Goal: Information Seeking & Learning: Learn about a topic

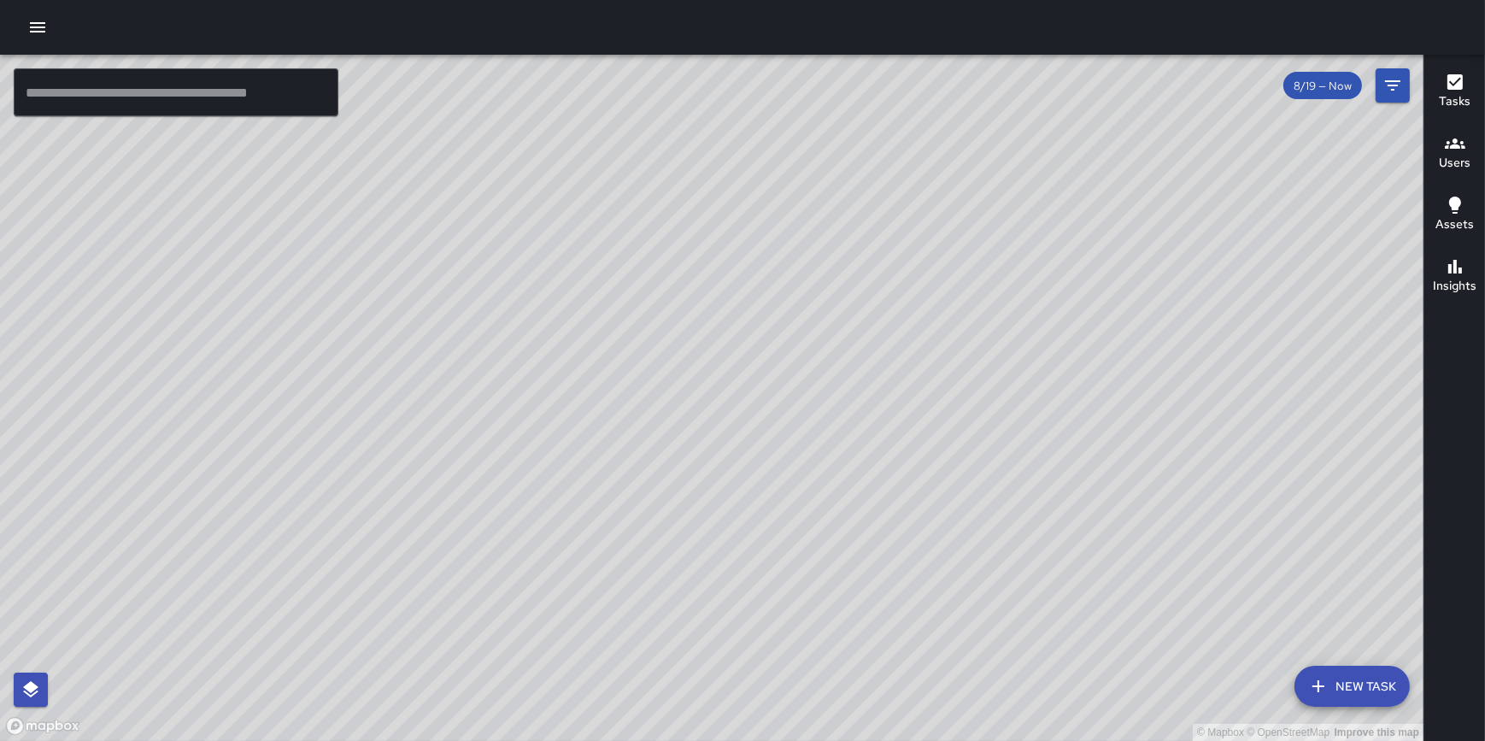
click at [1448, 97] on h6 "Tasks" at bounding box center [1455, 101] width 32 height 19
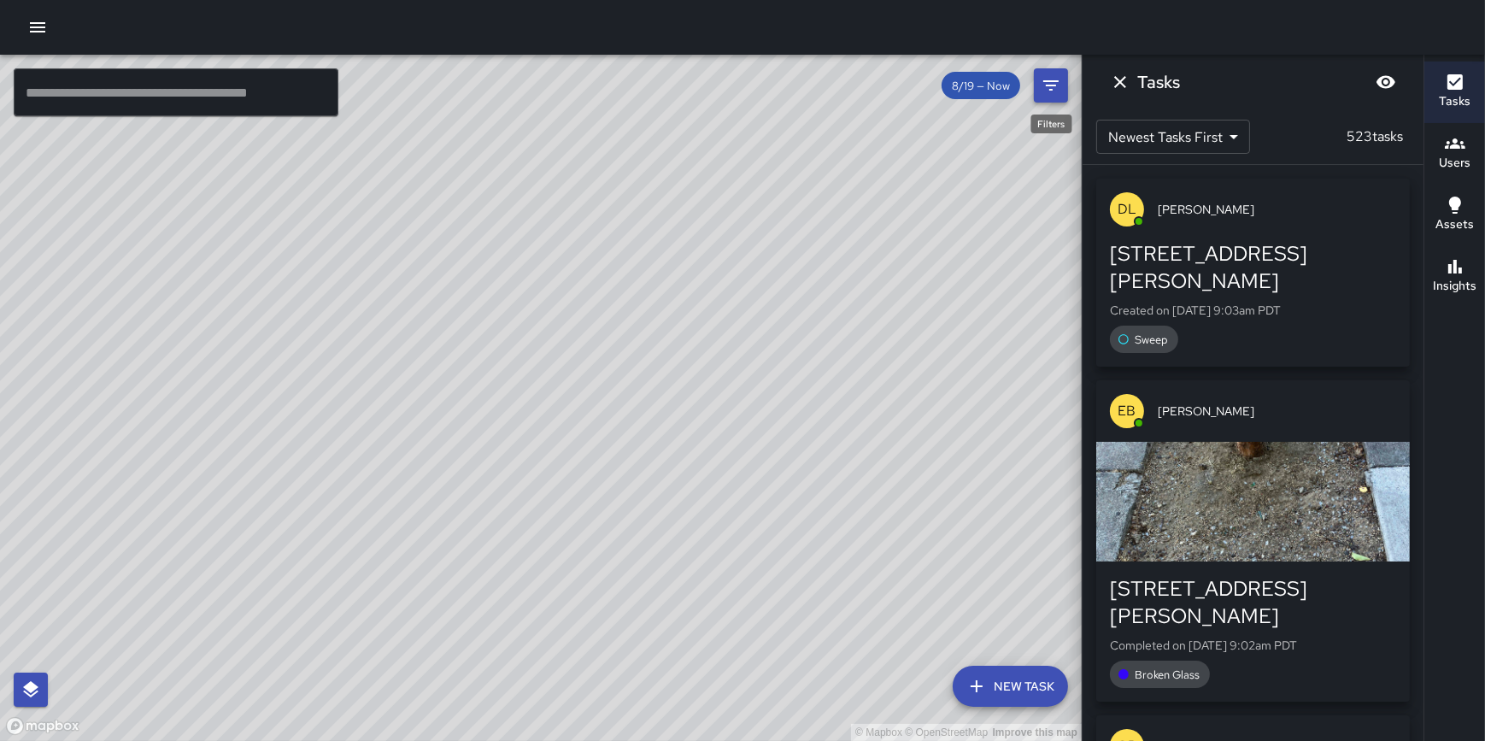
click at [1051, 73] on button "Filters" at bounding box center [1051, 85] width 34 height 34
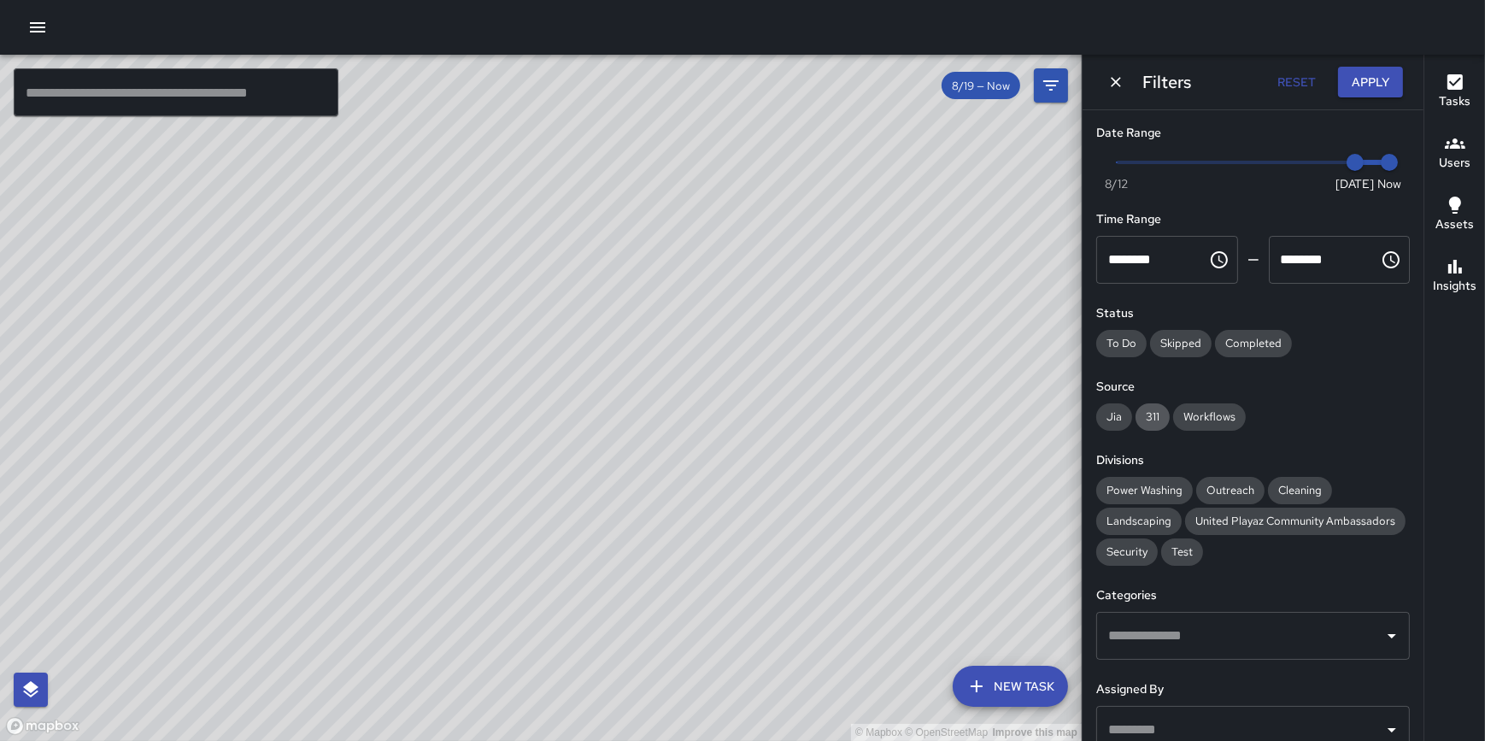
click at [1152, 421] on span "311" at bounding box center [1152, 416] width 34 height 15
type input "*"
drag, startPoint x: 1336, startPoint y: 162, endPoint x: 1193, endPoint y: 153, distance: 143.8
click at [1193, 154] on span "8/14" at bounding box center [1184, 162] width 17 height 17
click at [1356, 84] on button "Apply" at bounding box center [1370, 83] width 65 height 32
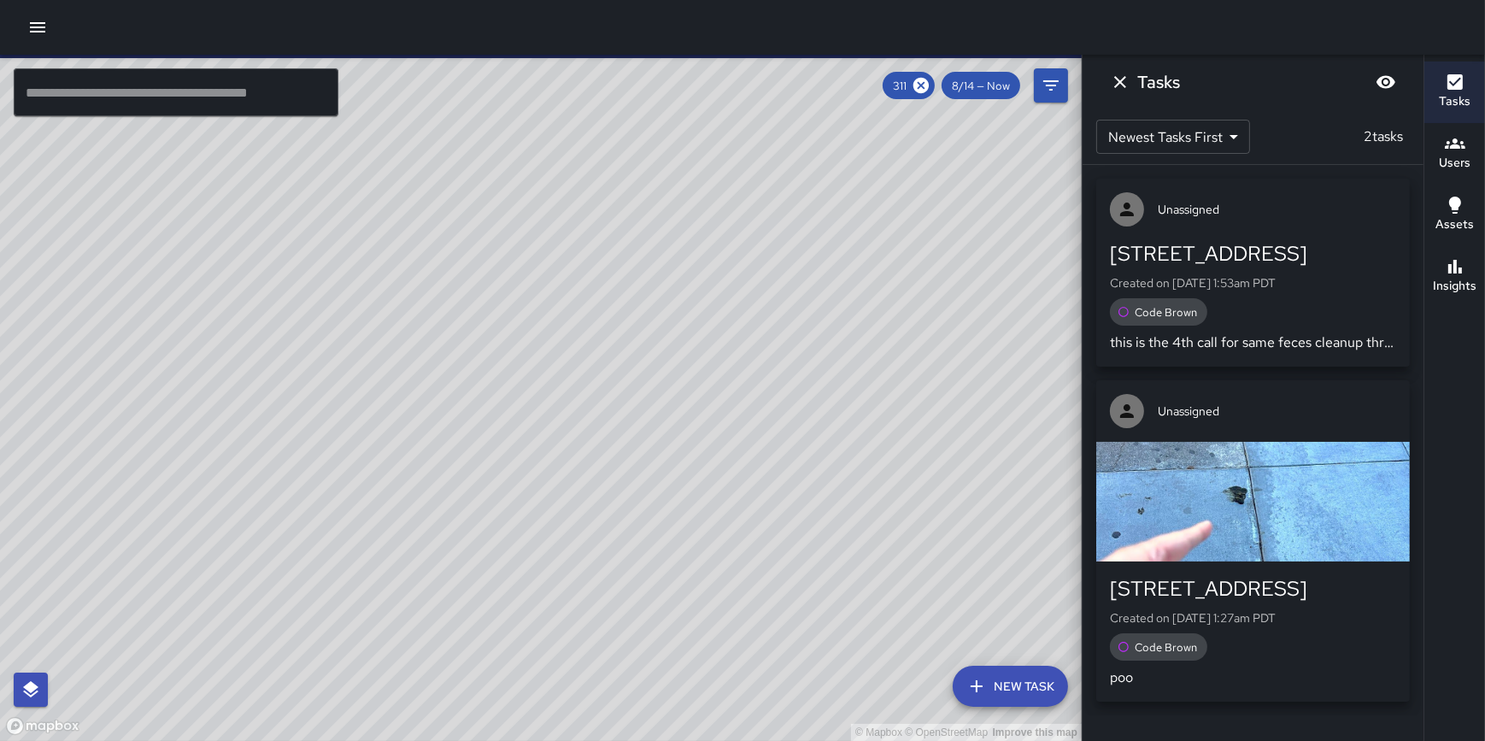
click at [1276, 615] on p "Created on [DATE] 1:27am PDT" at bounding box center [1253, 617] width 286 height 17
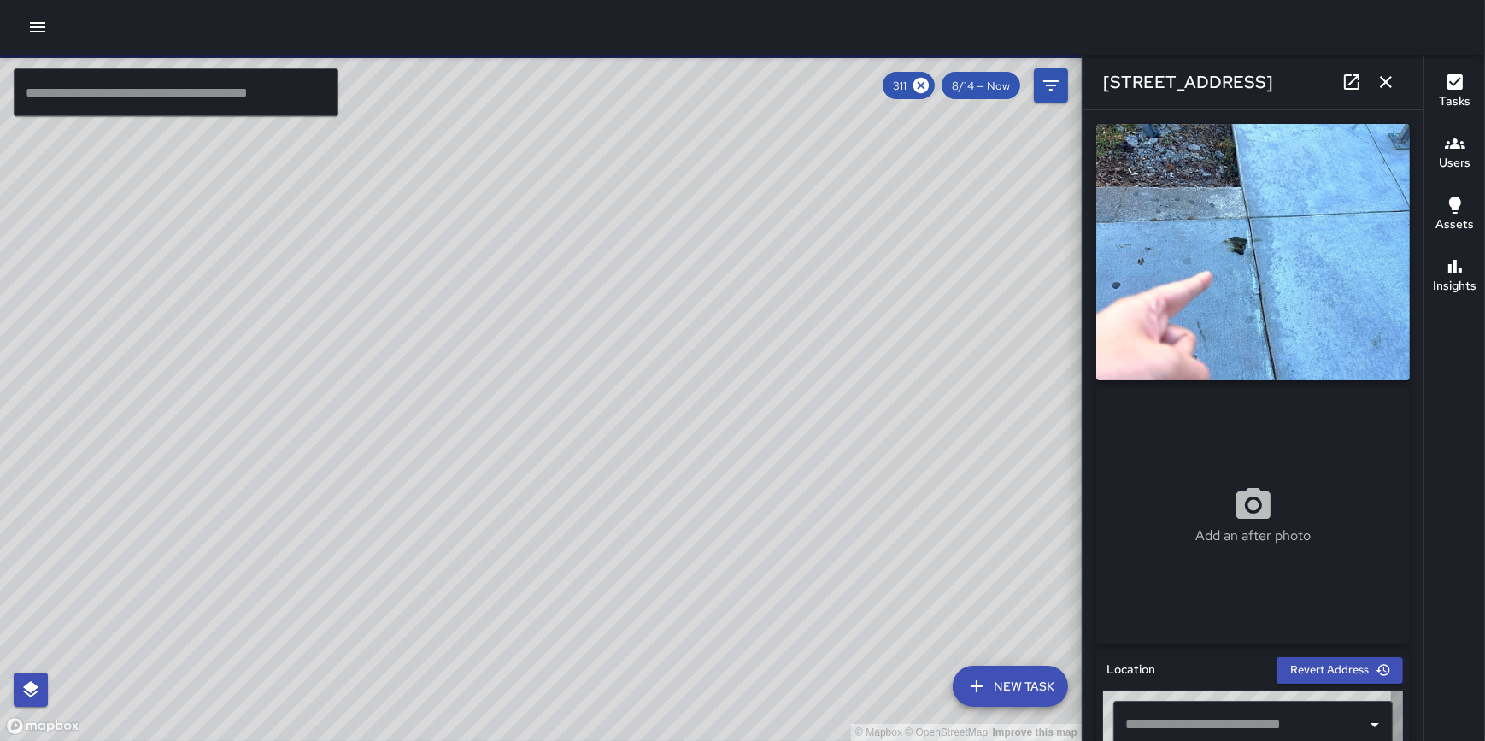
type input "**********"
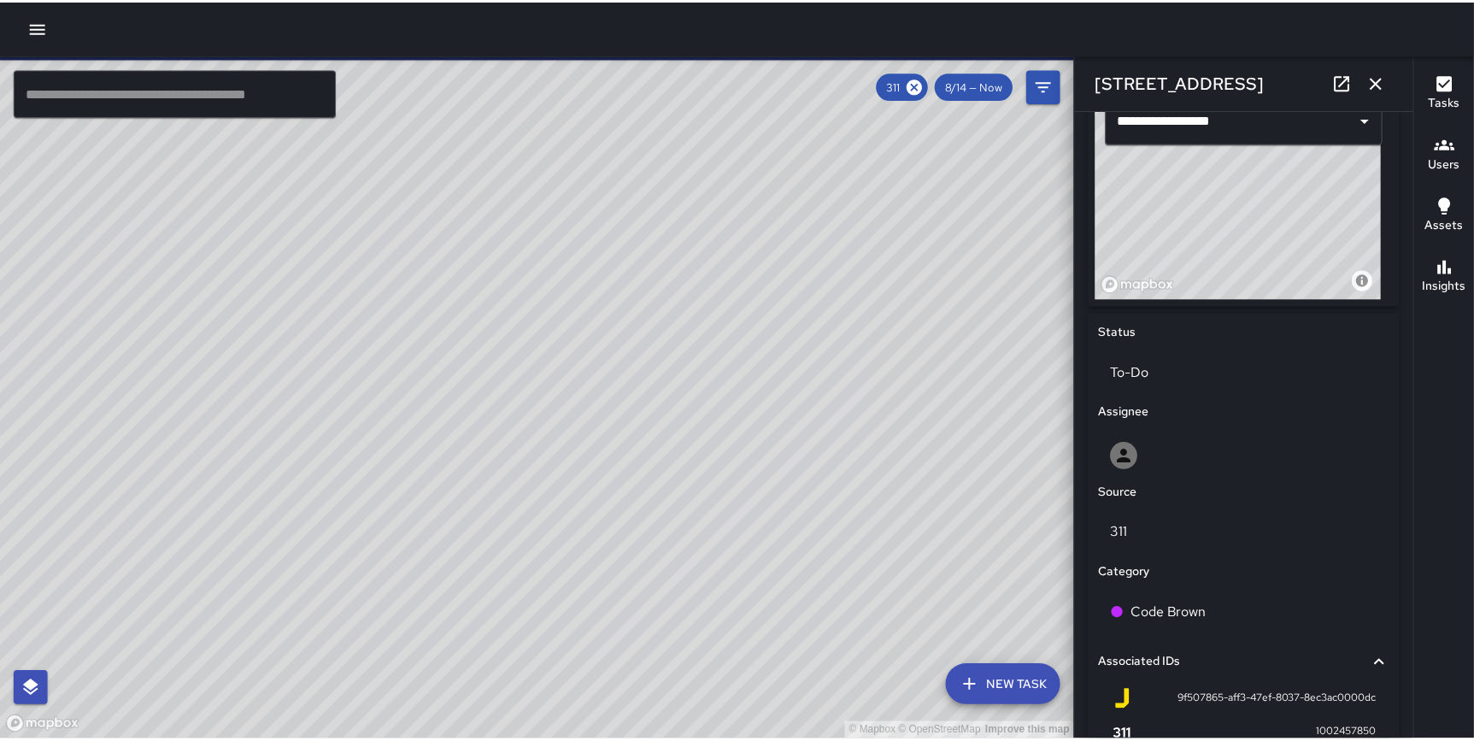
scroll to position [794, 0]
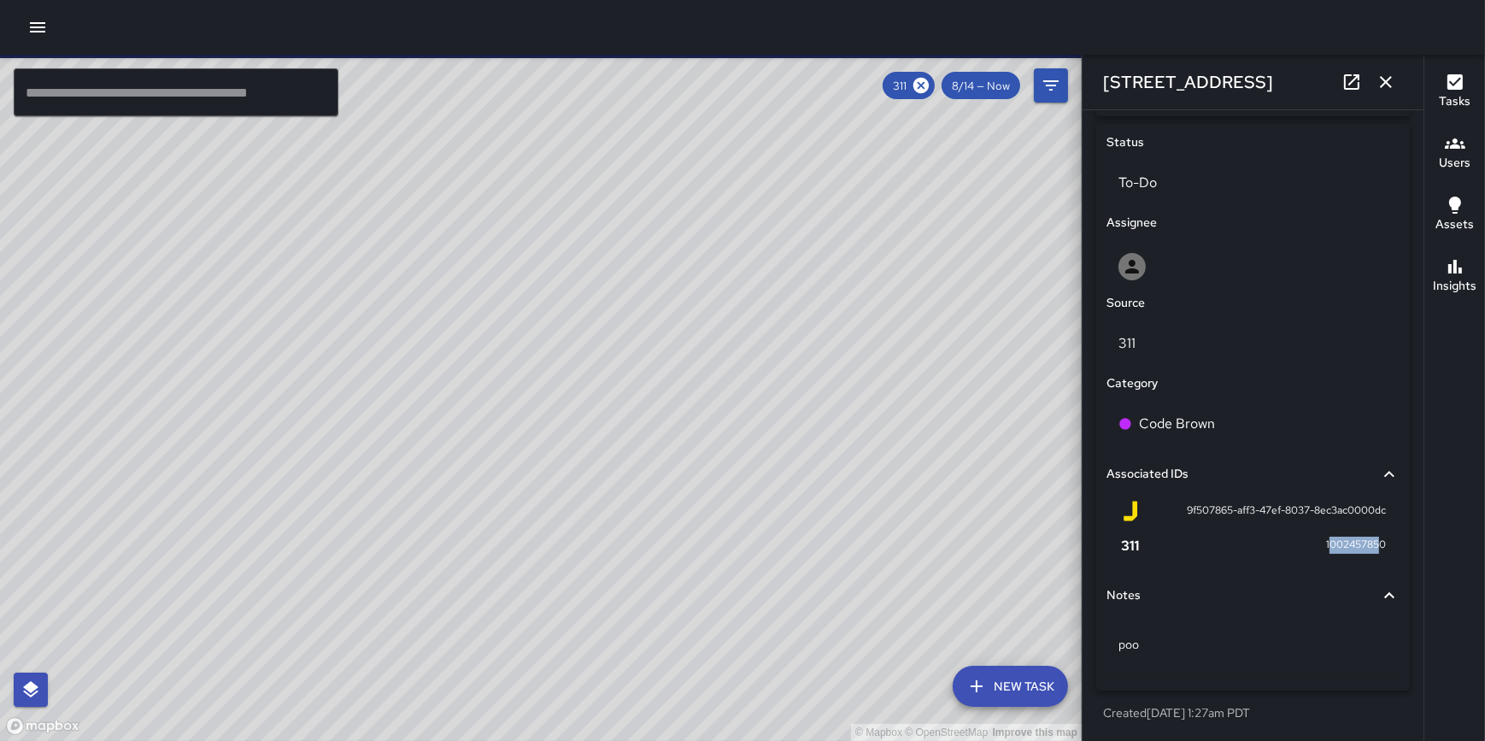
drag, startPoint x: 1318, startPoint y: 544, endPoint x: 1376, endPoint y: 543, distance: 58.1
click at [1376, 543] on div "9f507865-aff3-47ef-8037-8ec3ac0000dc 1002457850" at bounding box center [1252, 531] width 293 height 75
click at [1328, 542] on span "1002457850" at bounding box center [1356, 544] width 60 height 17
click at [1326, 545] on span "1002457850" at bounding box center [1356, 544] width 60 height 17
drag, startPoint x: 1312, startPoint y: 547, endPoint x: 1386, endPoint y: 541, distance: 74.6
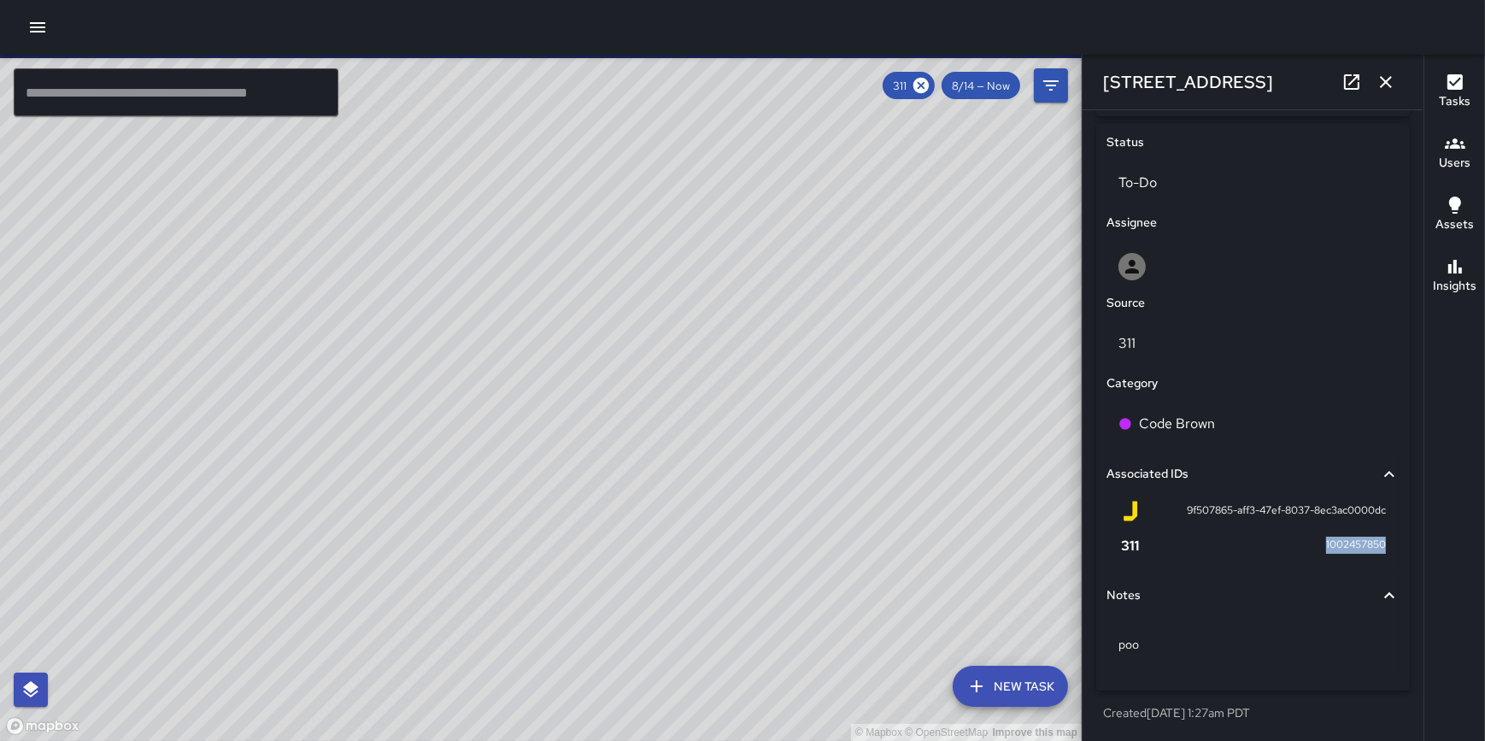
click at [1386, 541] on div "9f507865-aff3-47ef-8037-8ec3ac0000dc 1002457850" at bounding box center [1252, 531] width 293 height 75
click at [1355, 541] on span "1002457850" at bounding box center [1356, 544] width 60 height 17
drag, startPoint x: 1311, startPoint y: 542, endPoint x: 1380, endPoint y: 540, distance: 68.4
click at [1380, 540] on div "9f507865-aff3-47ef-8037-8ec3ac0000dc 1002457850" at bounding box center [1252, 531] width 293 height 75
click at [1353, 543] on span "1002457850" at bounding box center [1356, 544] width 60 height 17
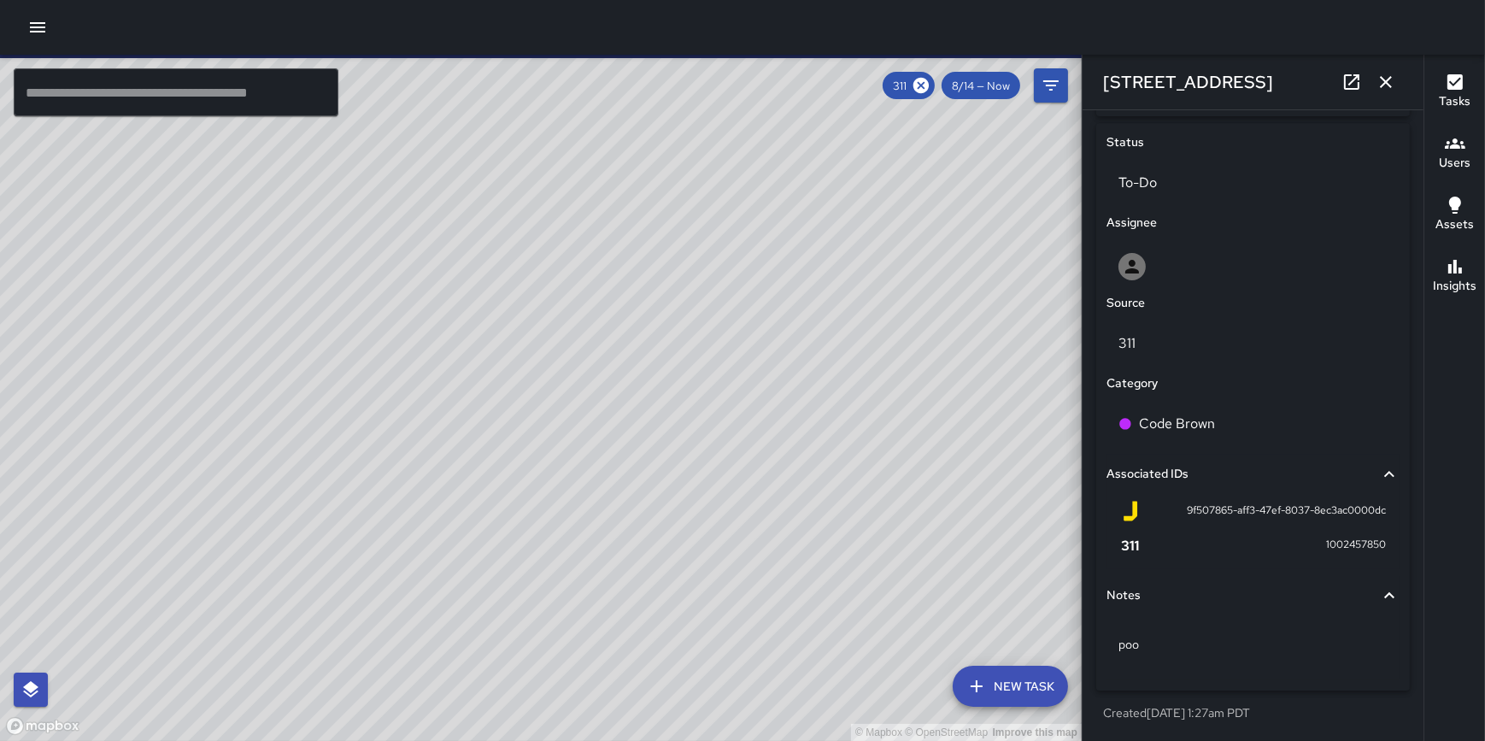
click at [1124, 547] on icon at bounding box center [1130, 545] width 21 height 21
click at [1131, 544] on icon at bounding box center [1130, 545] width 21 height 21
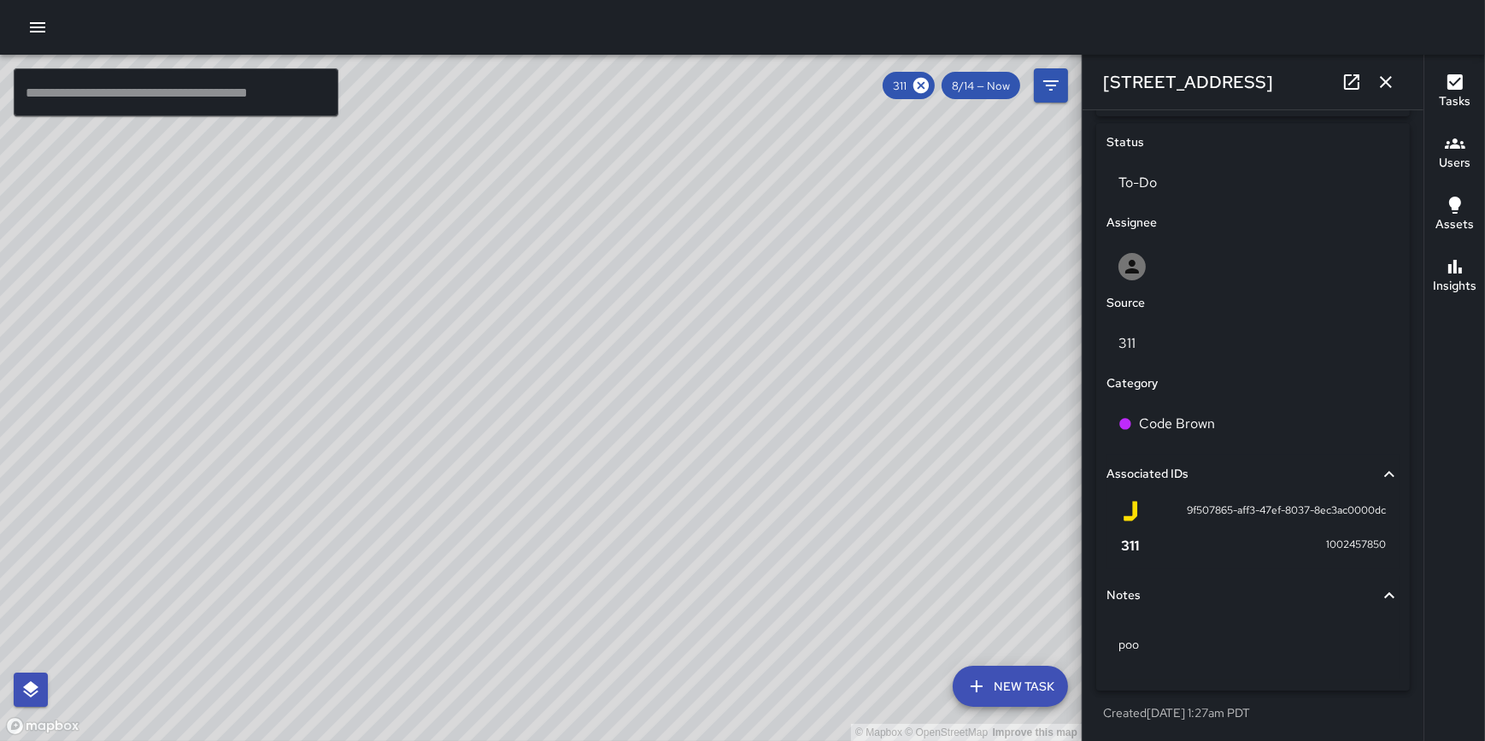
click at [1124, 542] on icon at bounding box center [1130, 545] width 21 height 21
click at [1205, 505] on span "9f507865-aff3-47ef-8037-8ec3ac0000dc" at bounding box center [1286, 510] width 199 height 17
drag, startPoint x: 1178, startPoint y: 511, endPoint x: 1399, endPoint y: 513, distance: 221.3
click at [1399, 513] on div "**********" at bounding box center [1252, 292] width 327 height 886
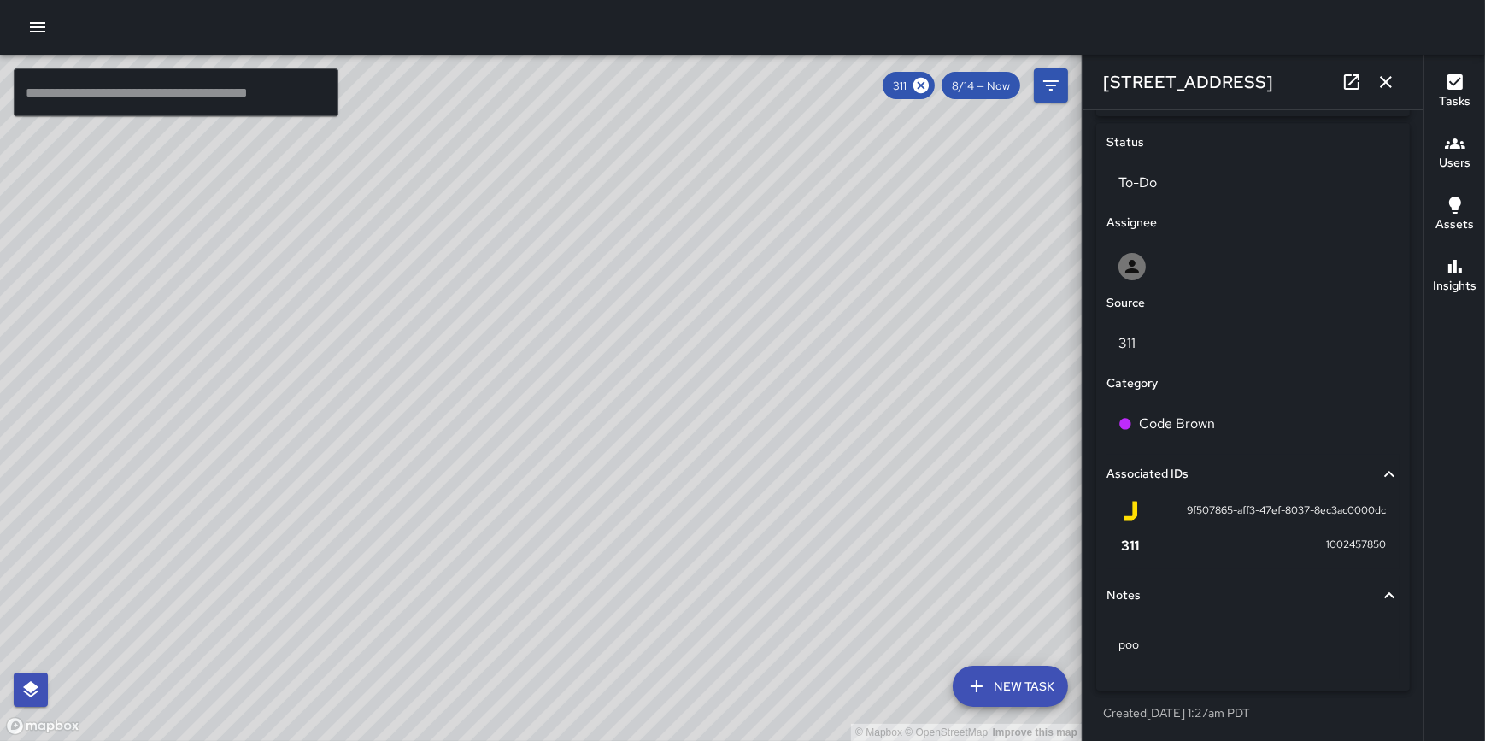
click at [1304, 546] on div "1002457850" at bounding box center [1253, 545] width 266 height 21
drag, startPoint x: 1327, startPoint y: 538, endPoint x: 1384, endPoint y: 547, distance: 57.9
click at [1384, 547] on div "9f507865-aff3-47ef-8037-8ec3ac0000dc 1002457850" at bounding box center [1252, 531] width 293 height 75
click at [1309, 541] on div "1002457850" at bounding box center [1253, 545] width 266 height 21
click at [1041, 72] on button "Filters" at bounding box center [1051, 85] width 34 height 34
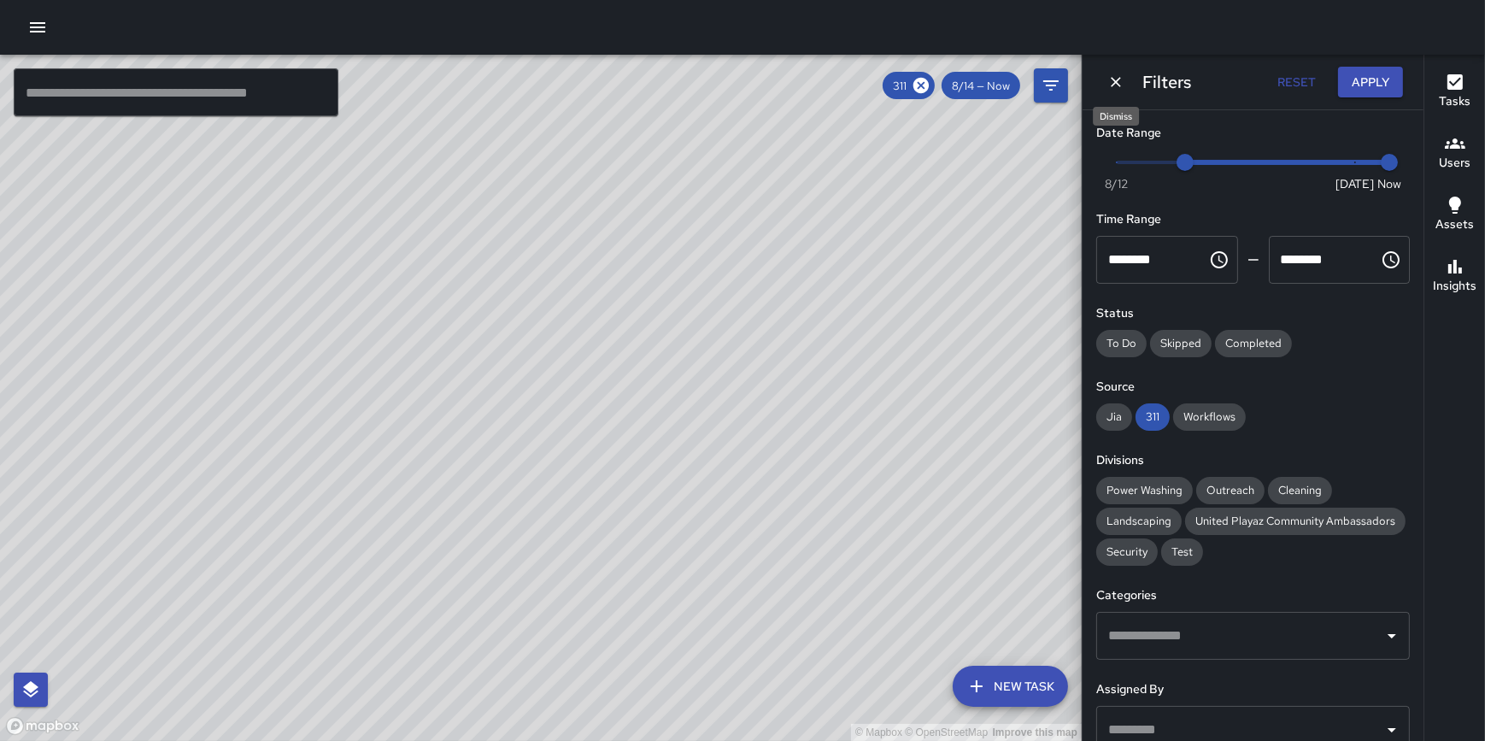
click at [1114, 81] on icon "Dismiss" at bounding box center [1116, 82] width 10 height 10
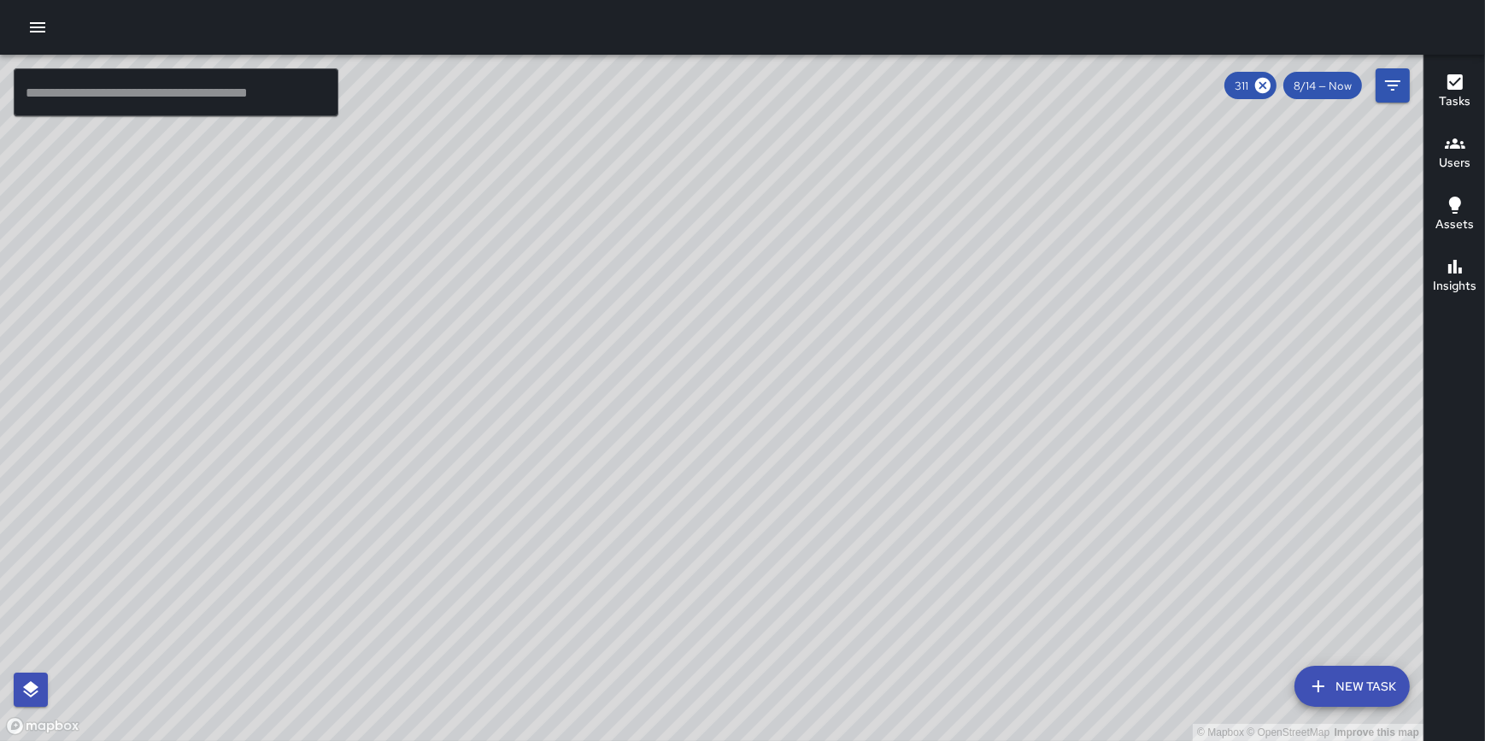
click at [17, 32] on div at bounding box center [742, 27] width 1485 height 55
click at [30, 31] on icon "button" at bounding box center [37, 27] width 15 height 10
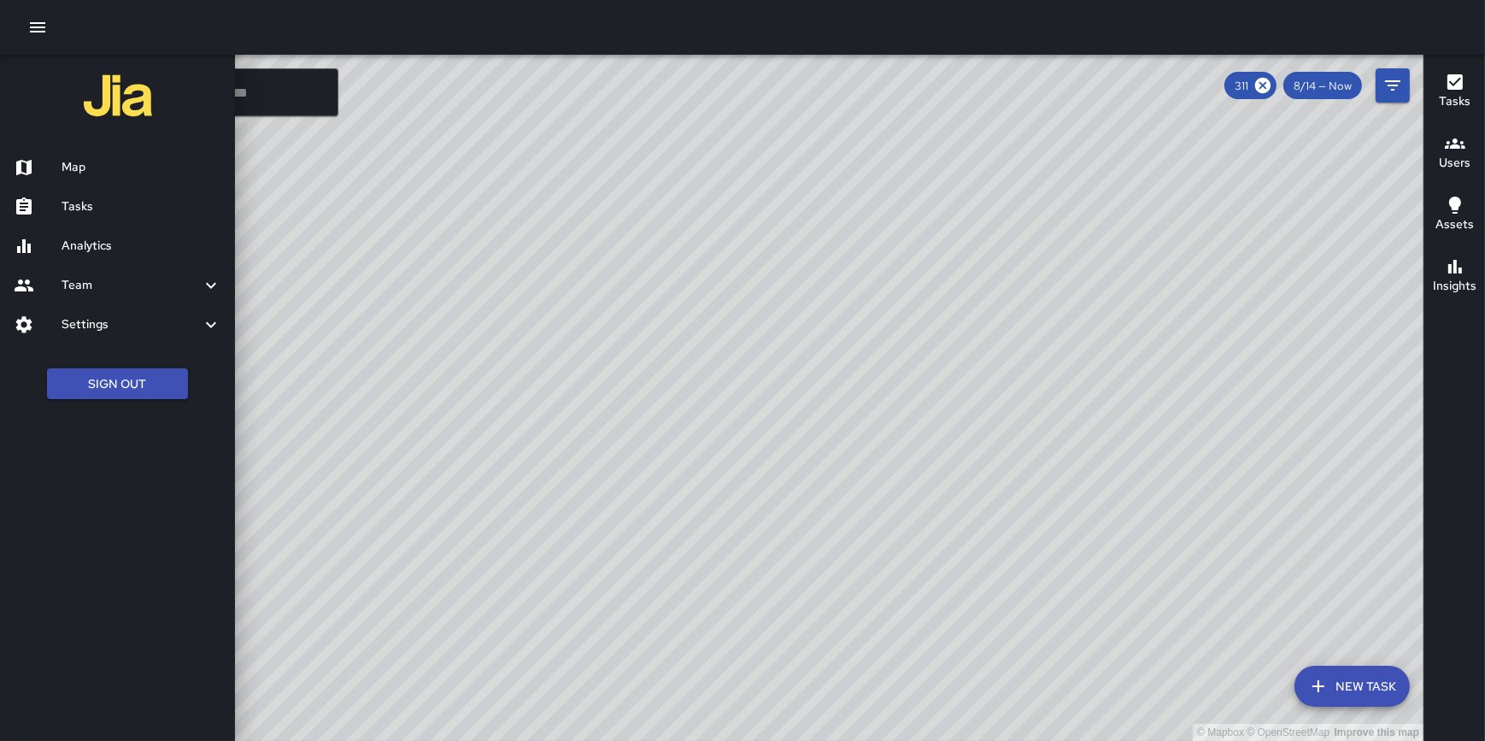
click at [109, 261] on link "Analytics" at bounding box center [117, 245] width 235 height 39
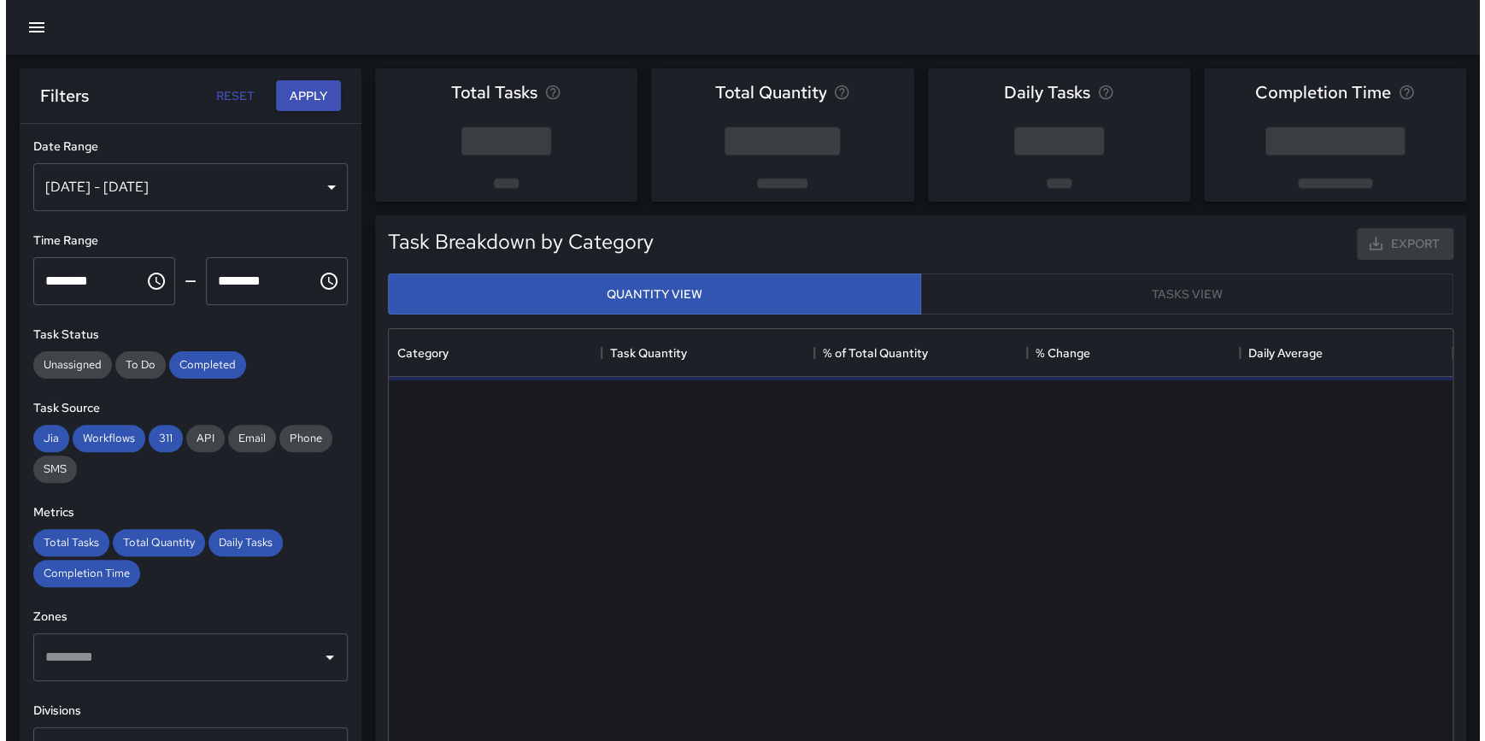
scroll to position [499, 1051]
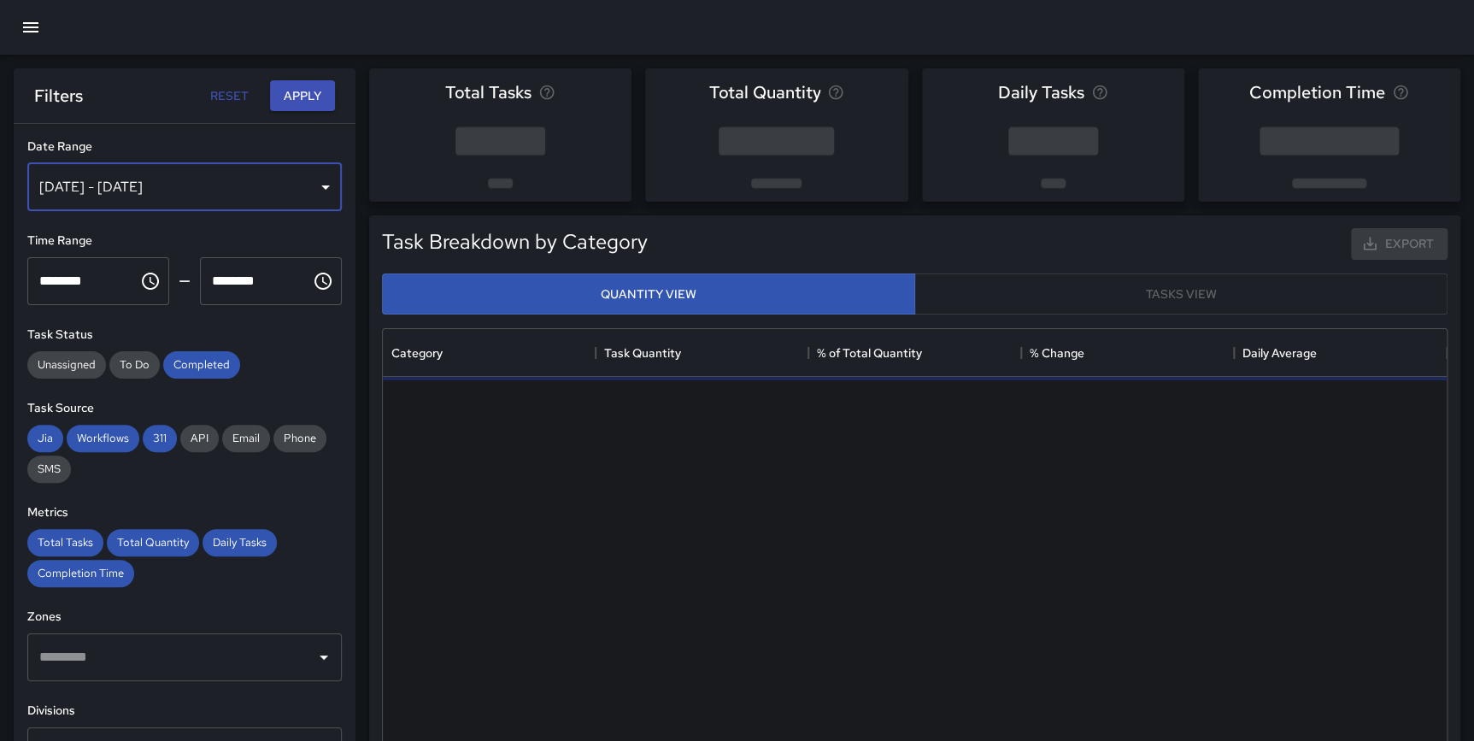
click at [158, 185] on div "[DATE] - [DATE]" at bounding box center [184, 187] width 314 height 48
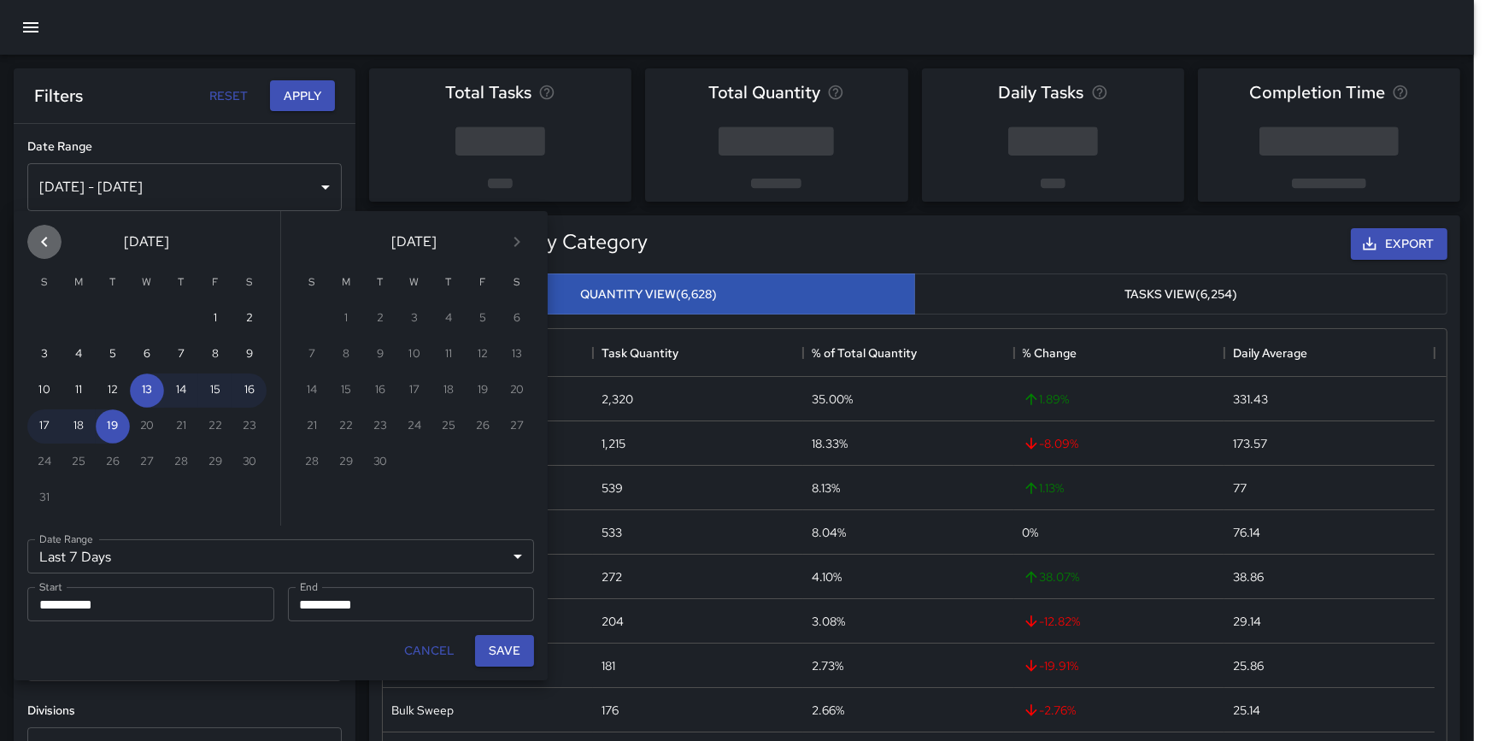
click at [35, 239] on icon "Previous month" at bounding box center [44, 242] width 21 height 21
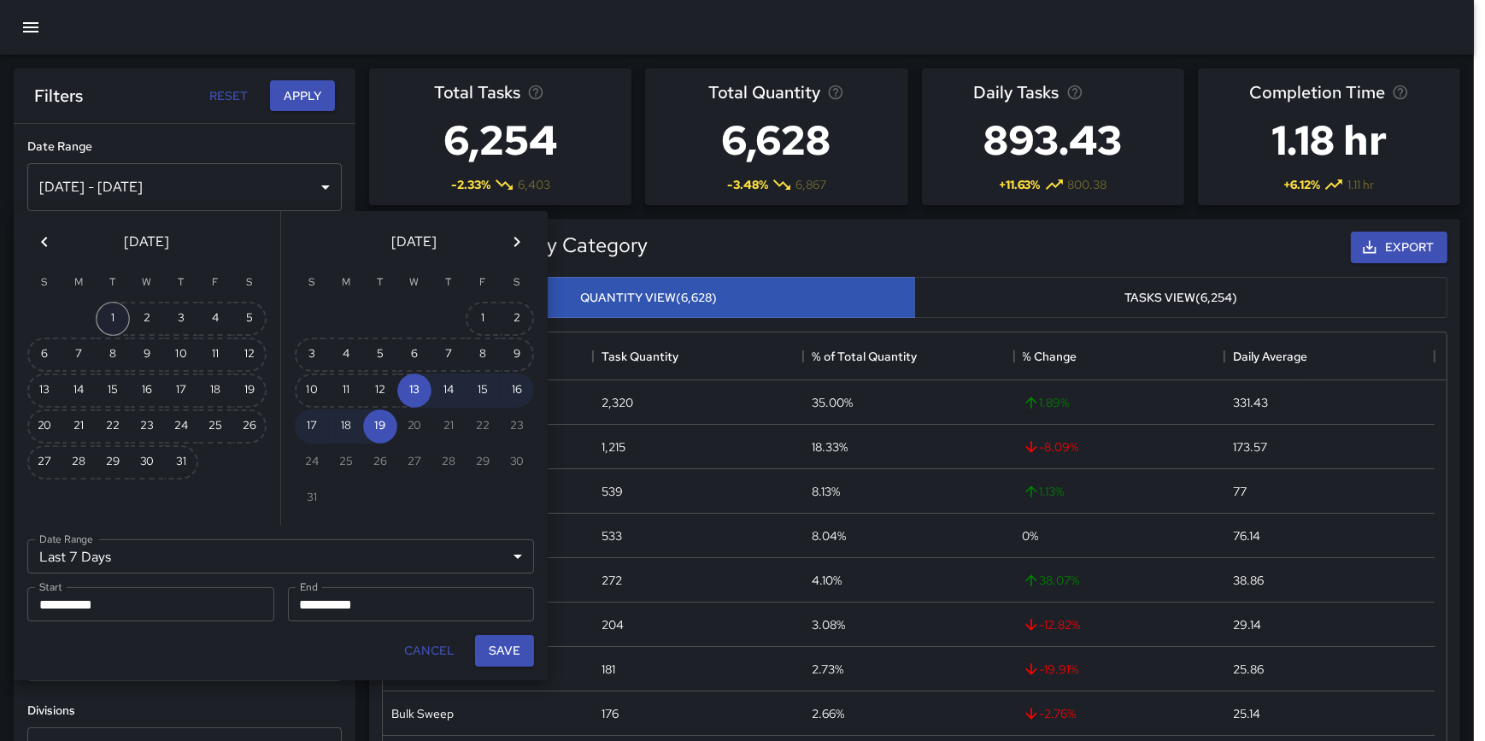
click at [108, 316] on button "1" at bounding box center [113, 319] width 34 height 34
type input "******"
type input "**********"
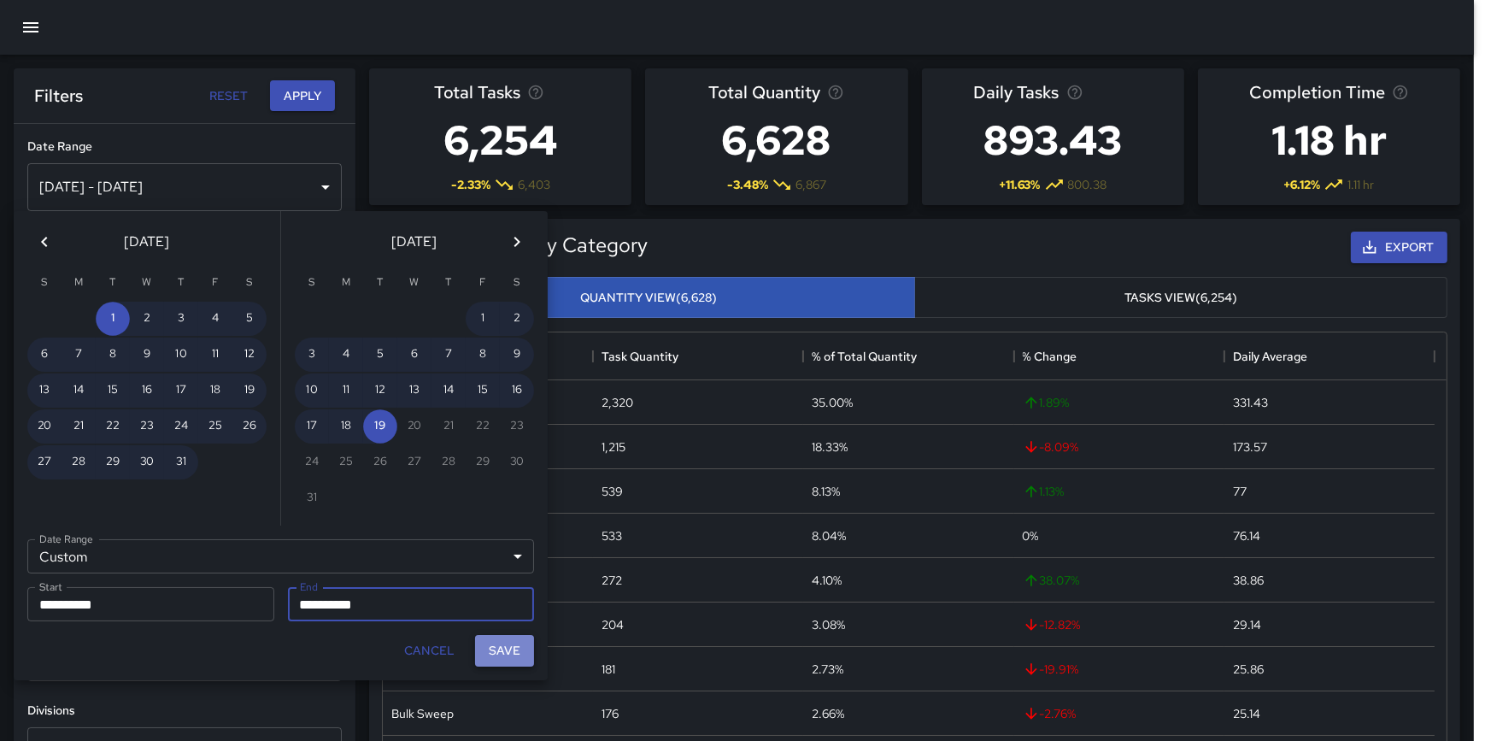
click at [507, 651] on button "Save" at bounding box center [504, 651] width 59 height 32
type input "**********"
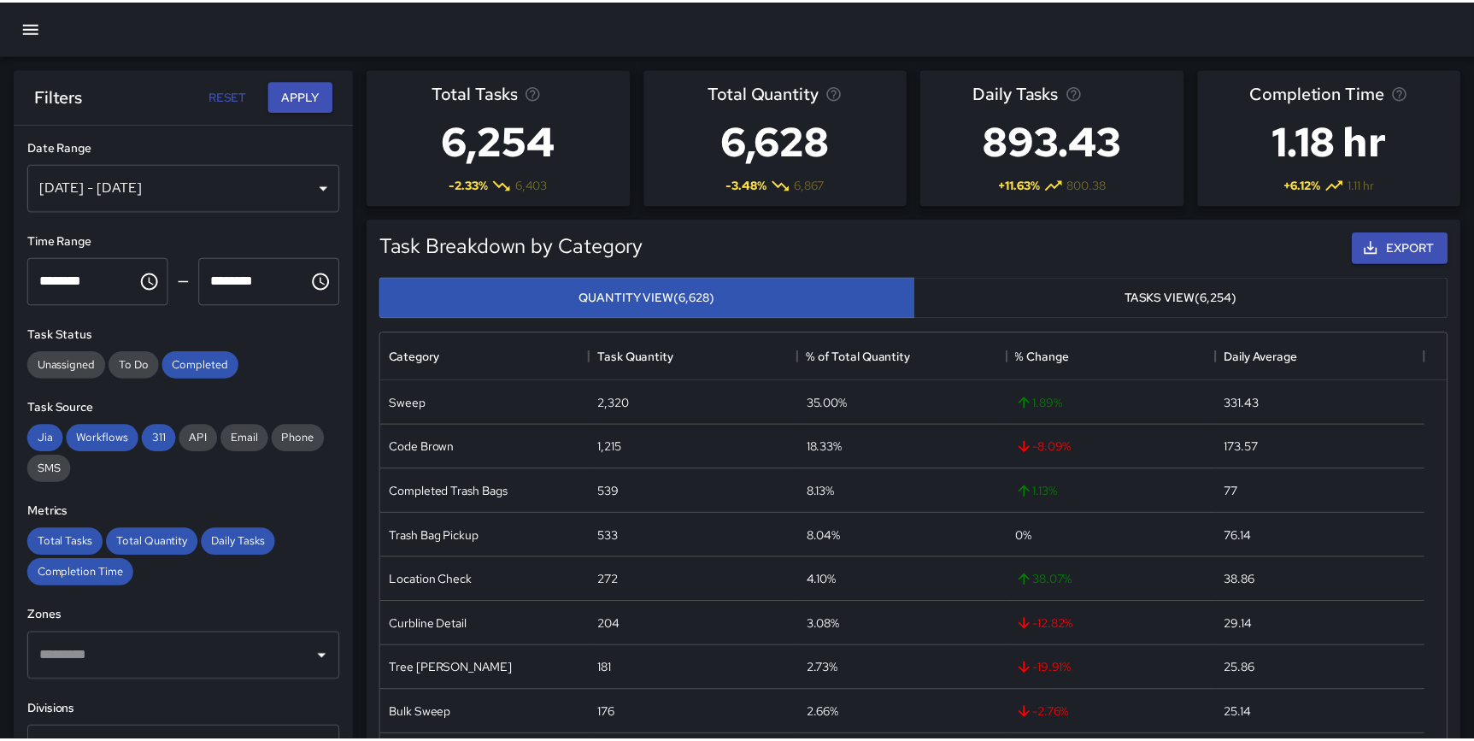
scroll to position [499, 1051]
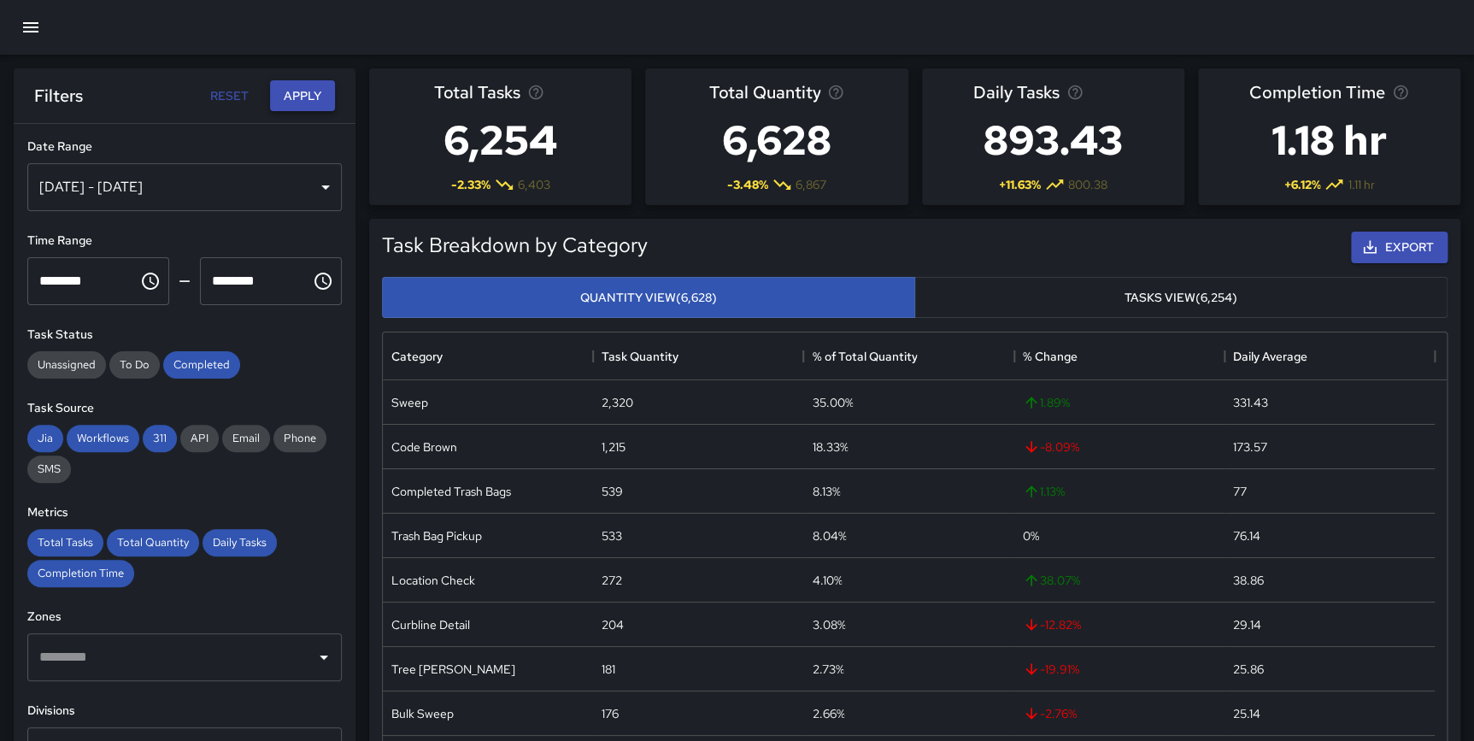
click at [298, 95] on button "Apply" at bounding box center [302, 96] width 65 height 32
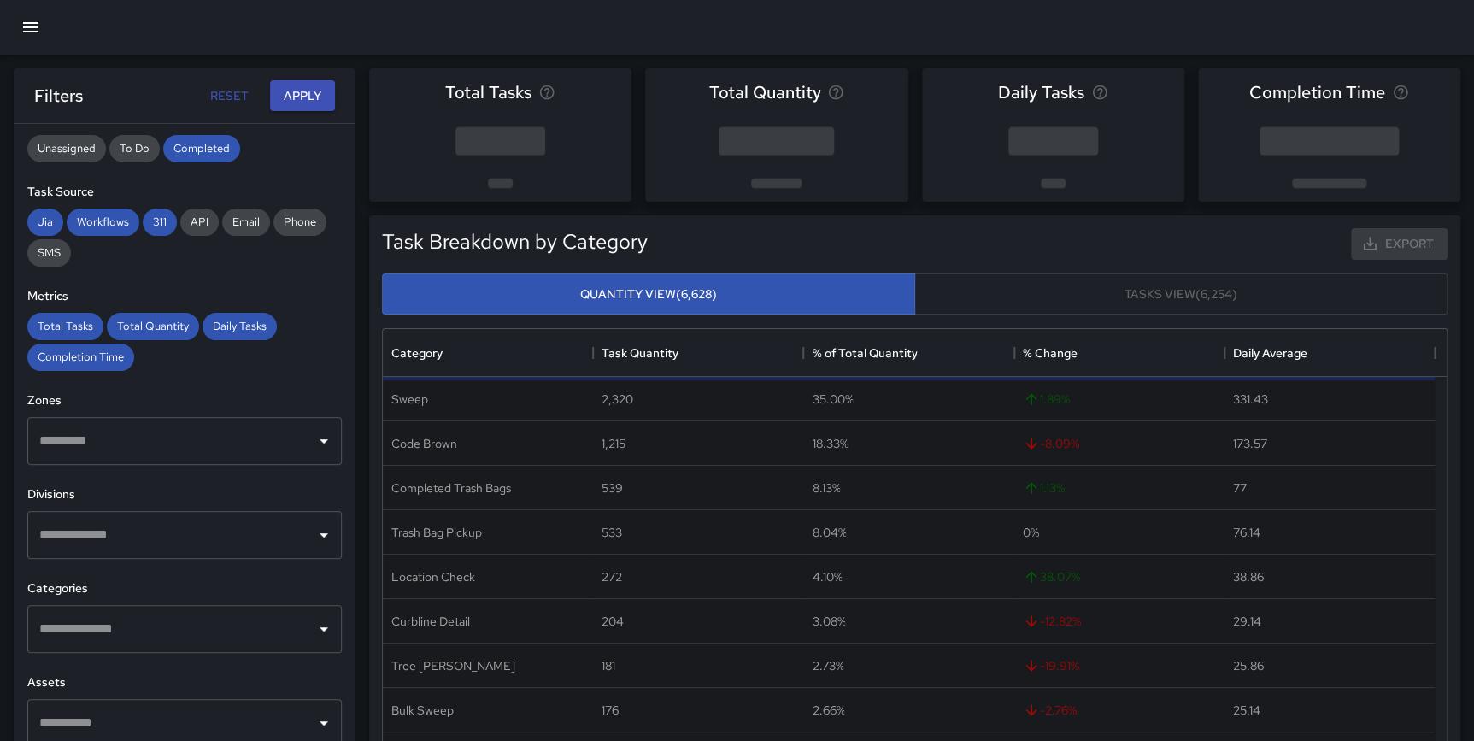
scroll to position [245, 0]
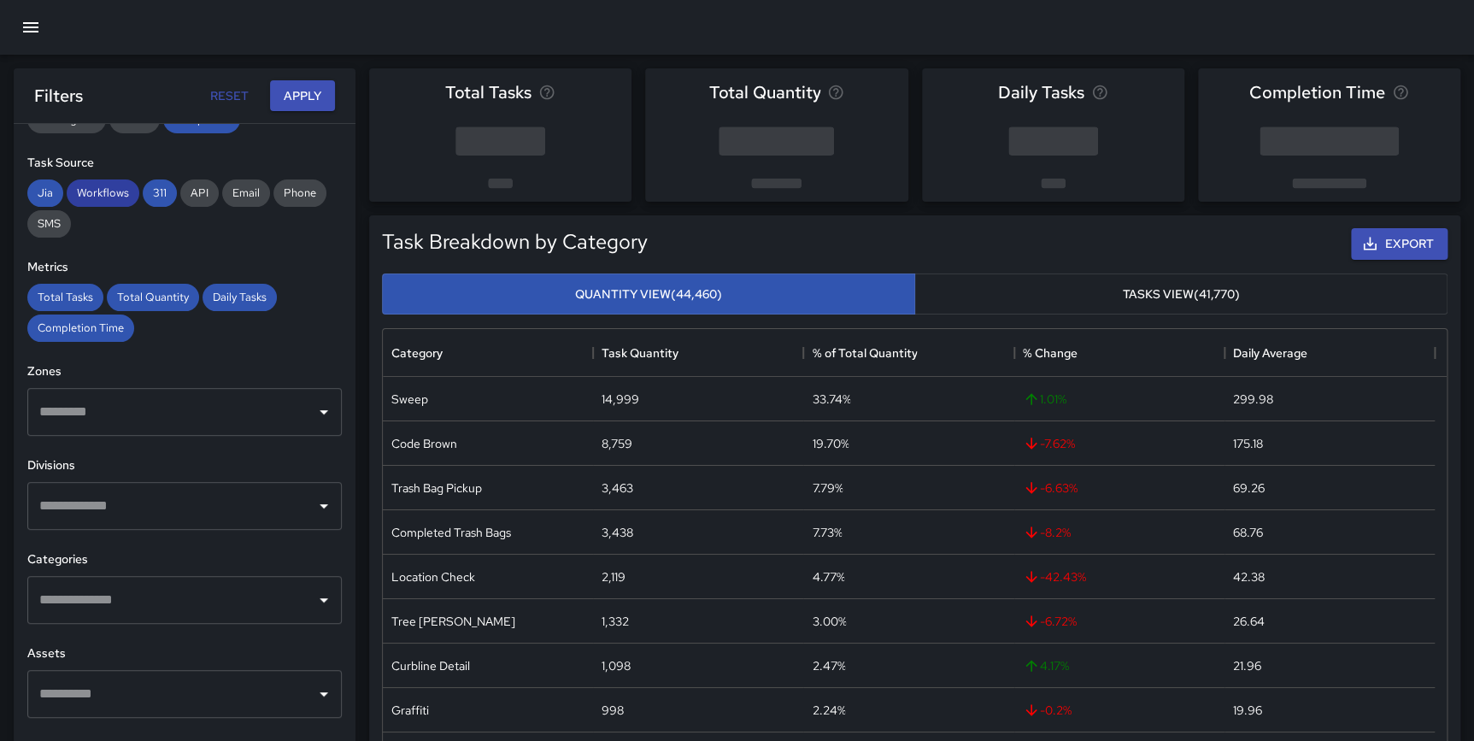
click at [93, 187] on span "Workflows" at bounding box center [103, 192] width 73 height 15
click at [58, 185] on span "Jia" at bounding box center [45, 192] width 36 height 15
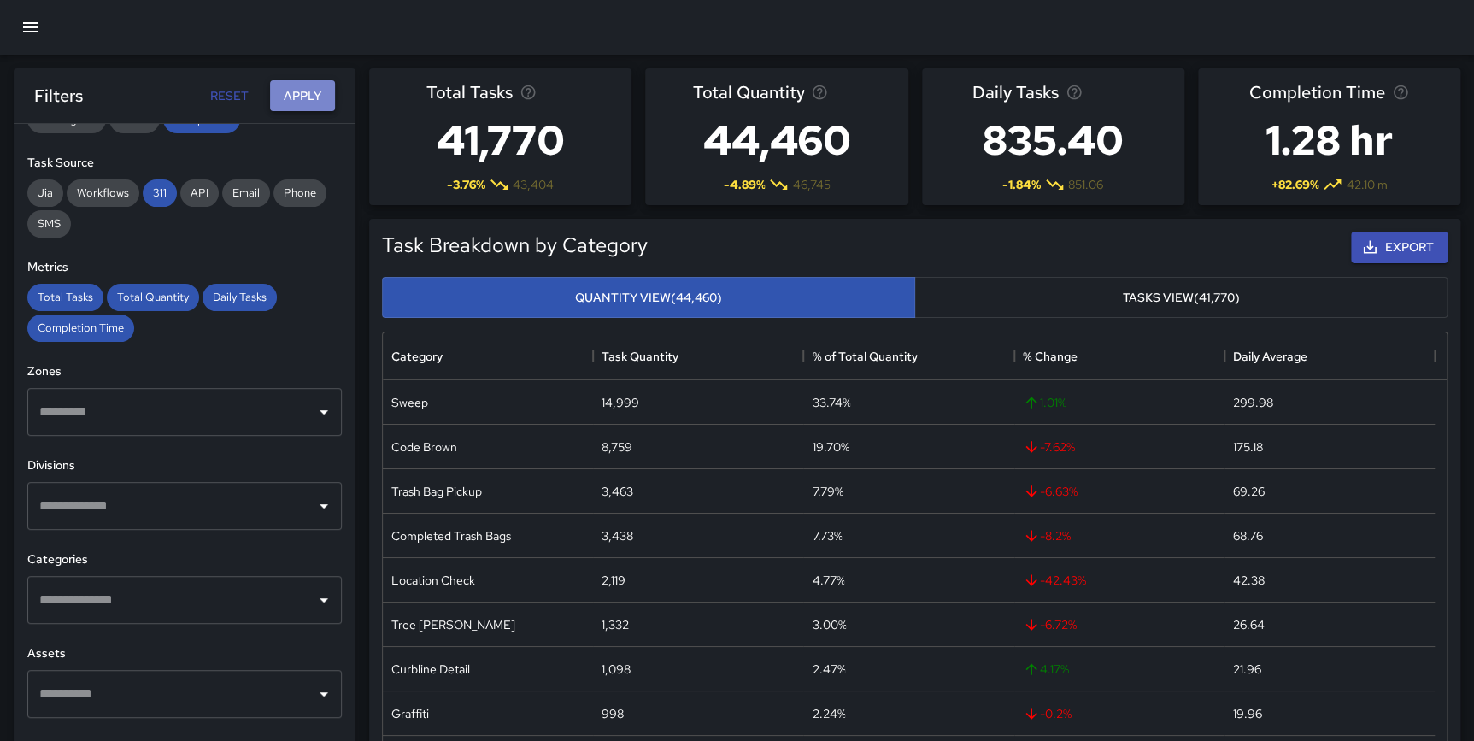
click at [304, 93] on button "Apply" at bounding box center [302, 96] width 65 height 32
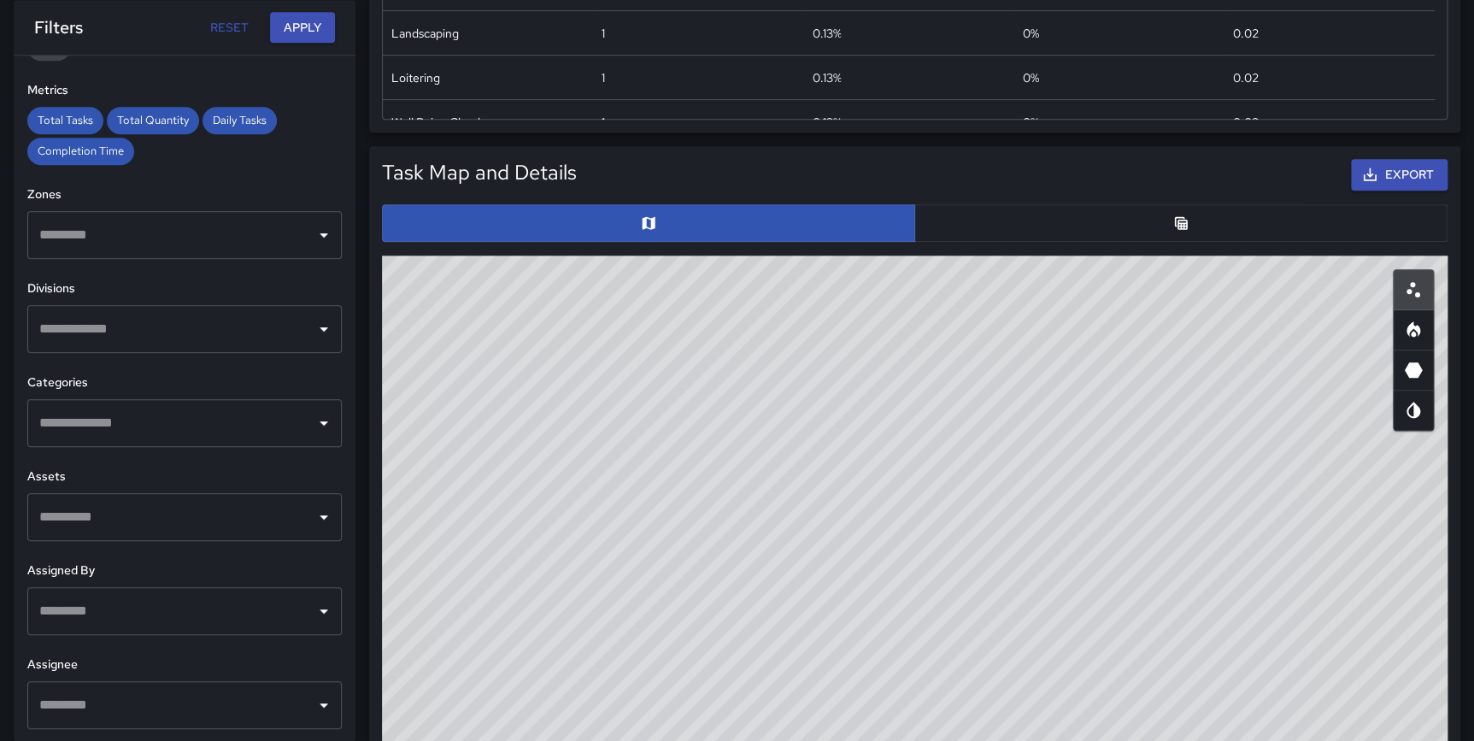
scroll to position [777, 0]
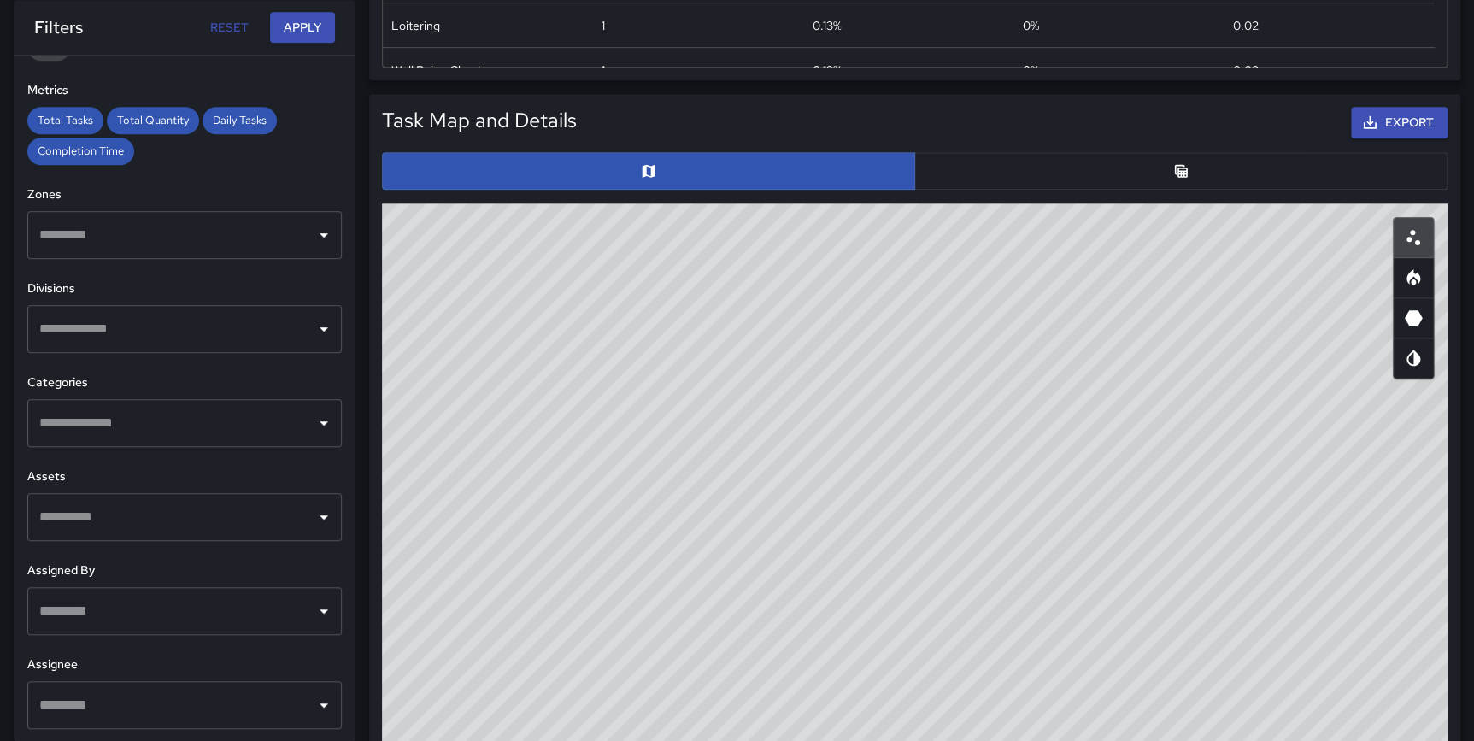
click at [1179, 168] on icon "Table" at bounding box center [1180, 170] width 17 height 17
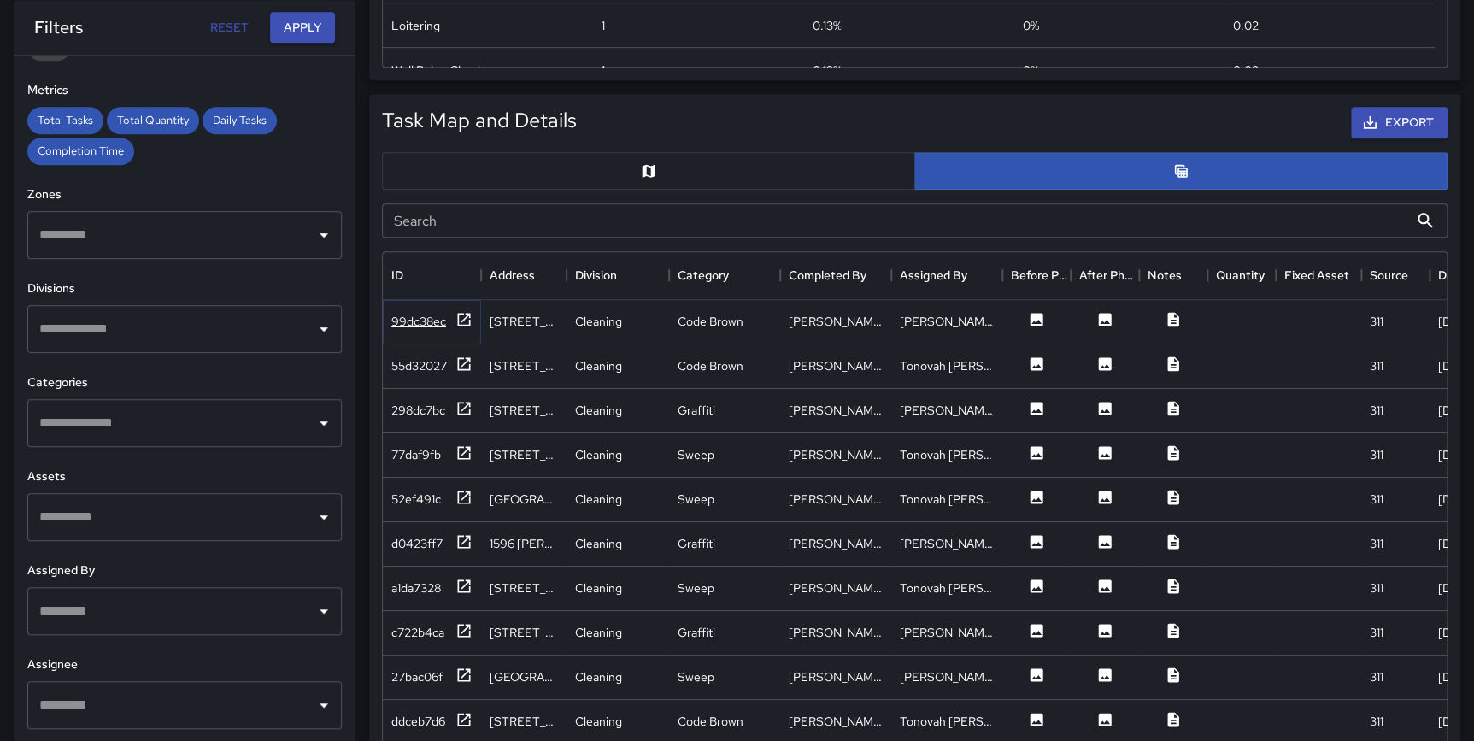
click at [459, 314] on icon at bounding box center [463, 319] width 17 height 17
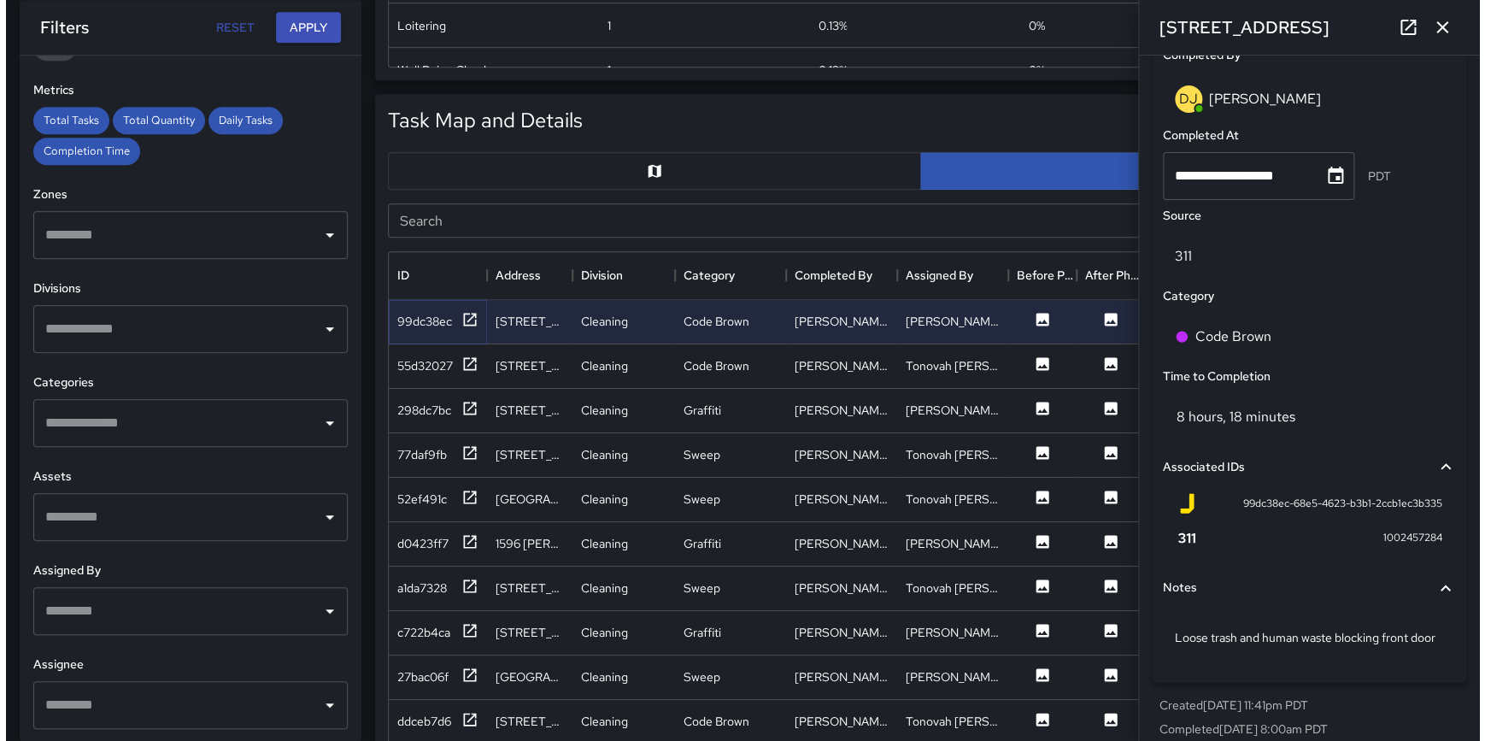
scroll to position [1074, 0]
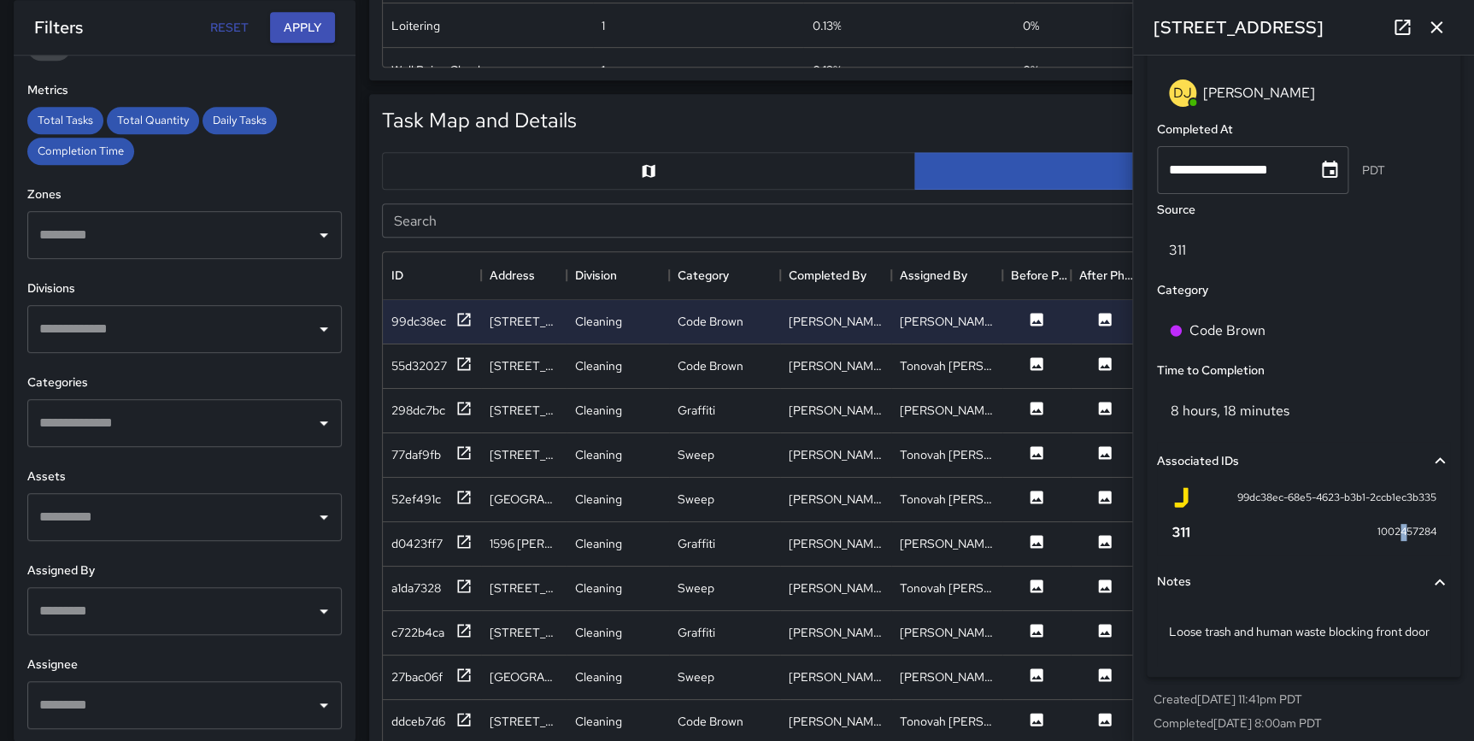
click at [1390, 524] on span "1002457284" at bounding box center [1406, 532] width 59 height 17
click at [1377, 530] on span "1002457284" at bounding box center [1406, 532] width 59 height 17
click at [1183, 529] on icon at bounding box center [1180, 531] width 21 height 21
click at [1176, 530] on icon at bounding box center [1180, 532] width 17 height 10
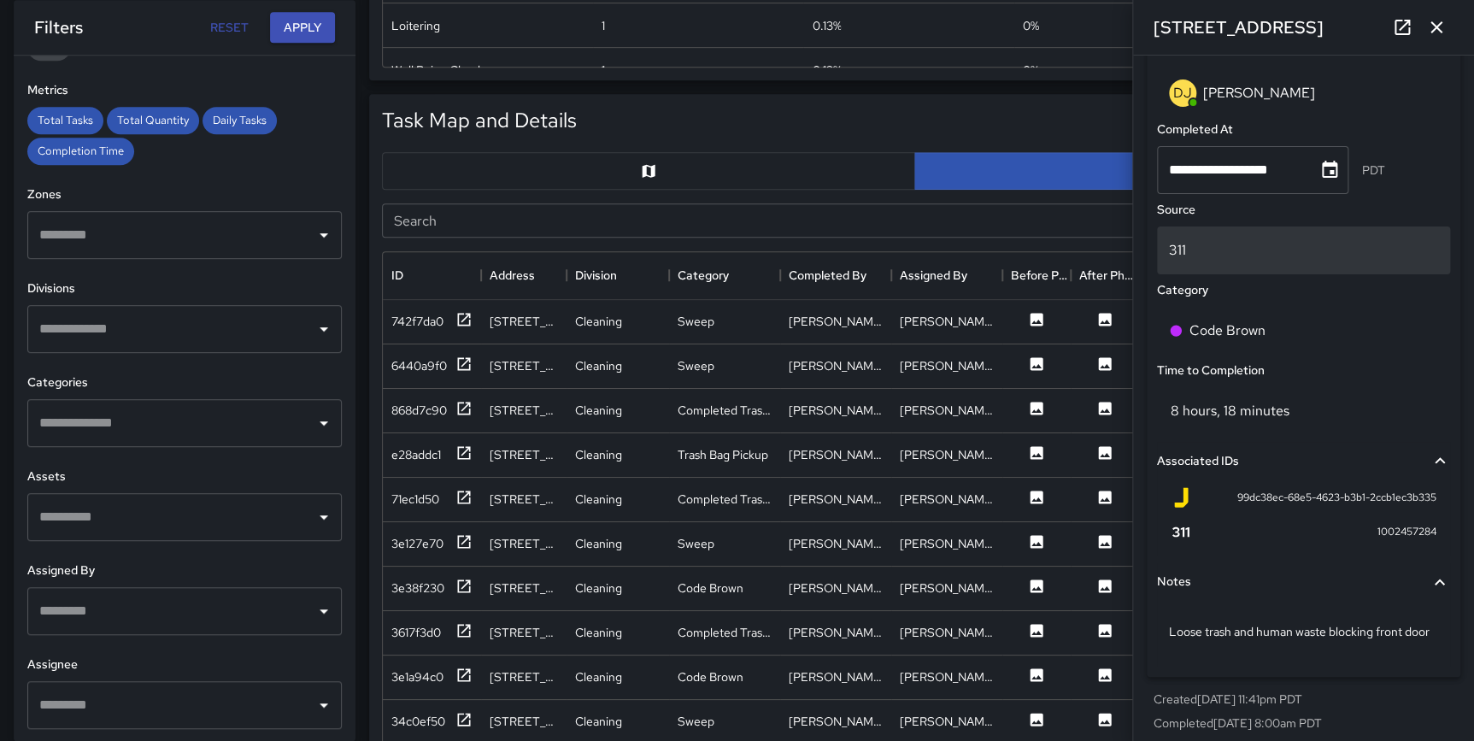
click at [1175, 252] on p "311" at bounding box center [1303, 250] width 269 height 21
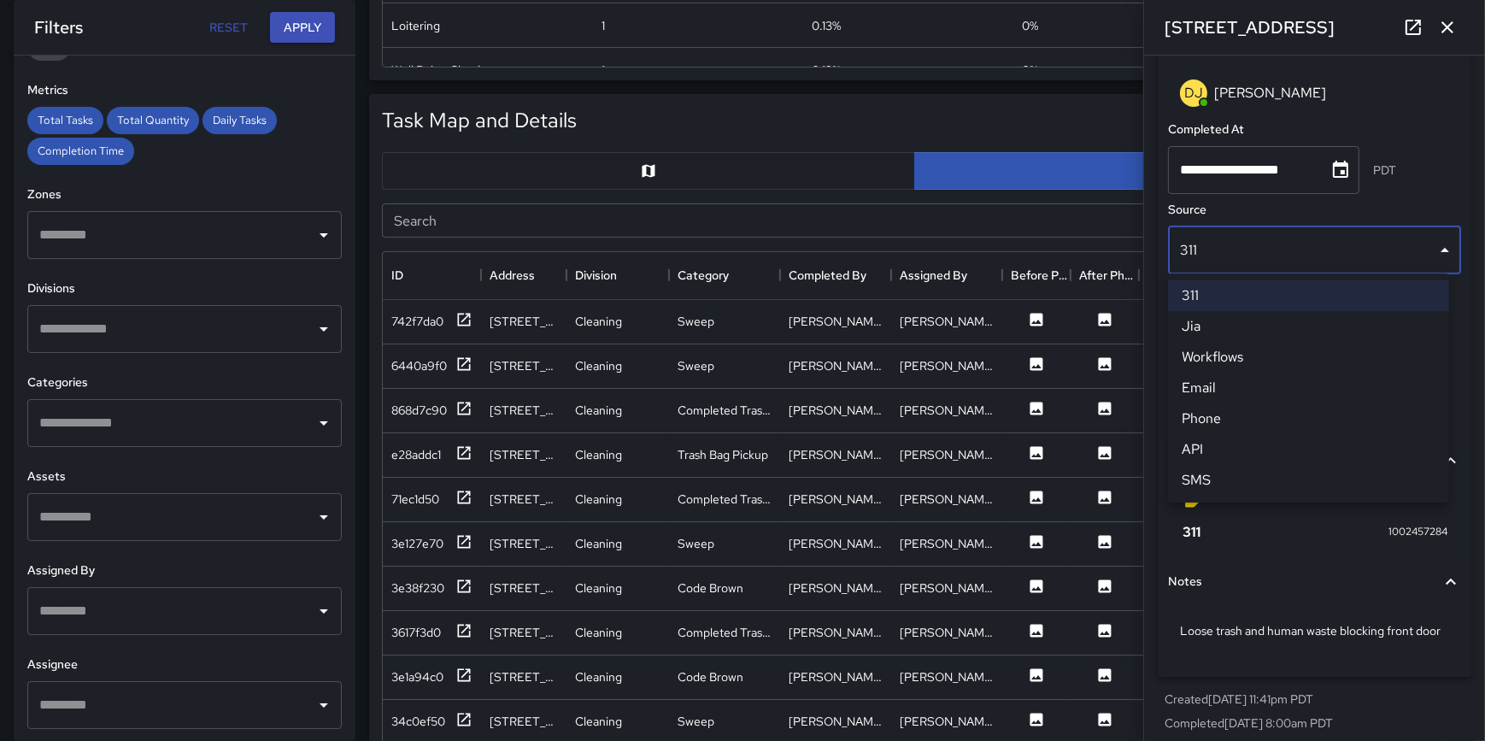
click at [1456, 188] on div at bounding box center [742, 370] width 1485 height 741
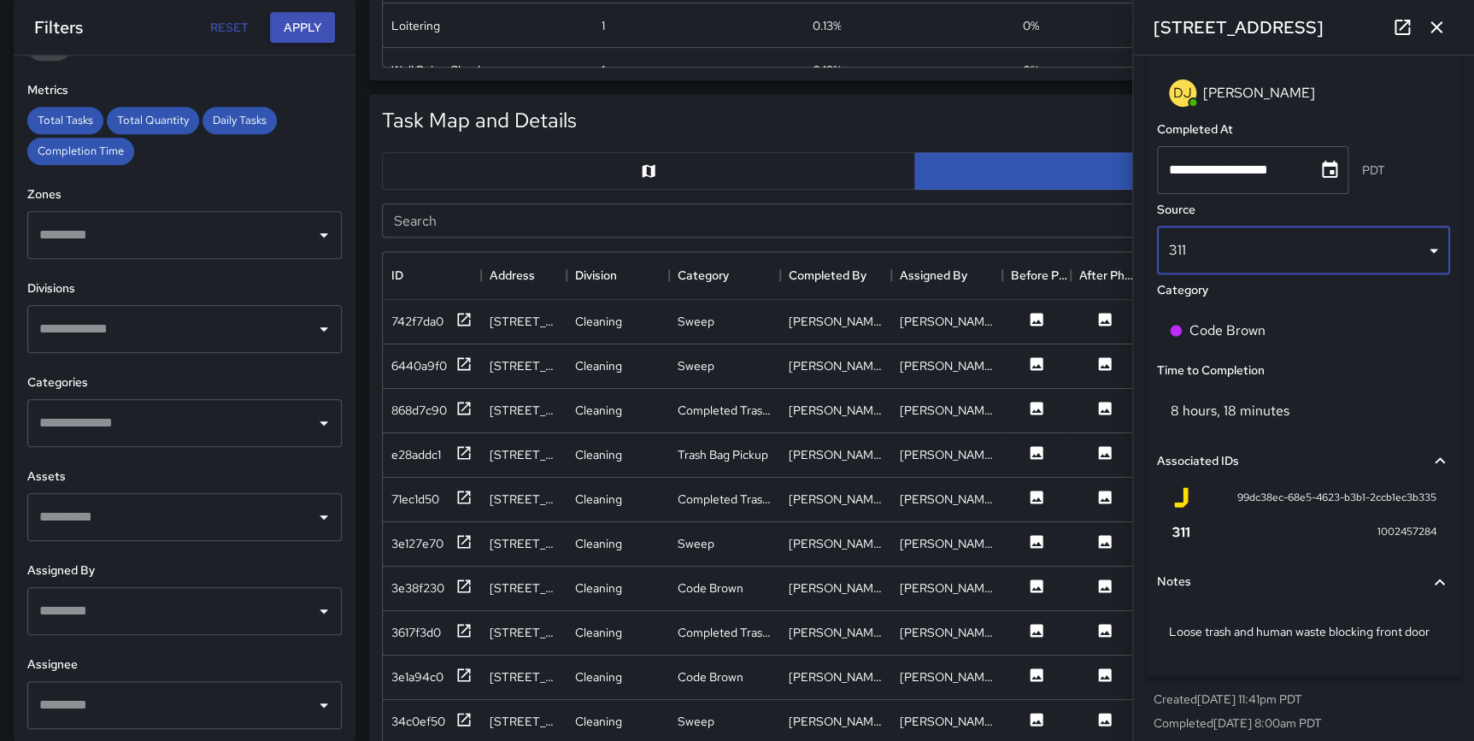
scroll to position [0, 0]
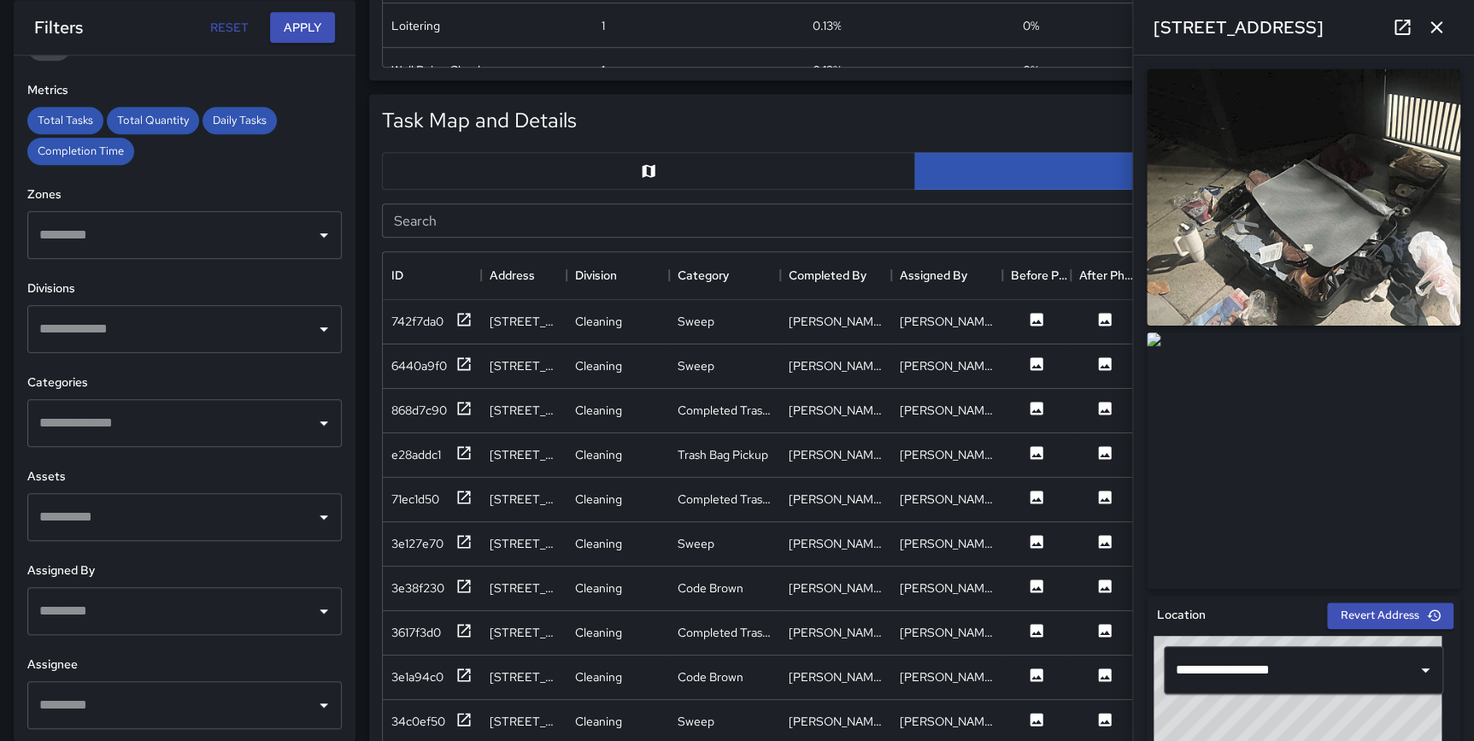
click at [1435, 26] on icon "button" at bounding box center [1436, 27] width 12 height 12
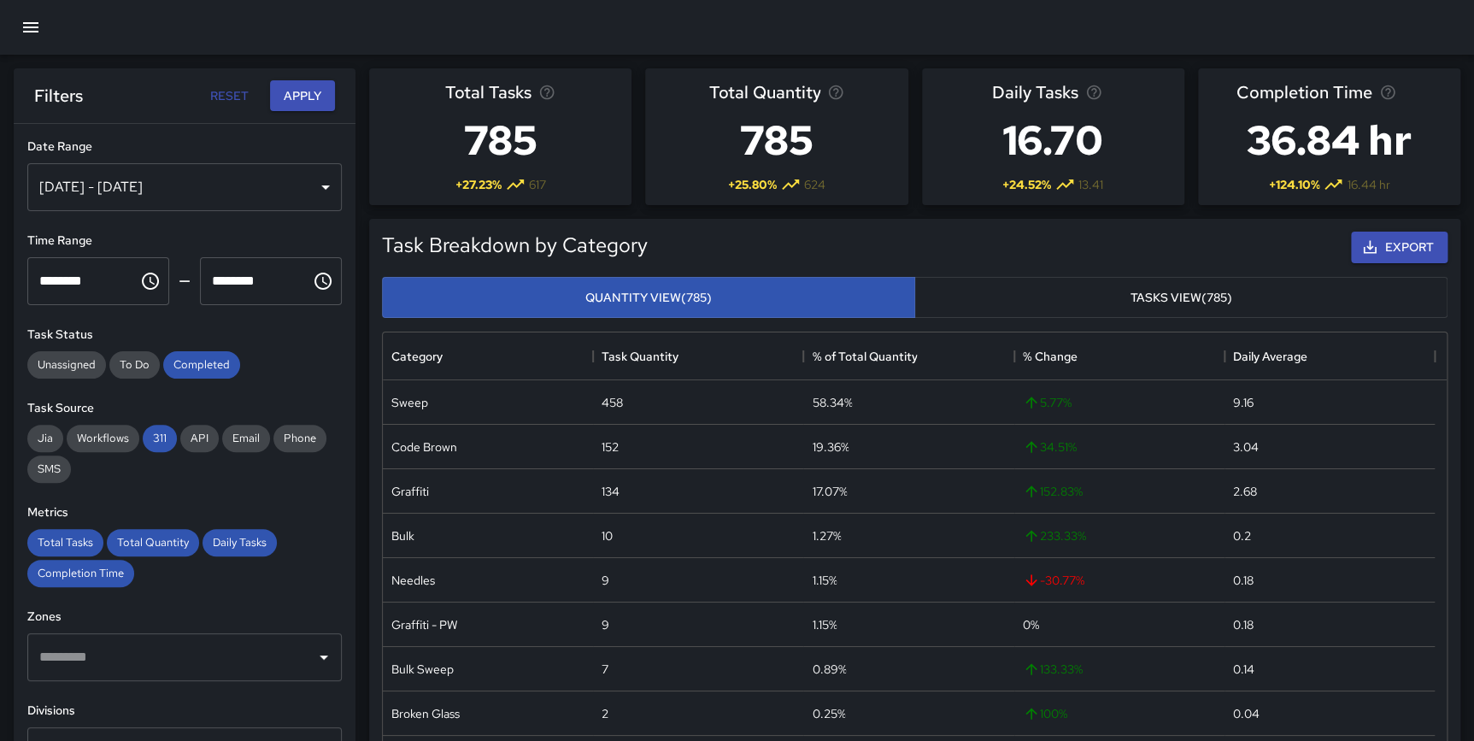
click at [34, 20] on icon "button" at bounding box center [31, 27] width 21 height 21
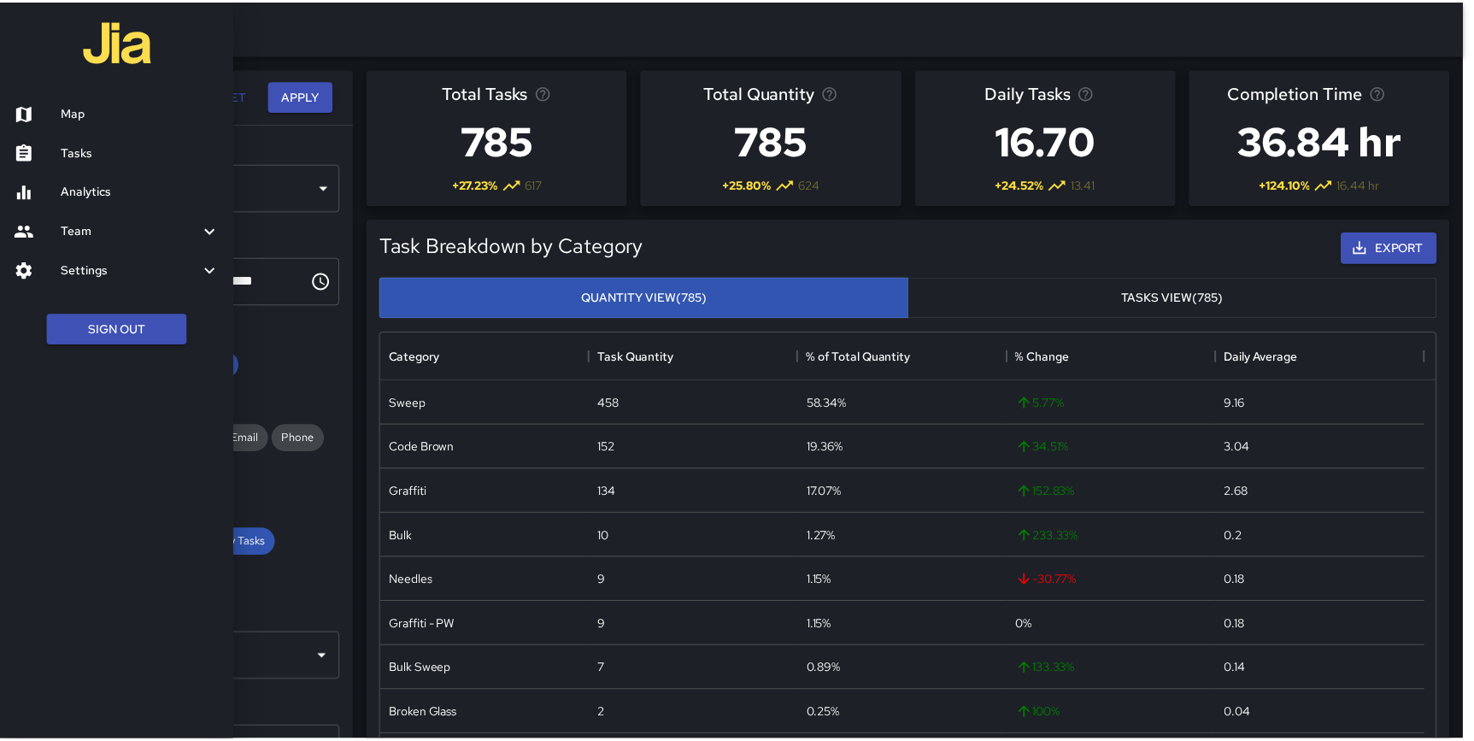
scroll to position [624, 1052]
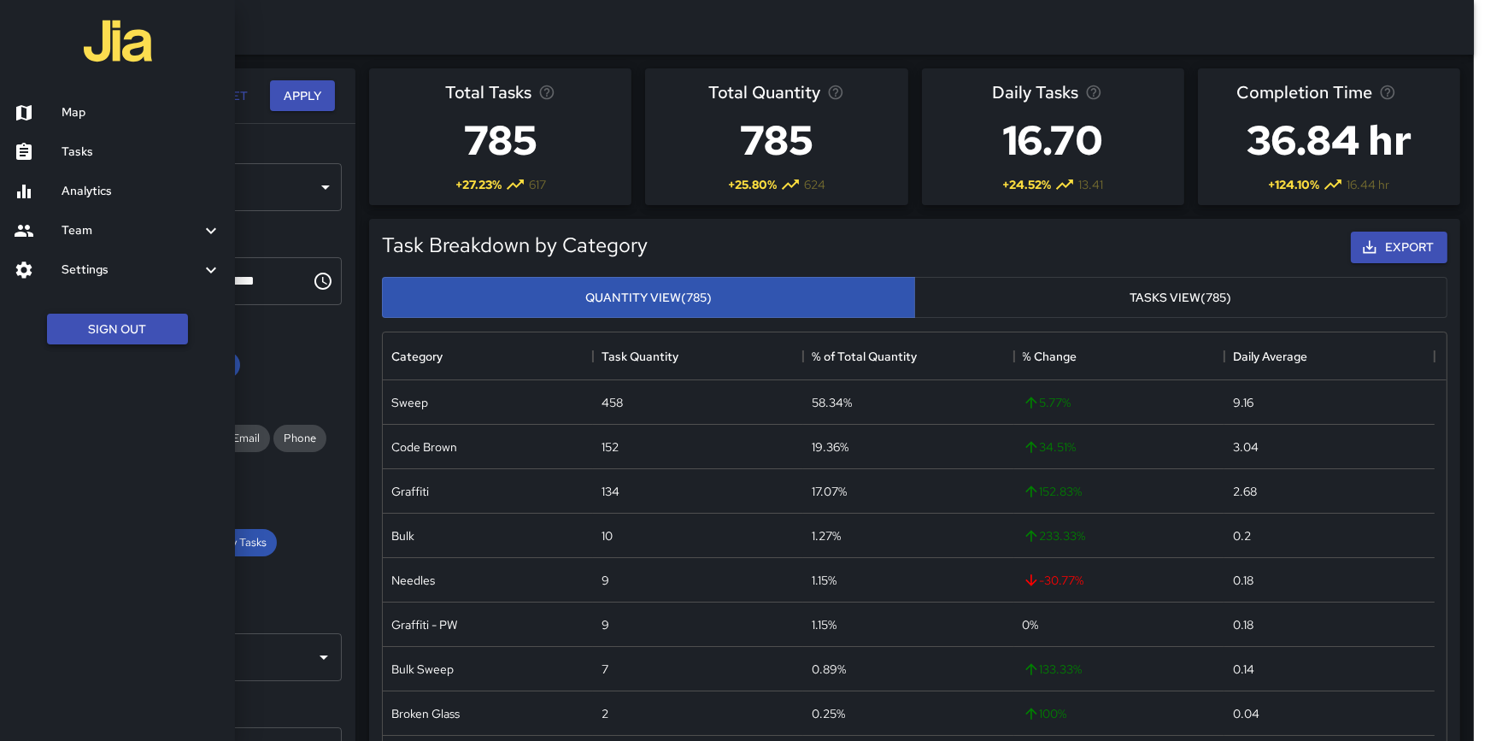
click at [117, 334] on button "Sign Out" at bounding box center [117, 330] width 141 height 32
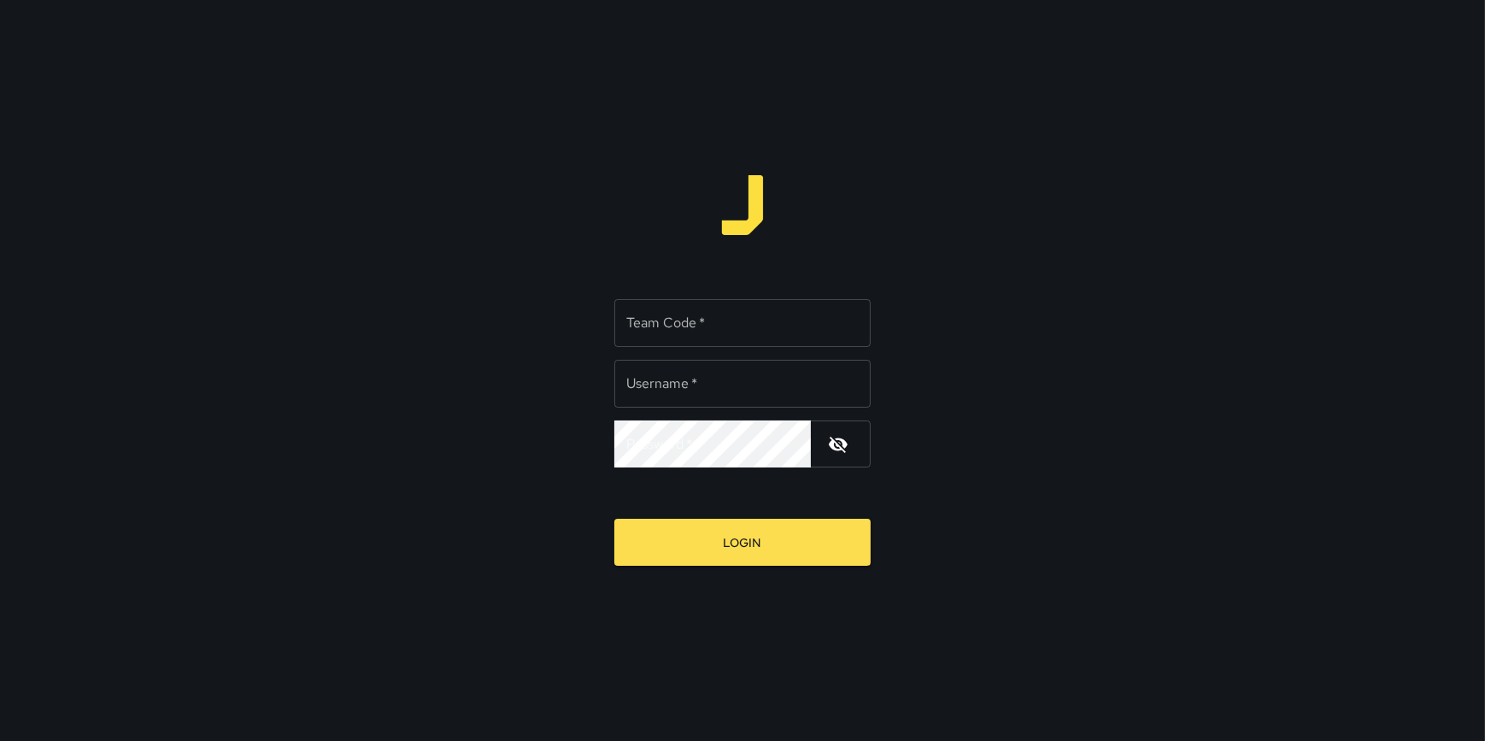
type input "**********"
click at [701, 322] on input "Team Code   *" at bounding box center [742, 323] width 256 height 48
type input "*"
type input "****"
click at [614, 519] on button "Login" at bounding box center [742, 542] width 256 height 47
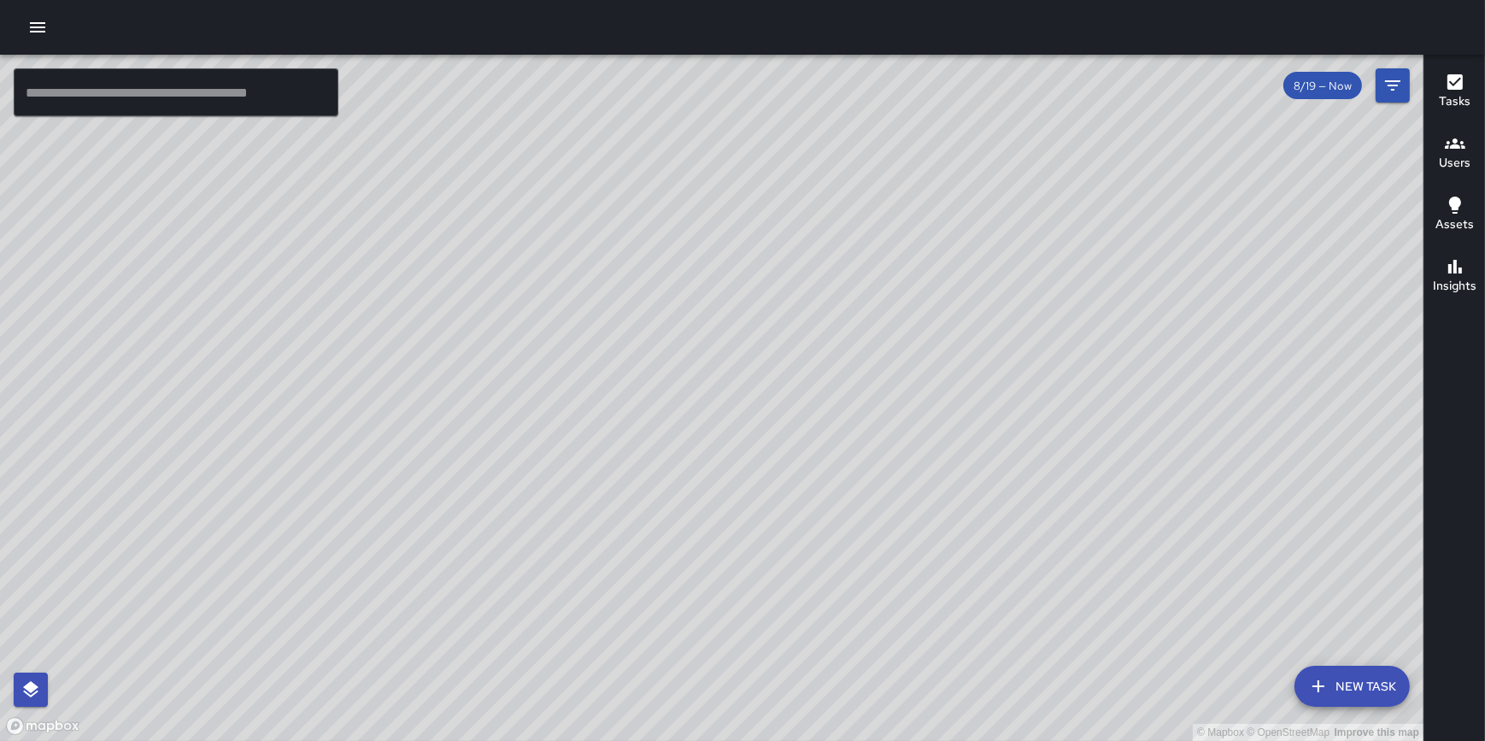
click at [36, 25] on icon "button" at bounding box center [37, 27] width 21 height 21
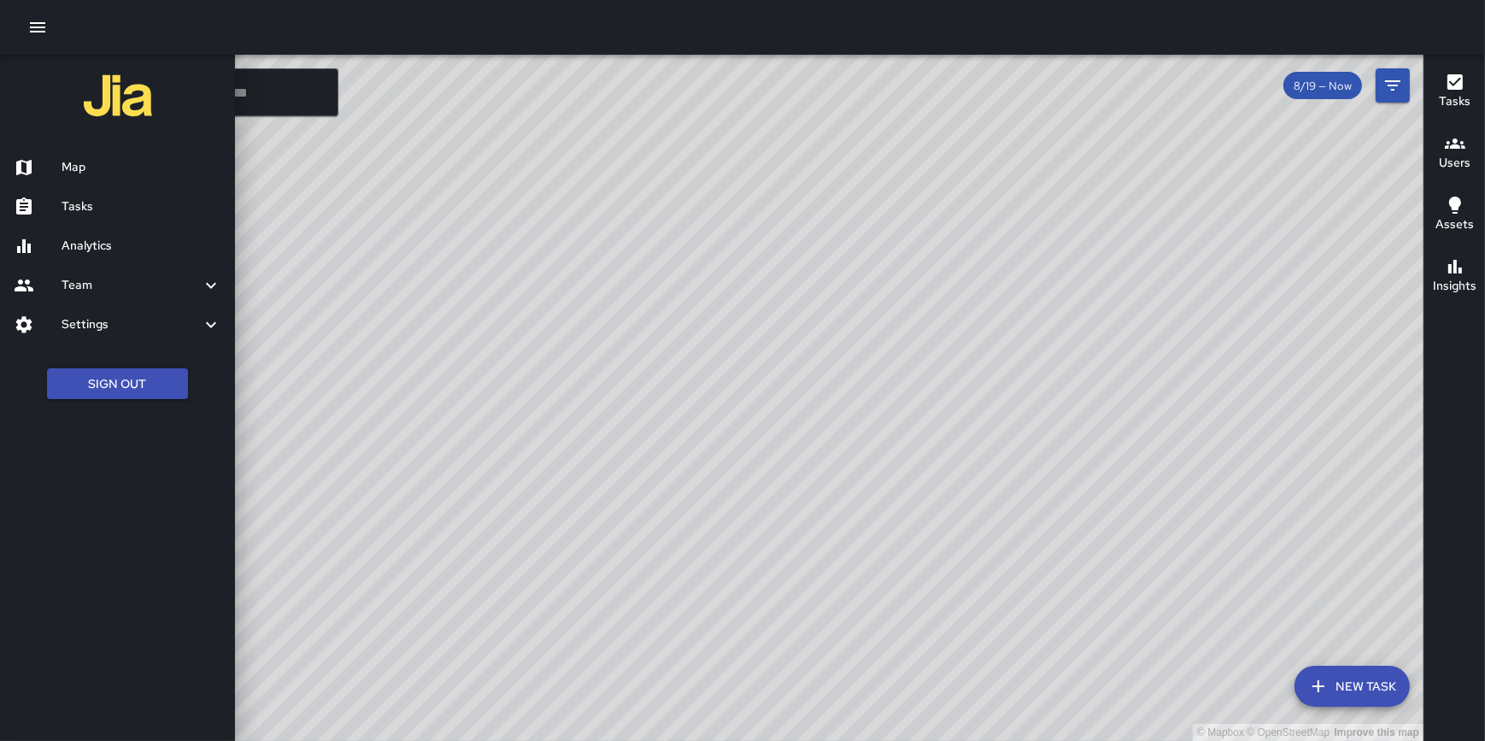
click at [102, 247] on h6 "Analytics" at bounding box center [142, 246] width 160 height 19
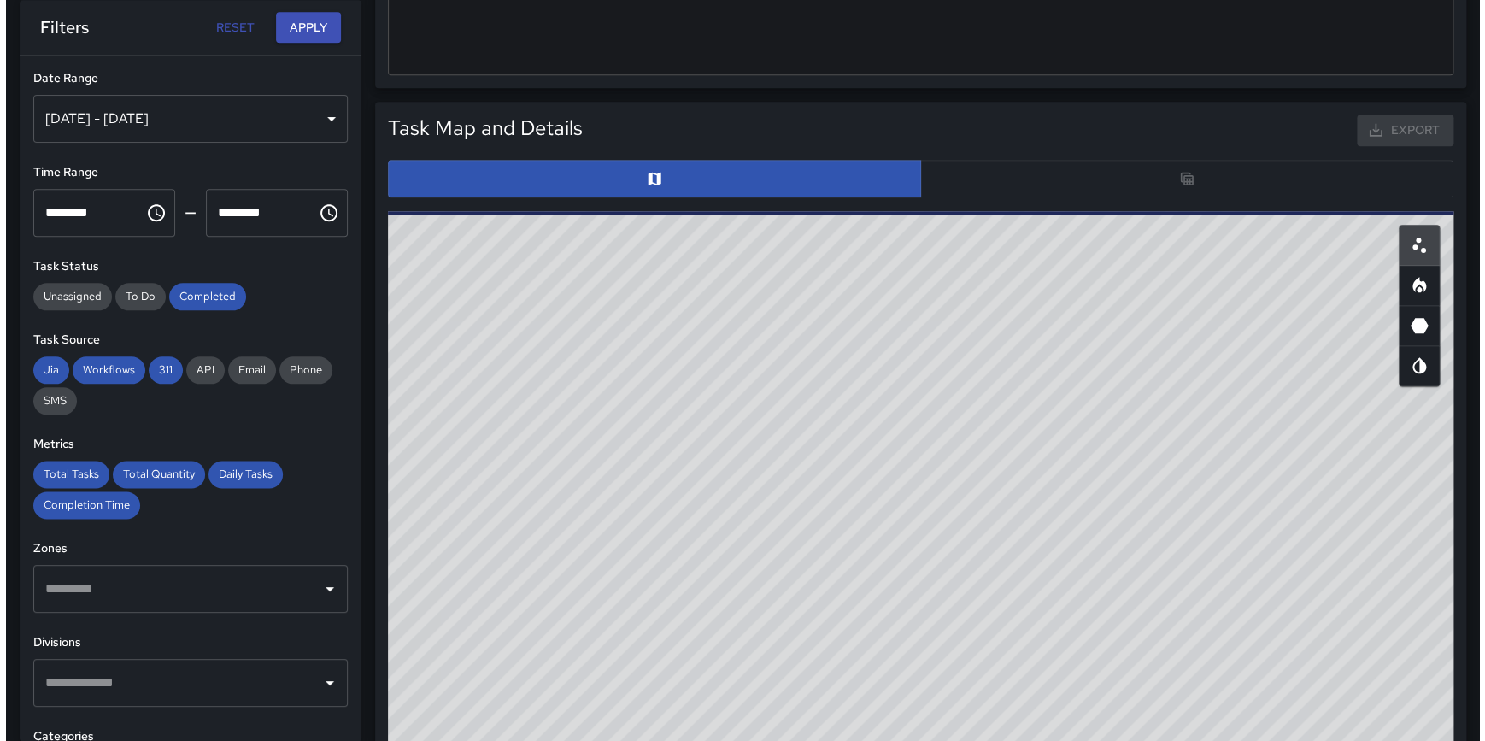
scroll to position [768, 0]
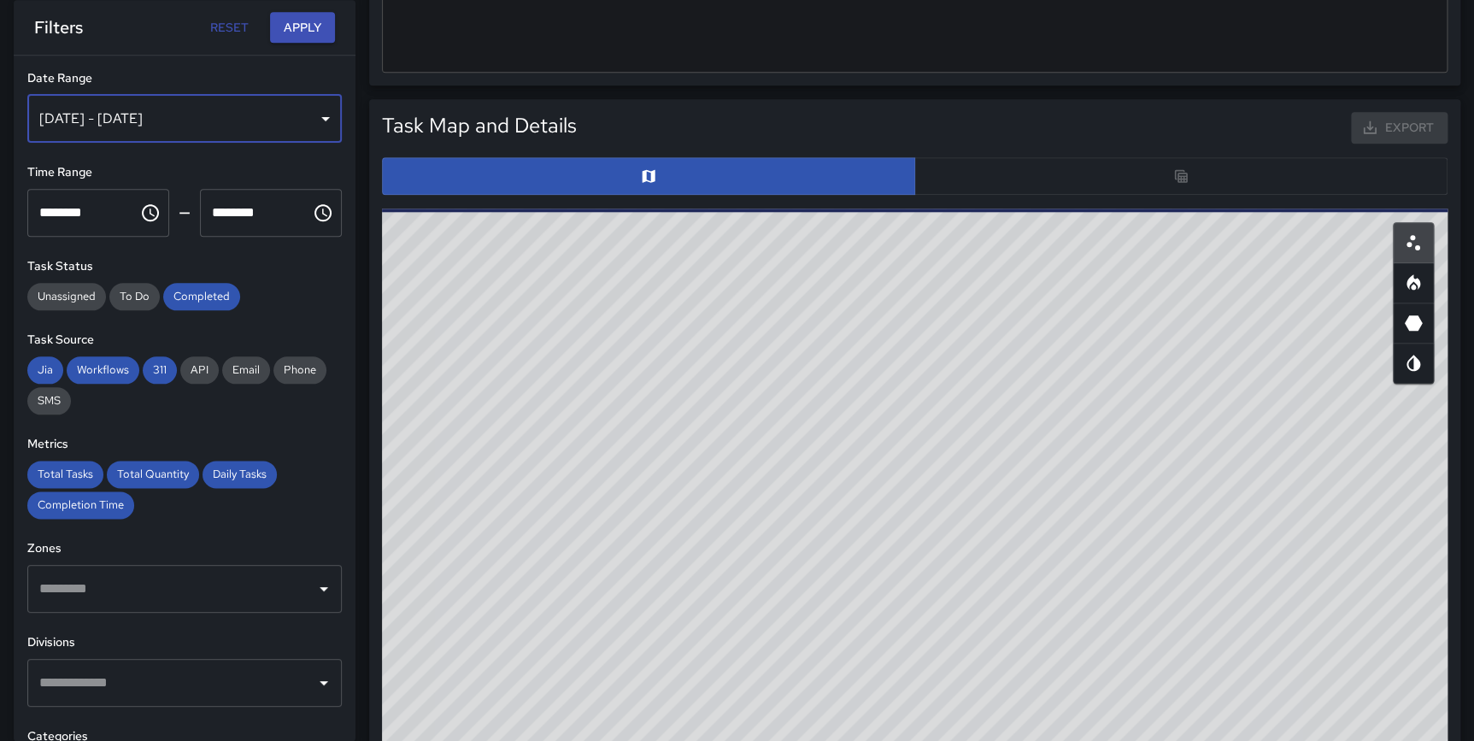
click at [214, 107] on div "[DATE] - [DATE]" at bounding box center [184, 119] width 314 height 48
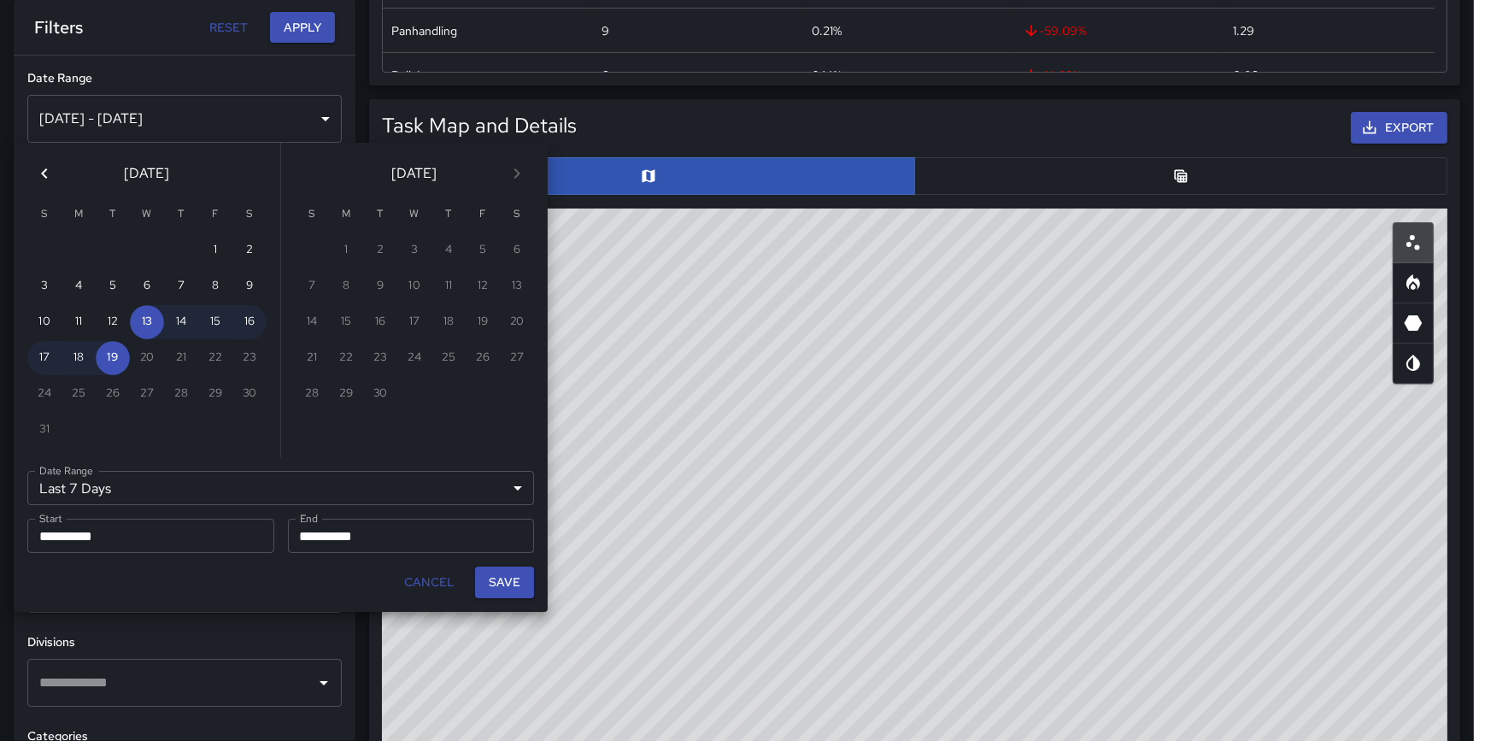
click at [47, 176] on icon "Previous month" at bounding box center [44, 173] width 21 height 21
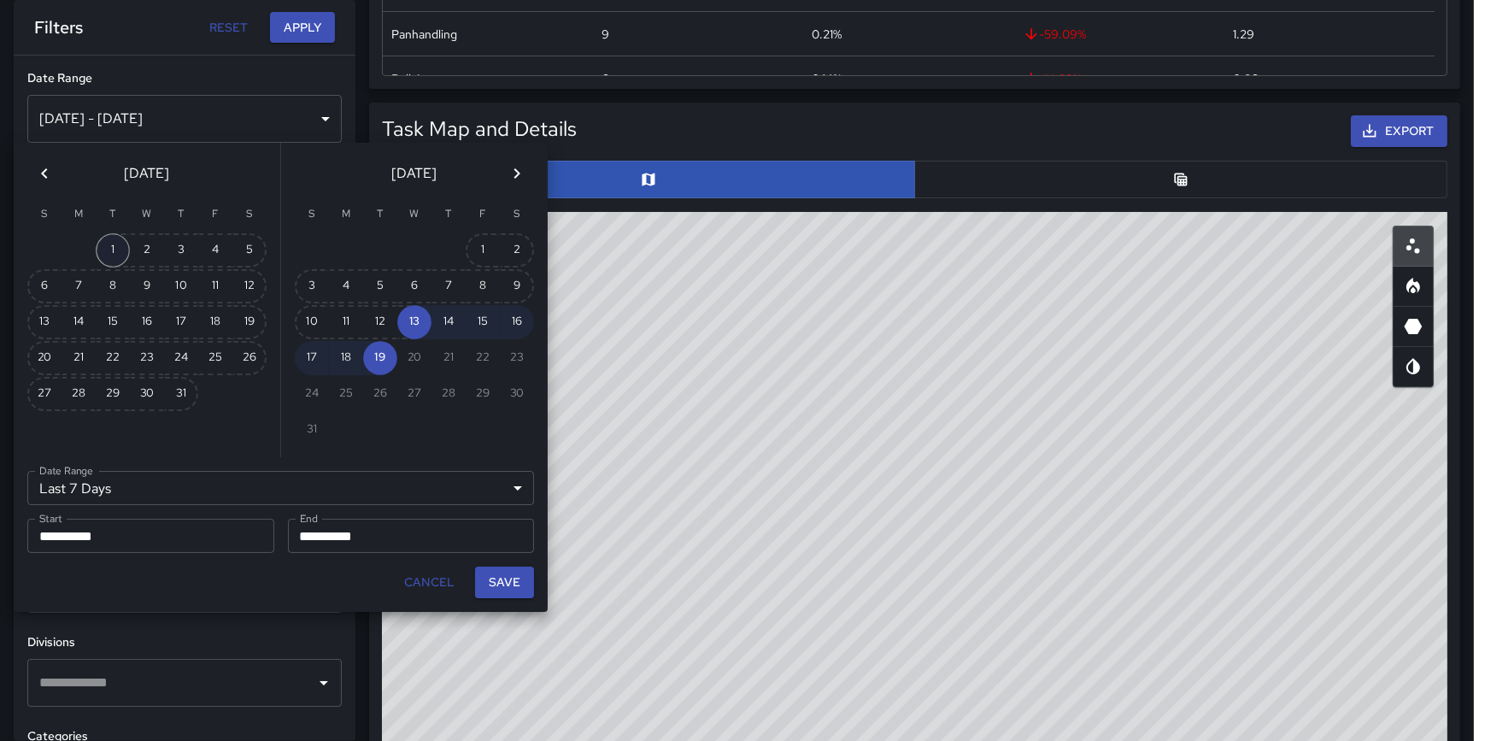
click at [102, 246] on button "1" at bounding box center [113, 250] width 34 height 34
type input "******"
type input "**********"
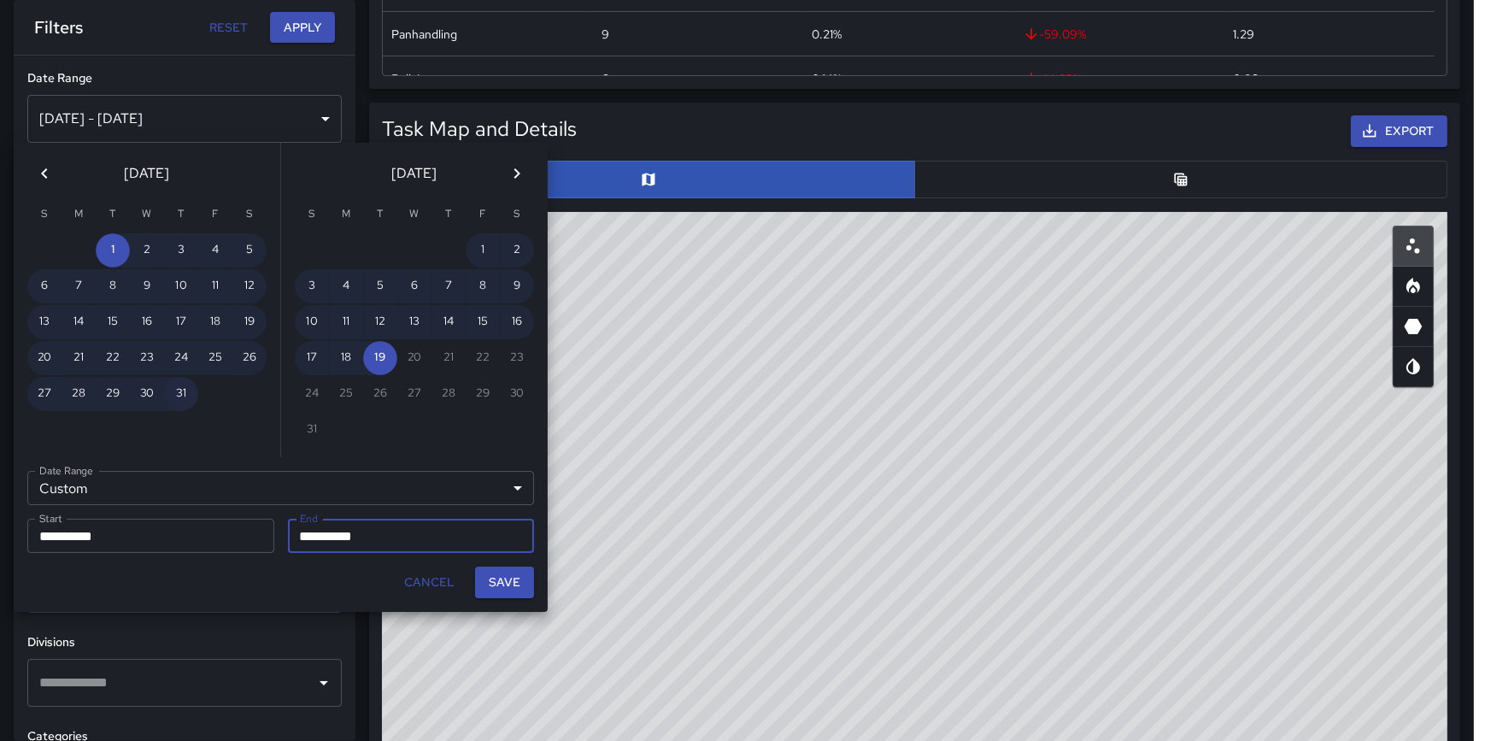
click at [185, 388] on button "31" at bounding box center [181, 394] width 34 height 34
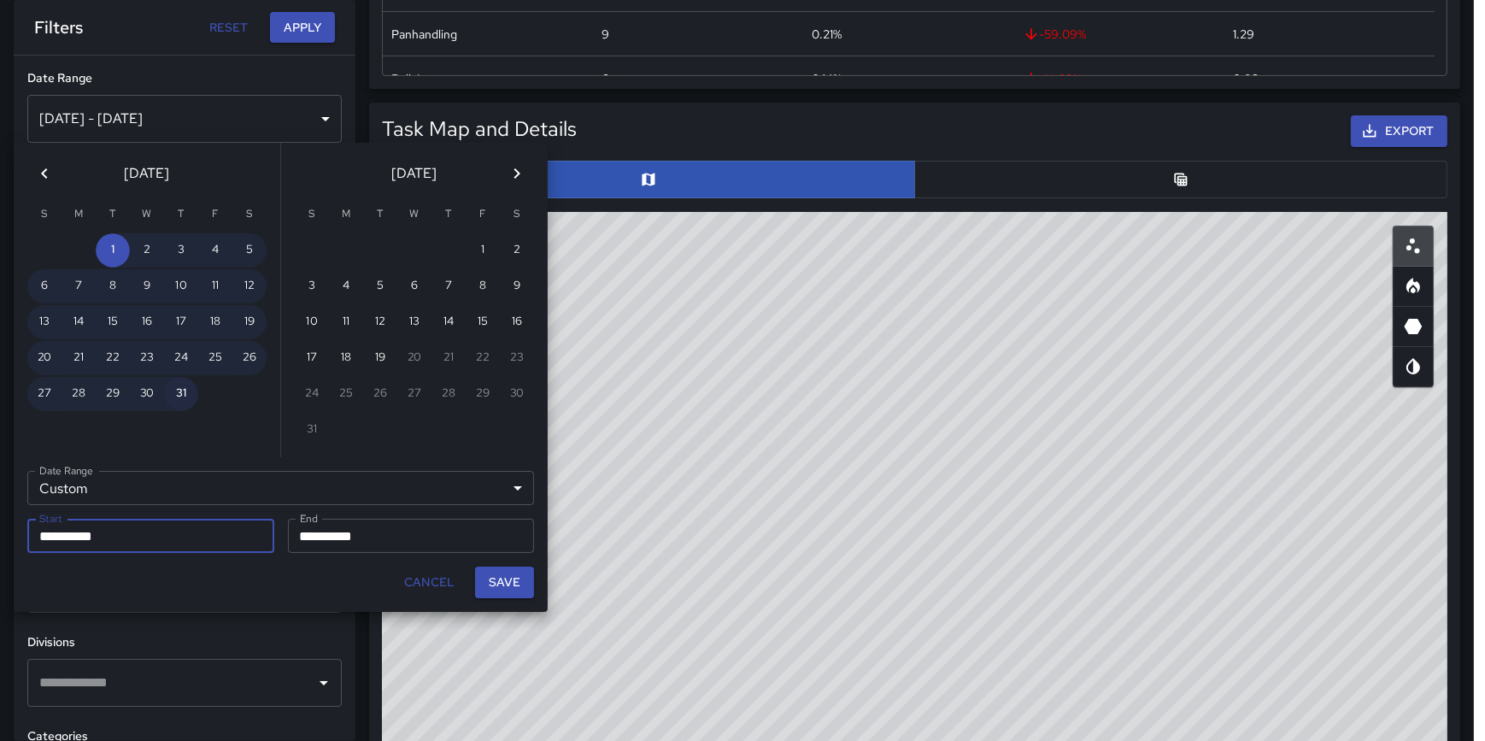
type input "**********"
click at [507, 578] on button "Save" at bounding box center [504, 582] width 59 height 32
type input "**********"
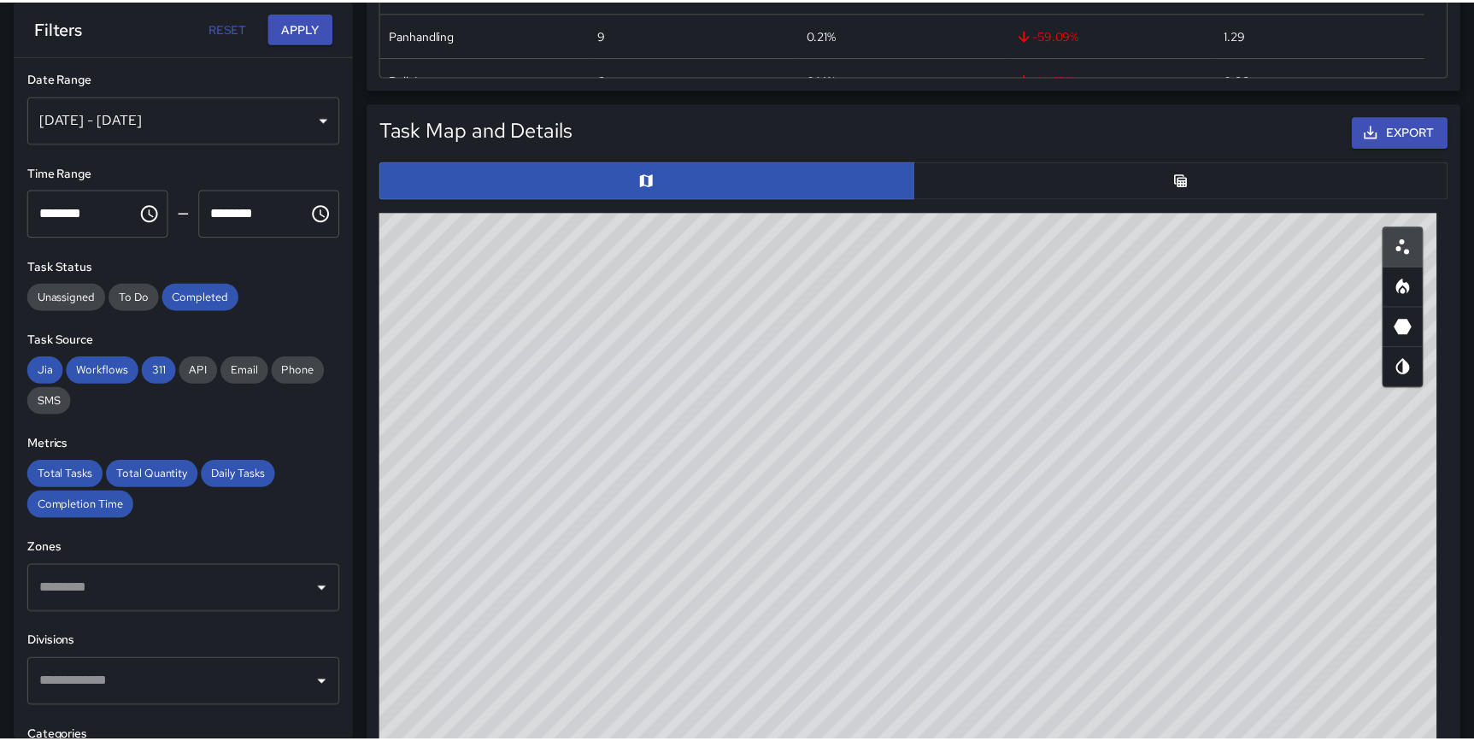
scroll to position [499, 1051]
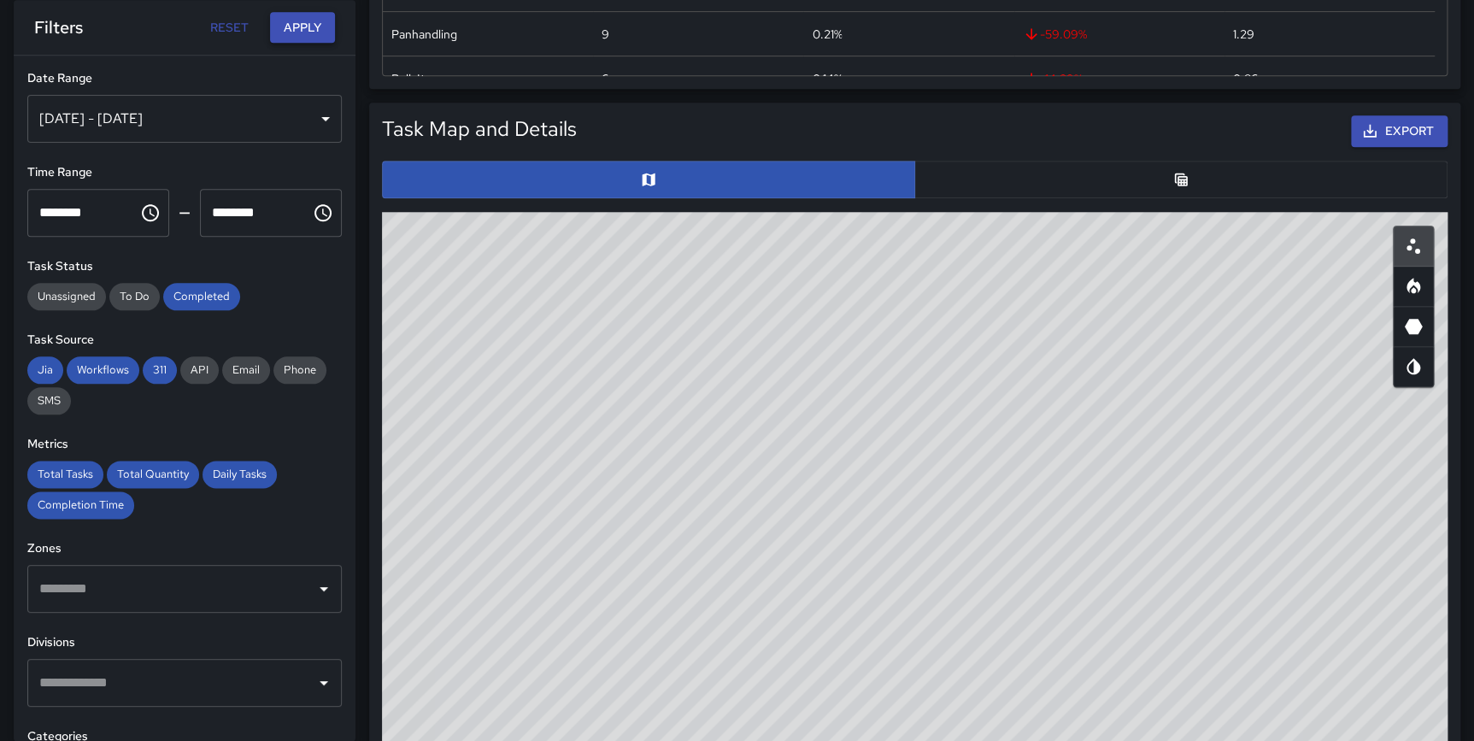
click at [304, 22] on button "Apply" at bounding box center [302, 28] width 65 height 32
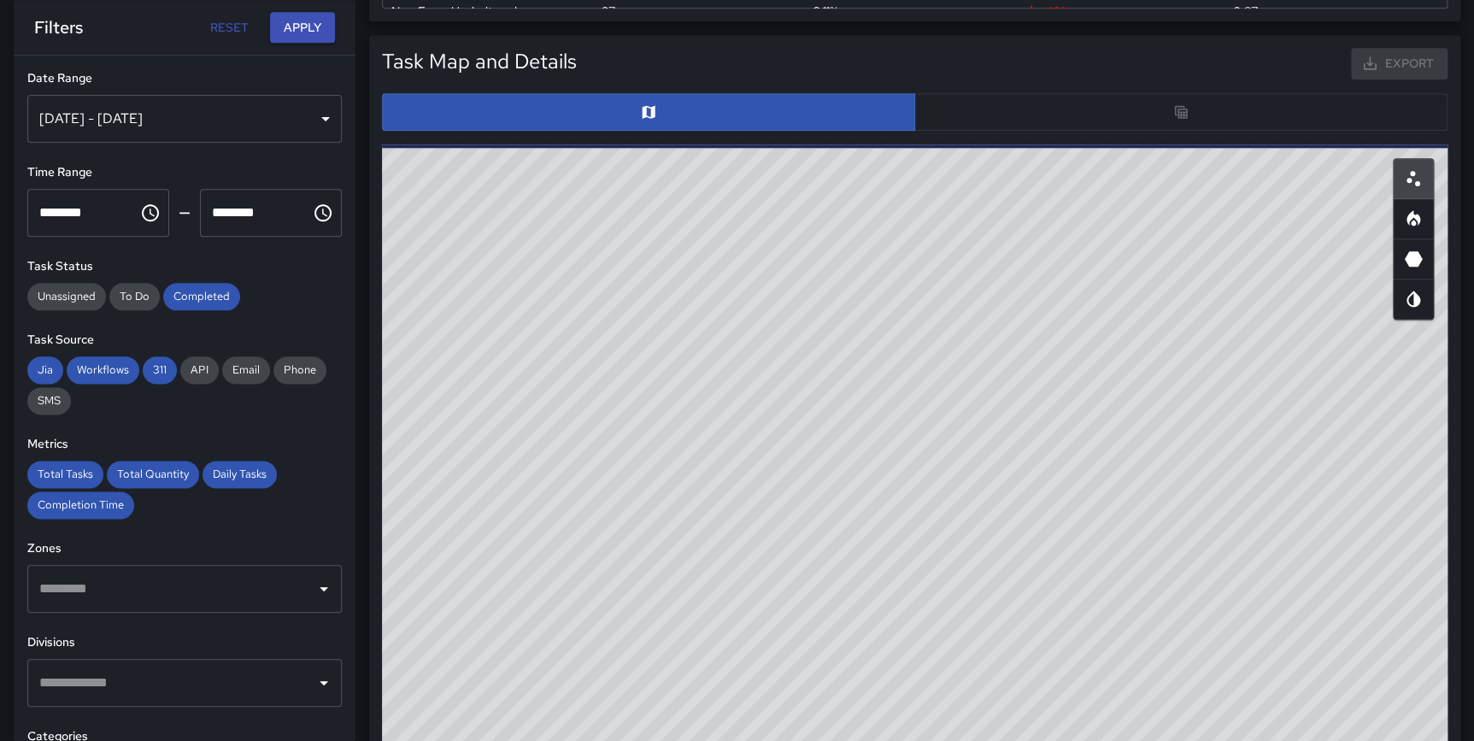
scroll to position [718, 0]
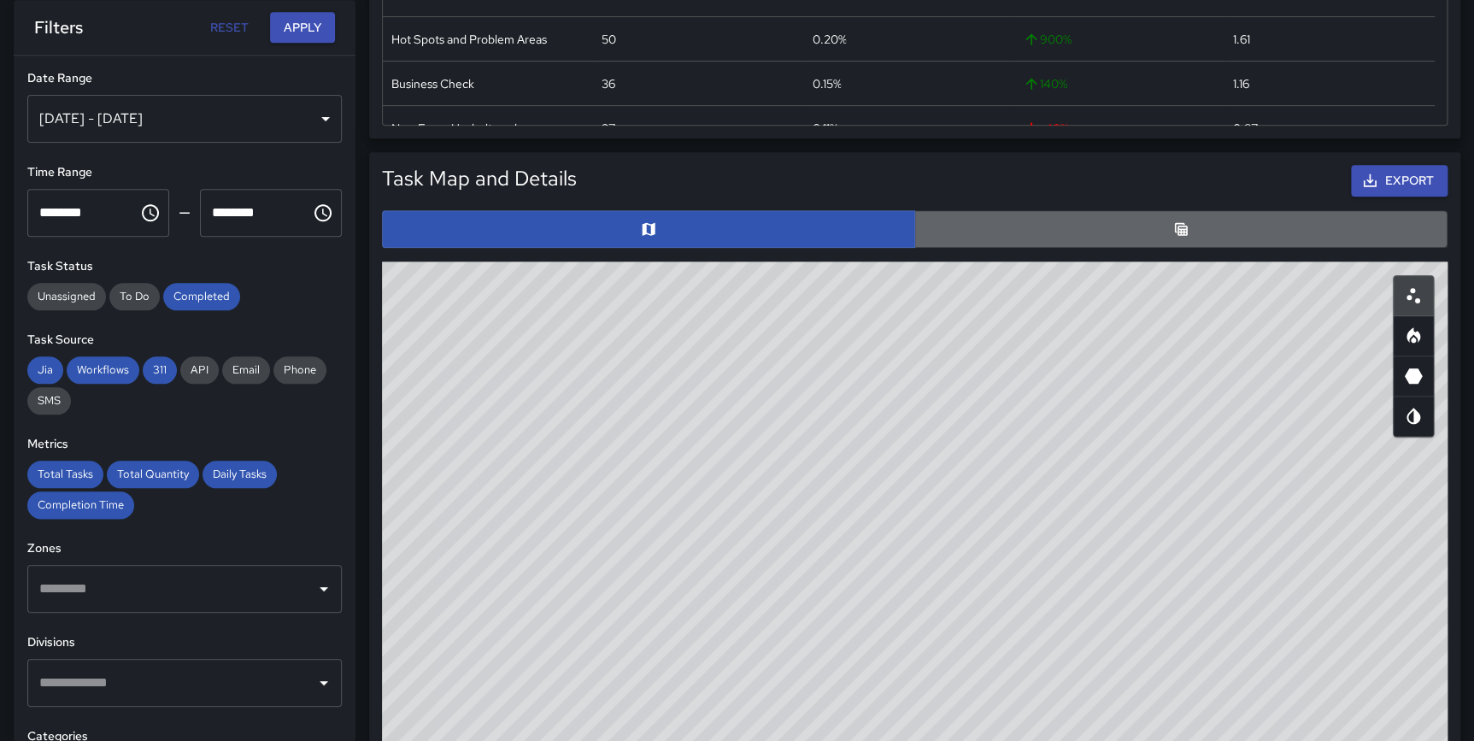
click at [1168, 226] on button "button" at bounding box center [1180, 229] width 533 height 38
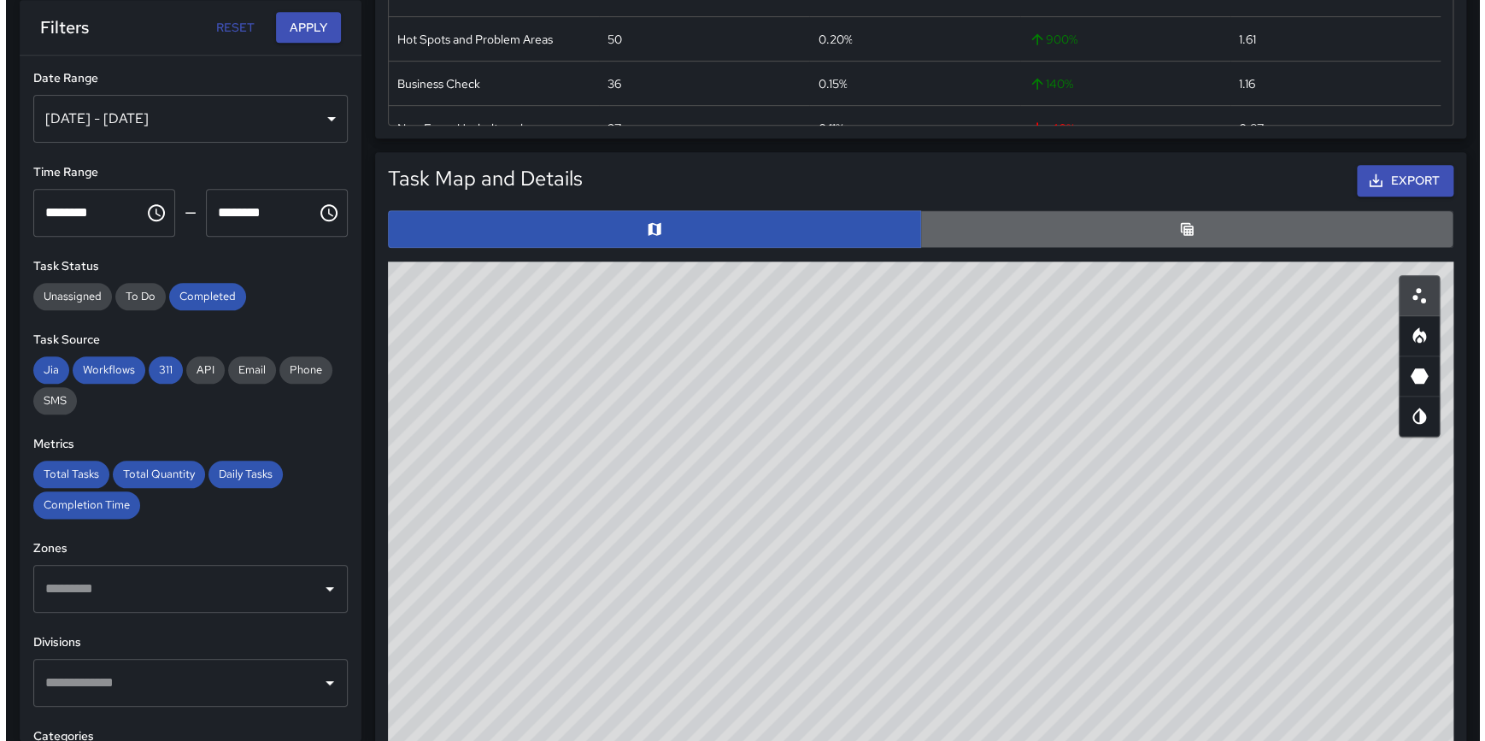
scroll to position [12, 13]
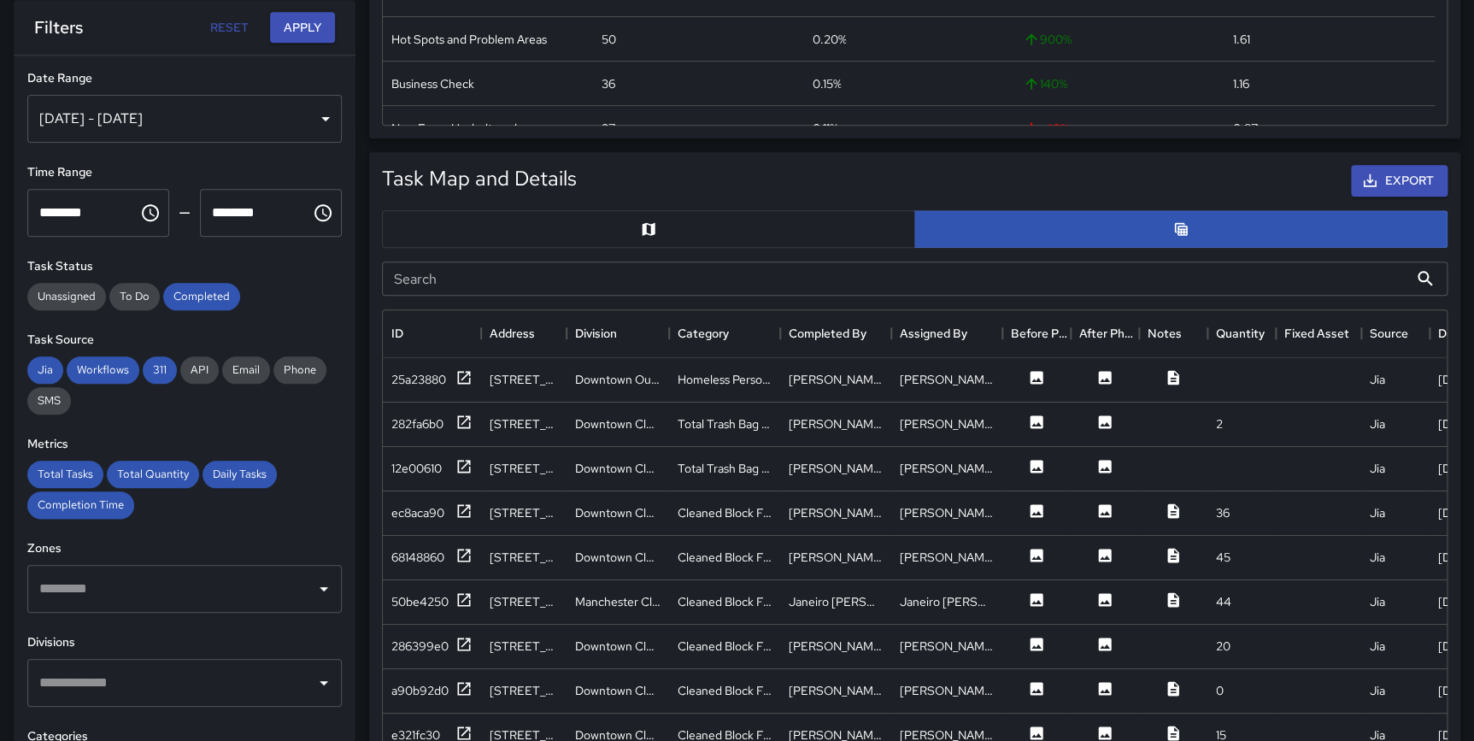
click at [547, 278] on input "Search" at bounding box center [895, 278] width 1026 height 34
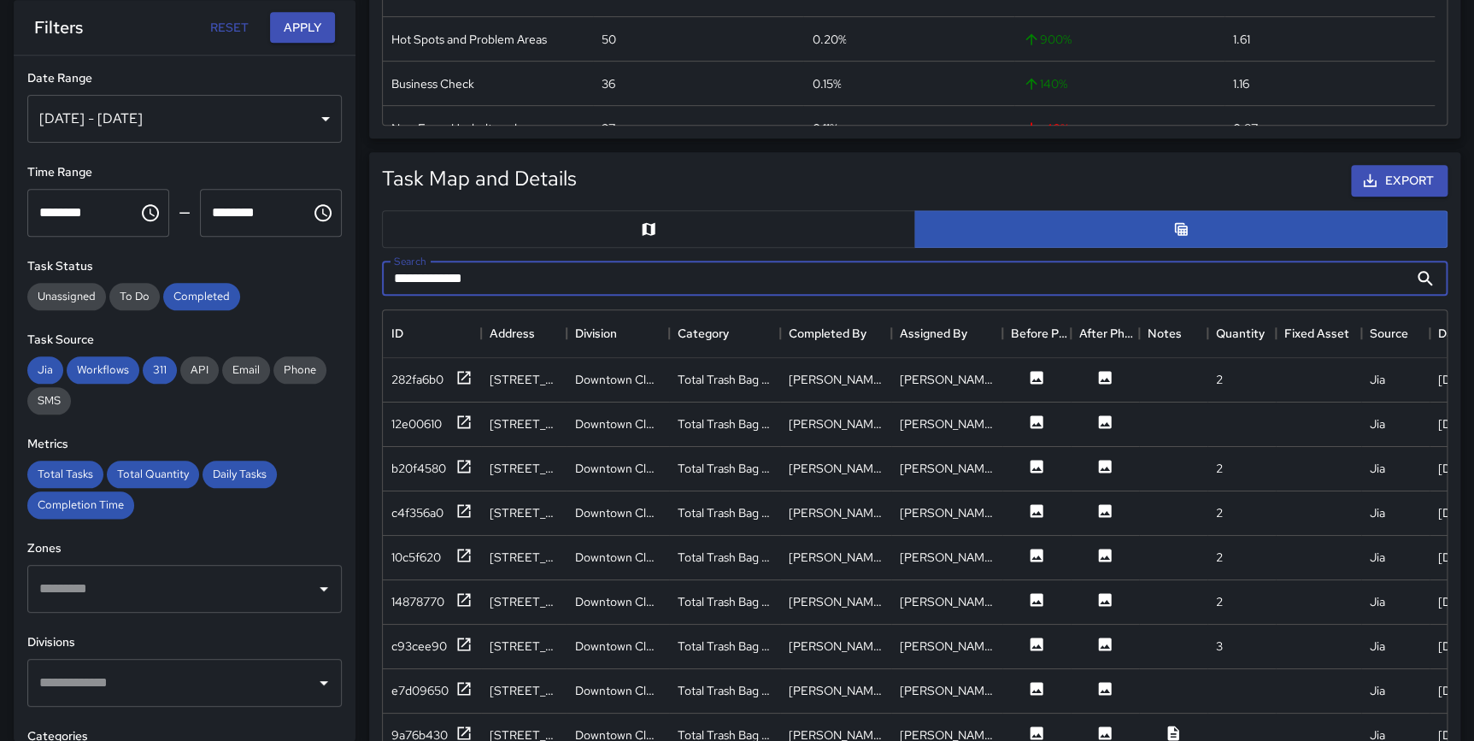
type input "**********"
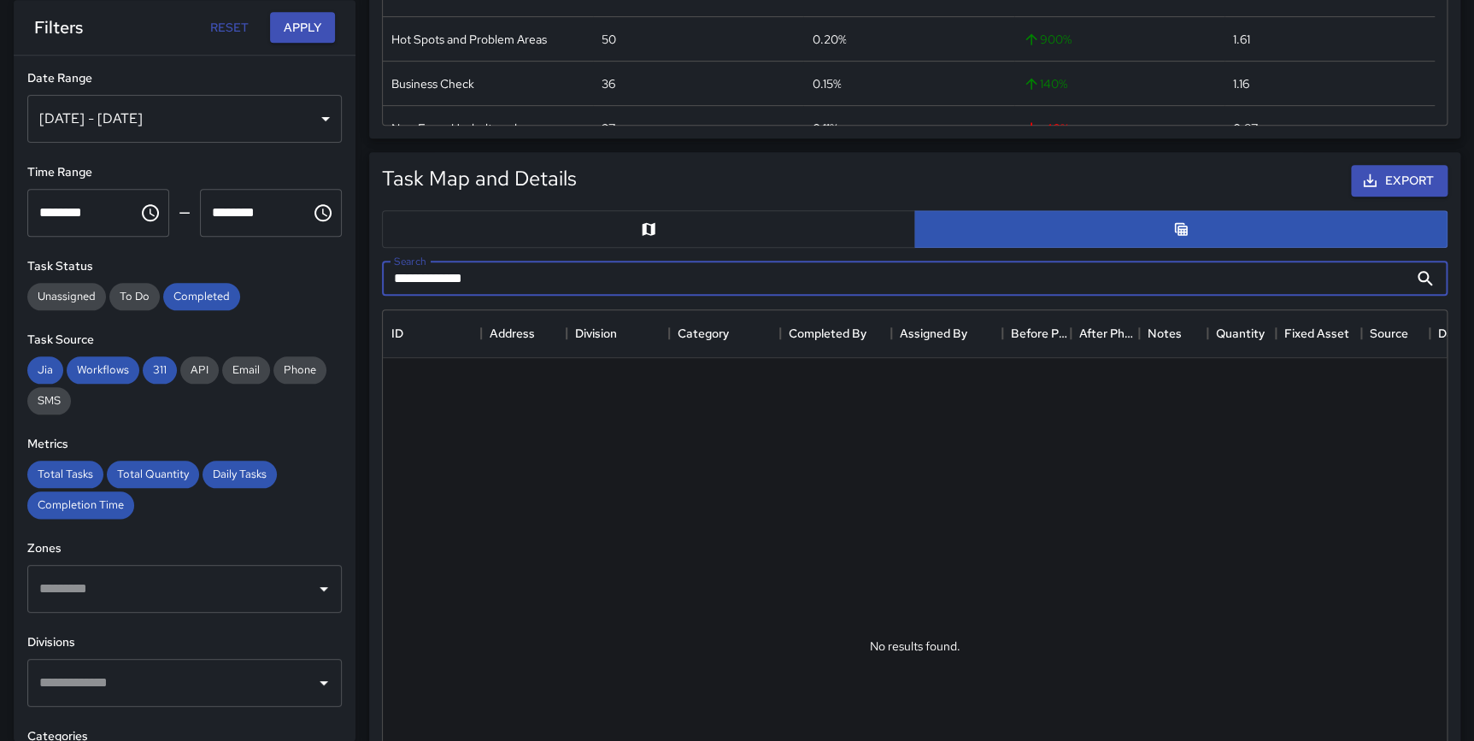
drag, startPoint x: 542, startPoint y: 273, endPoint x: 338, endPoint y: 262, distance: 203.6
click at [338, 262] on div "**********" at bounding box center [729, 501] width 1487 height 2330
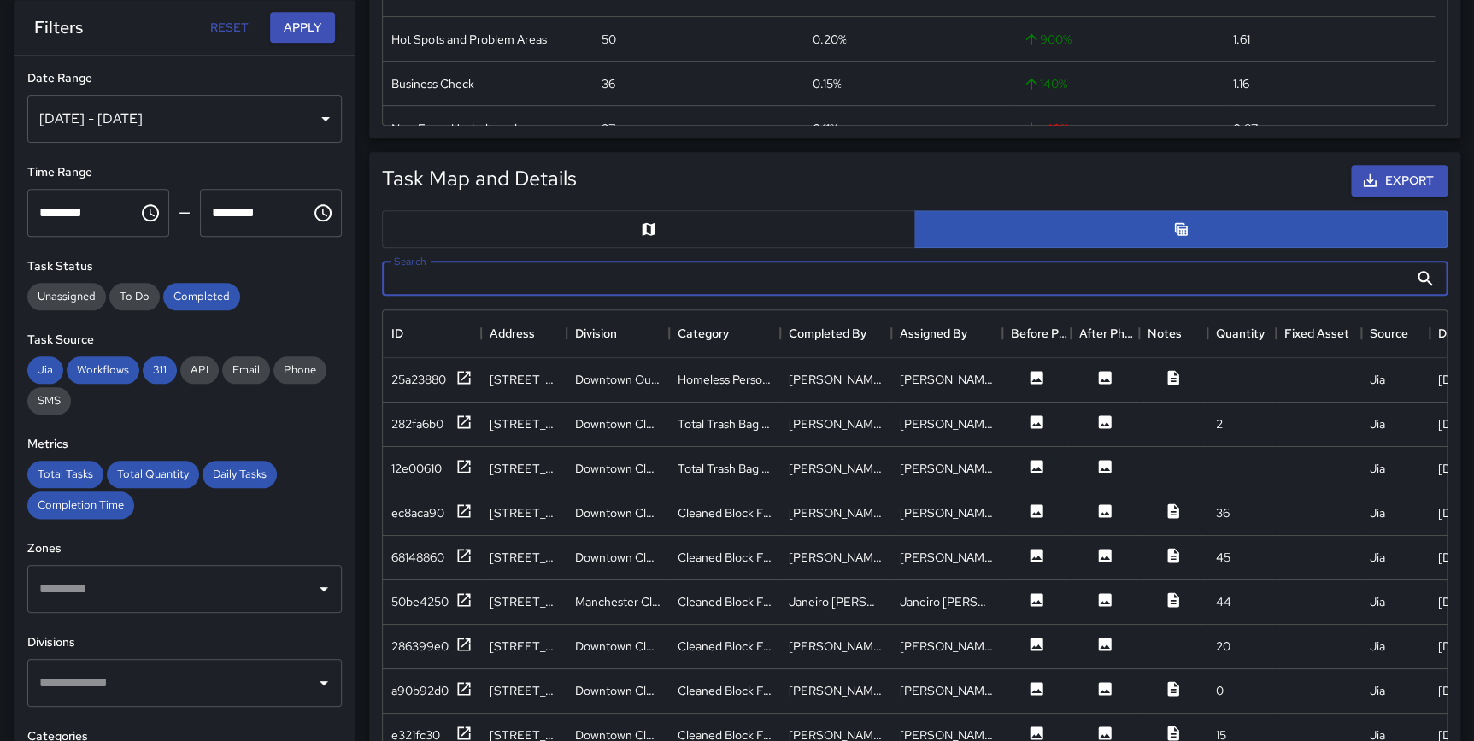
click at [127, 115] on div "[DATE] - [DATE]" at bounding box center [184, 119] width 314 height 48
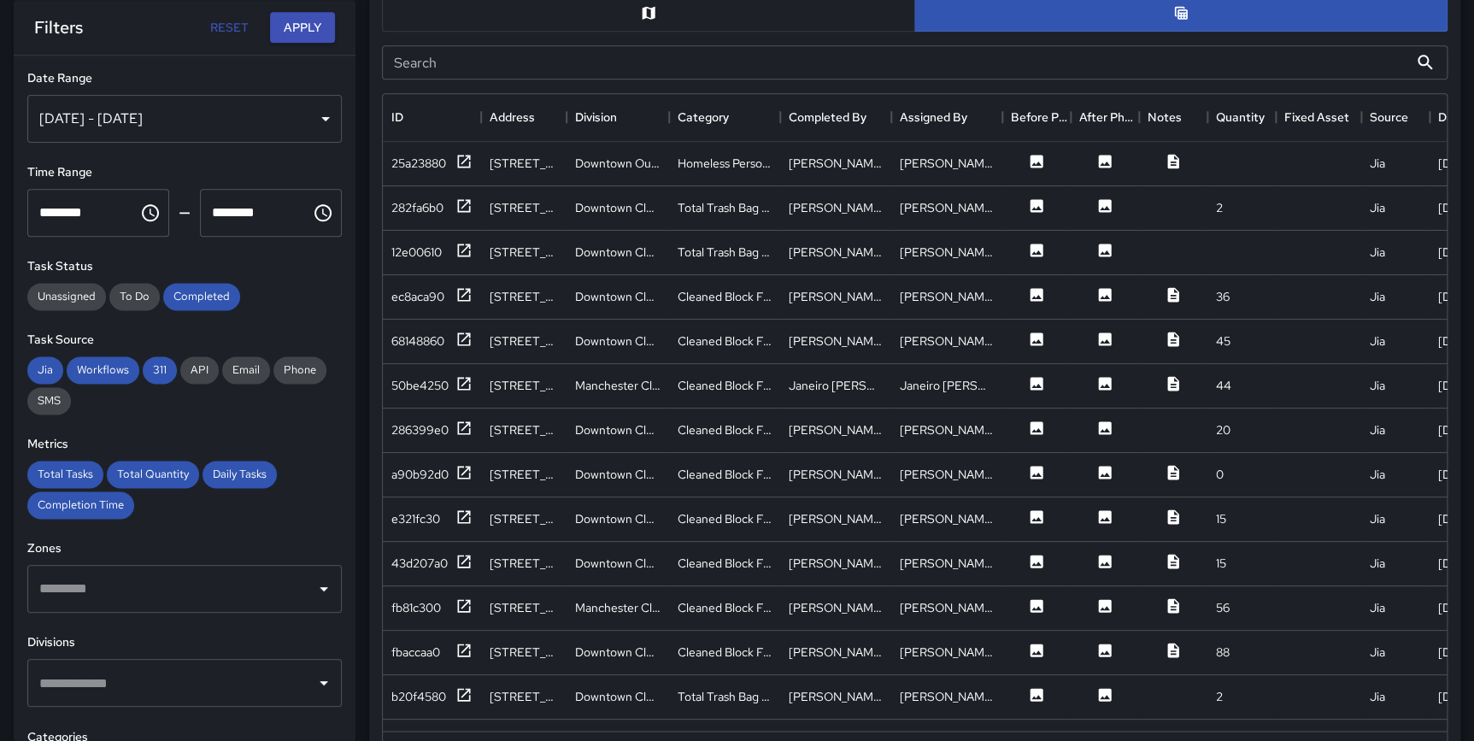
scroll to position [354, 0]
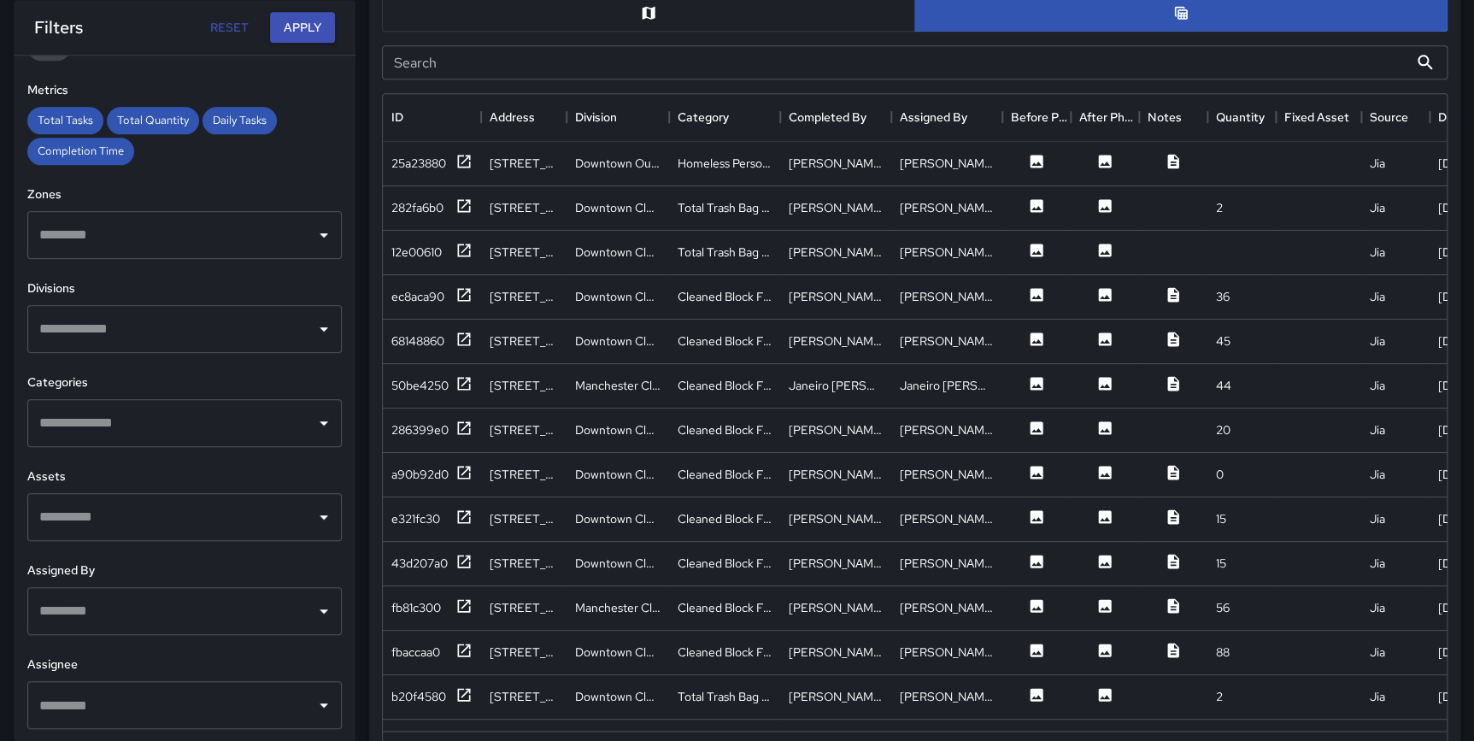
click at [102, 425] on input "text" at bounding box center [171, 423] width 273 height 32
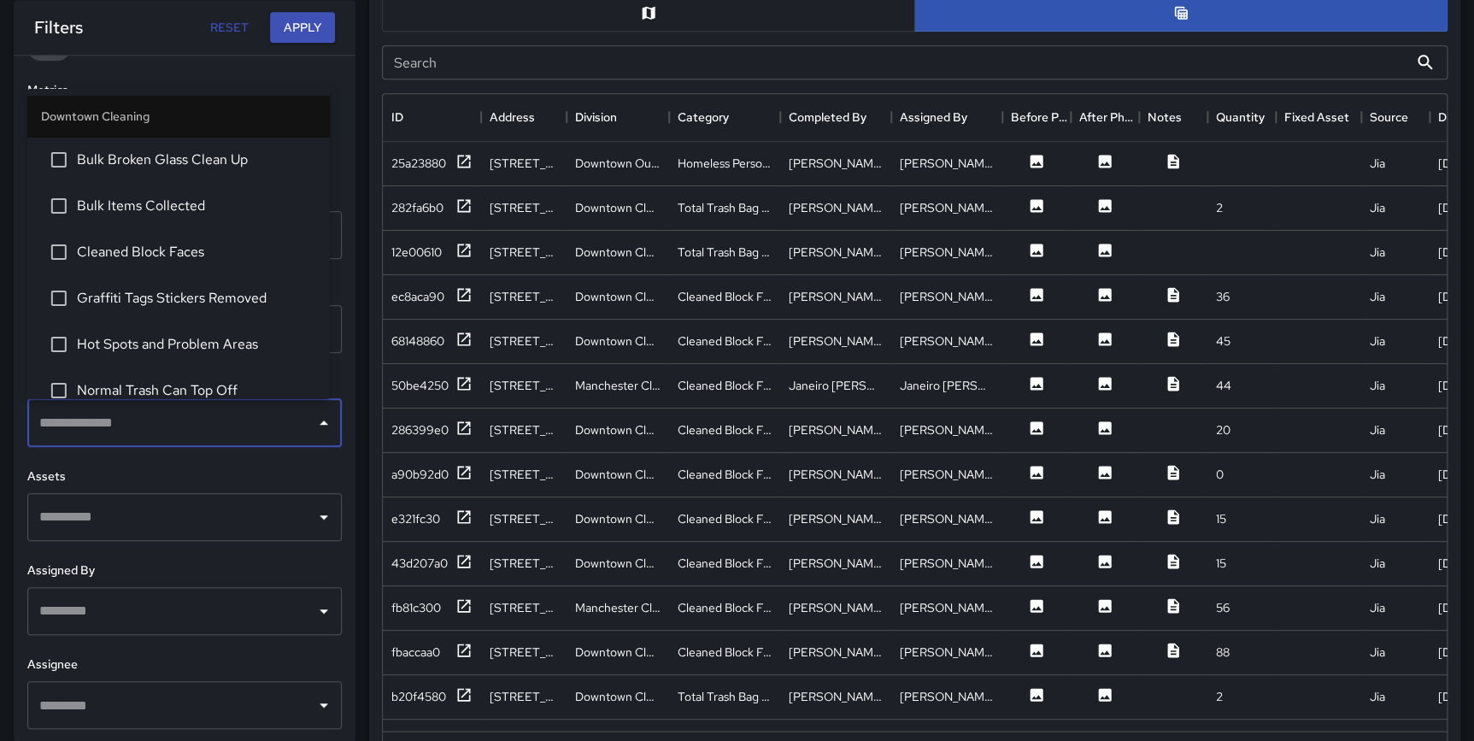
type input "*"
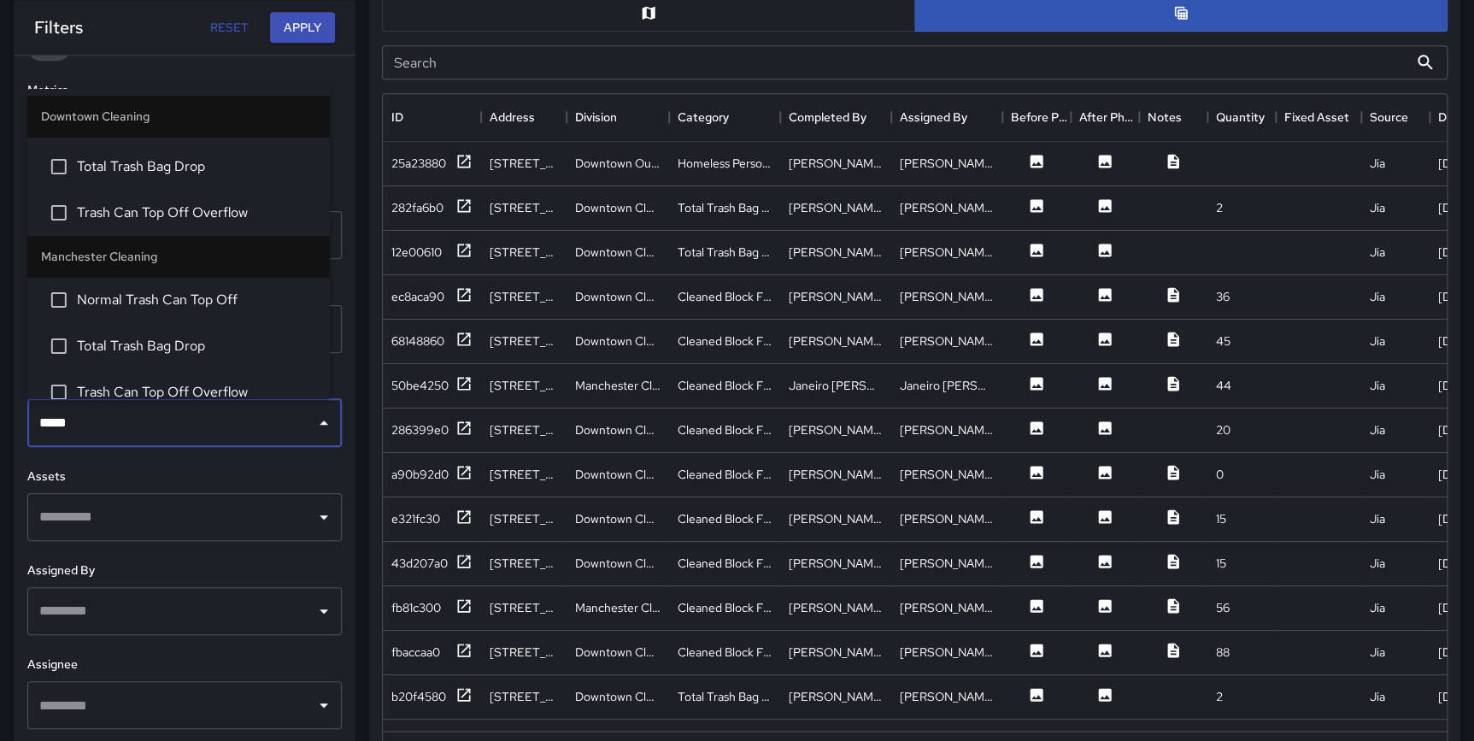
scroll to position [0, 0]
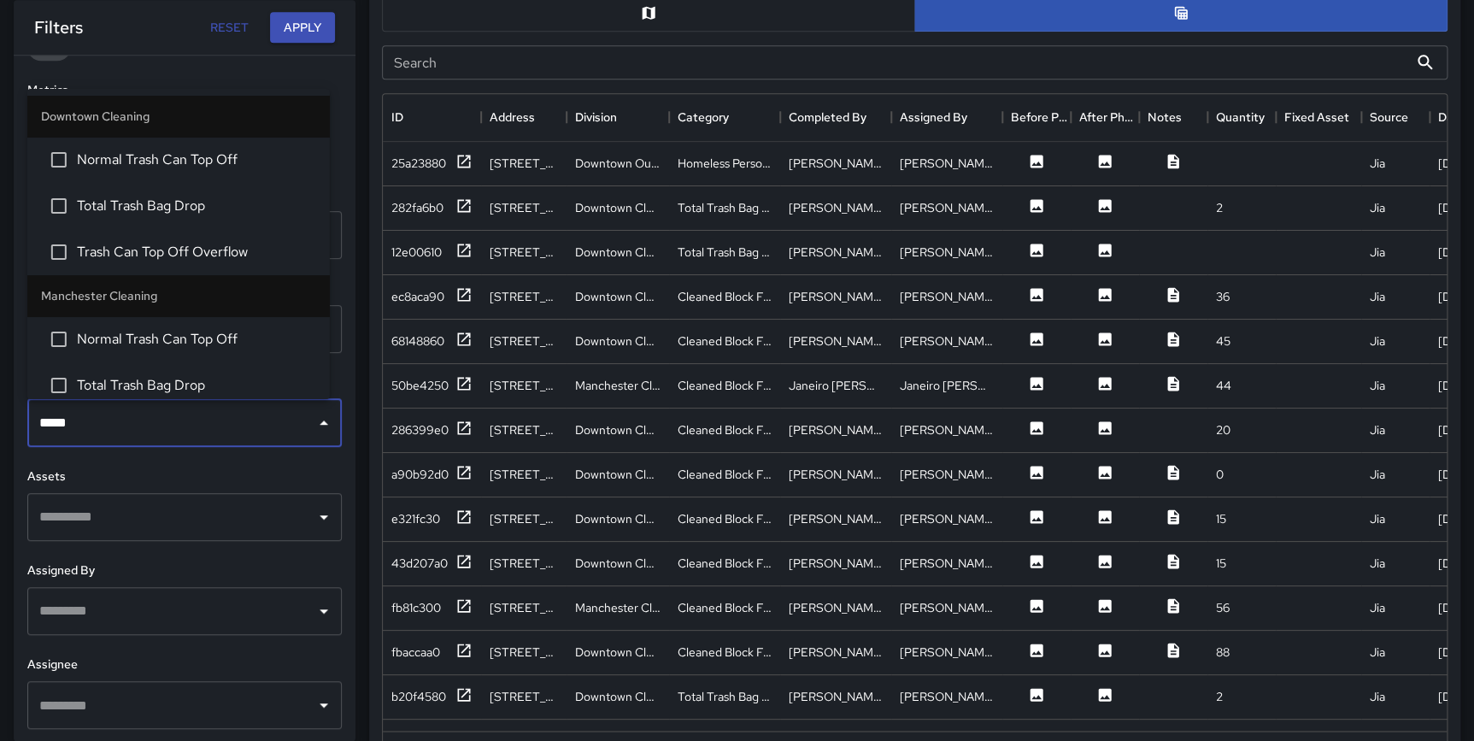
type input "*****"
click at [338, 347] on div "**********" at bounding box center [185, 398] width 342 height 685
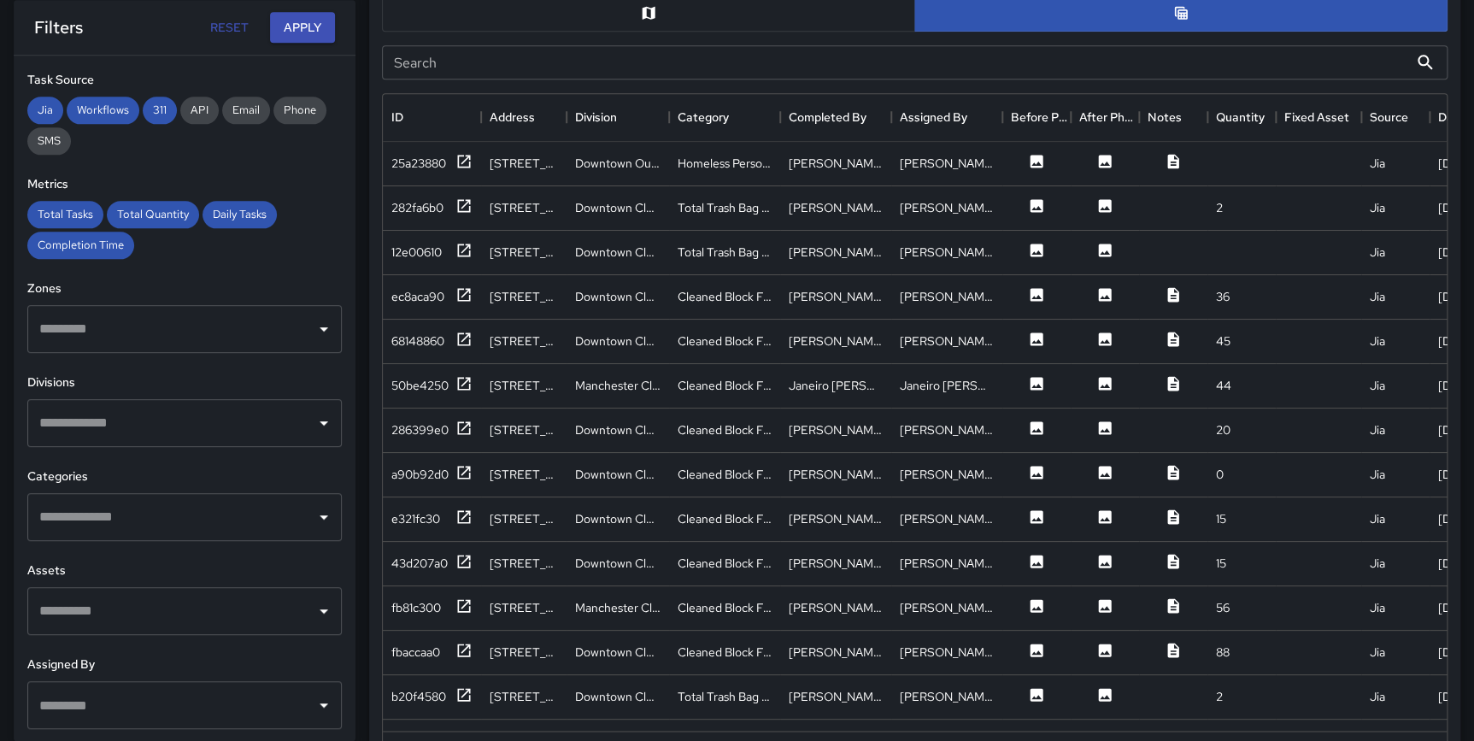
scroll to position [265, 0]
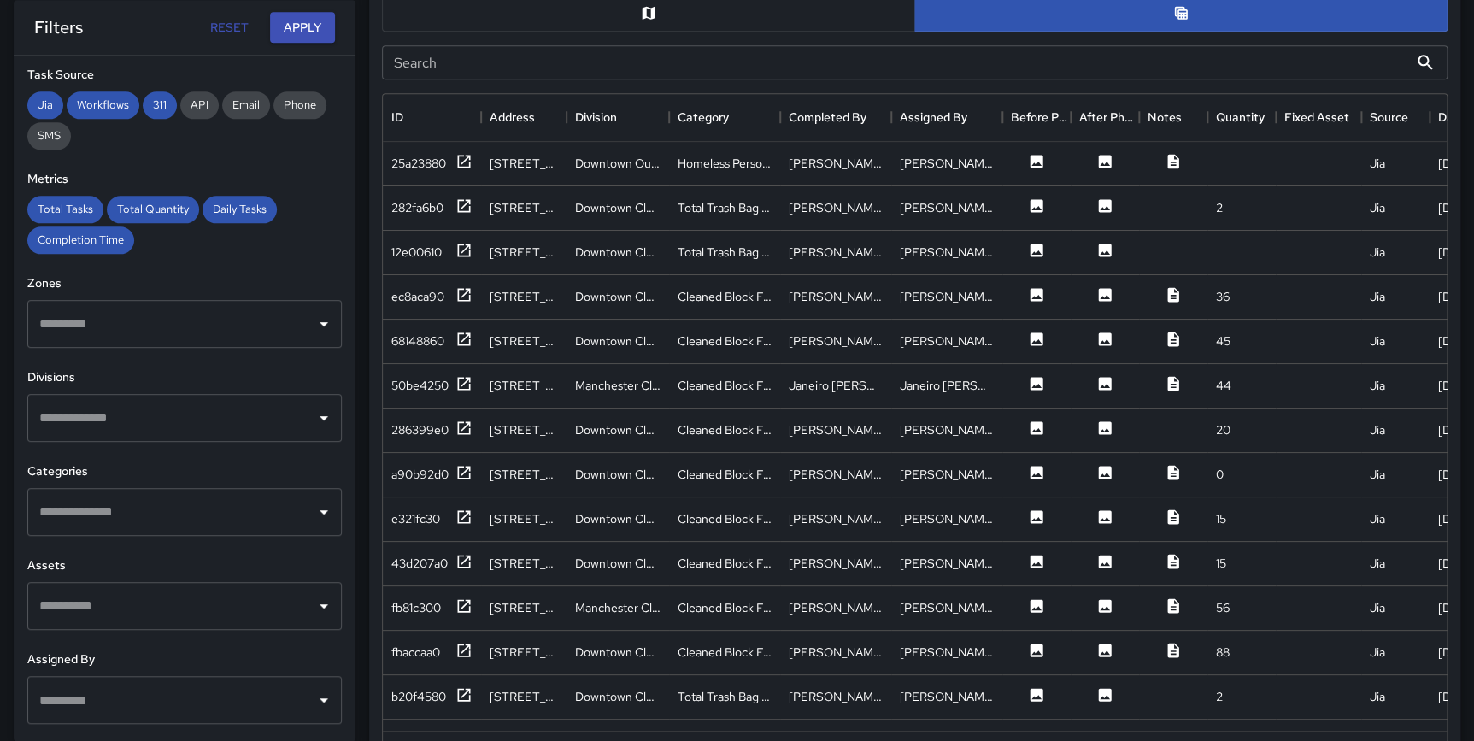
click at [56, 509] on input "text" at bounding box center [171, 511] width 273 height 32
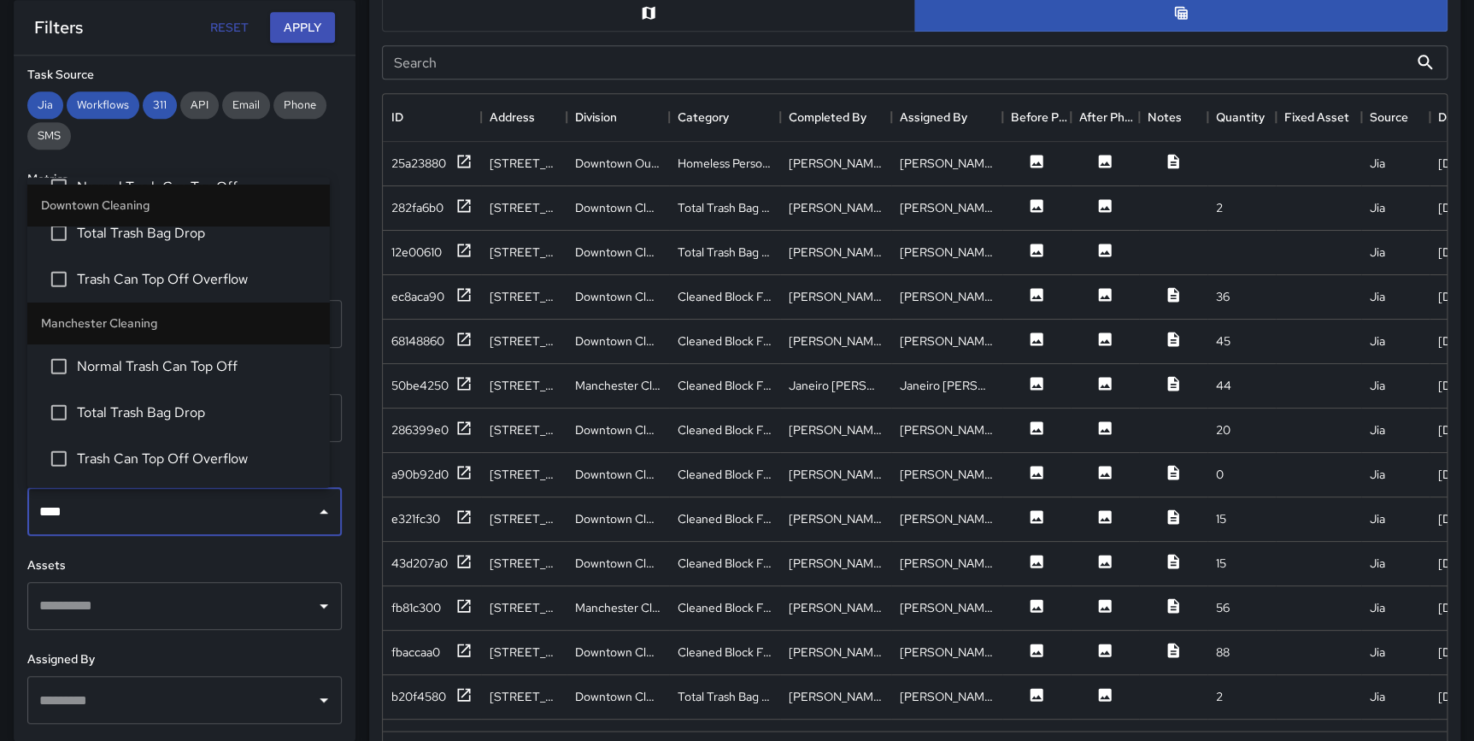
scroll to position [0, 0]
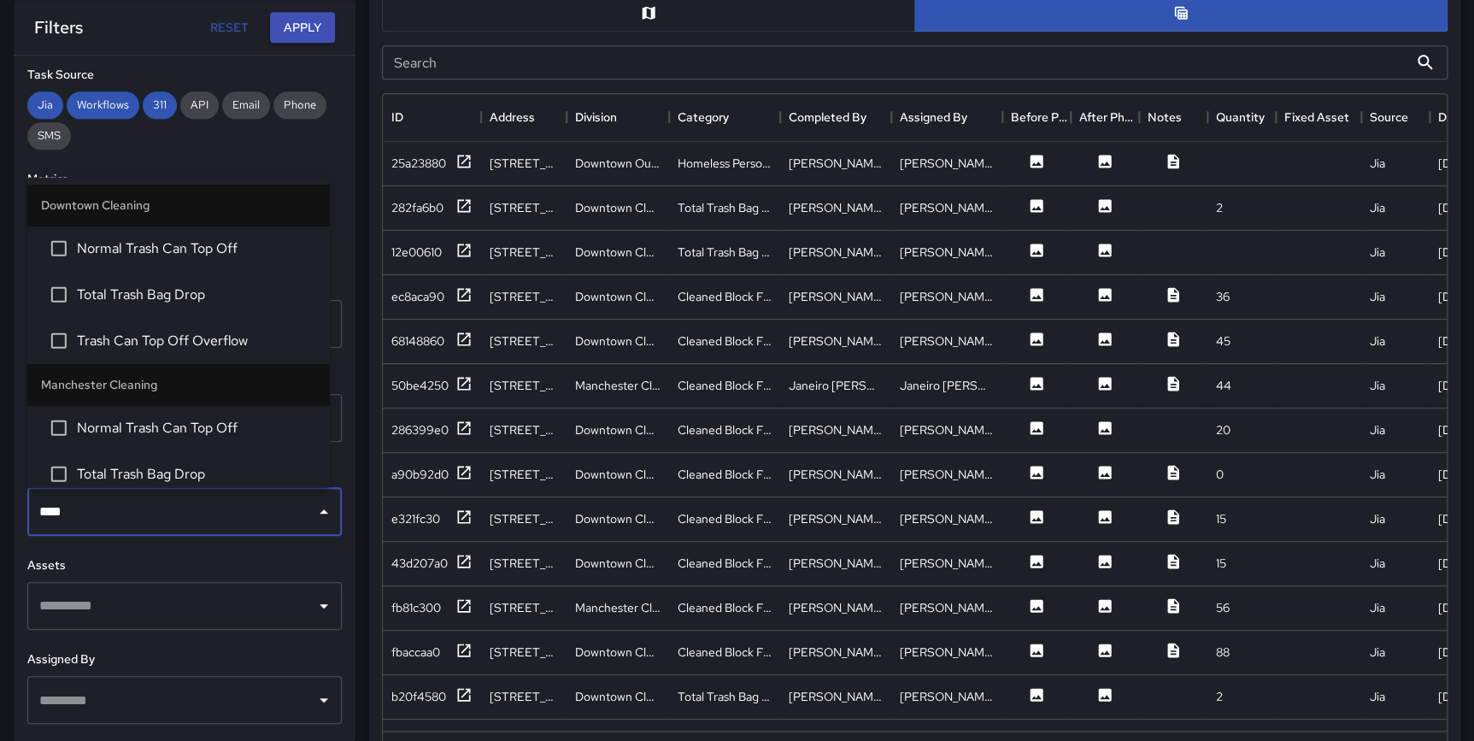
type input "****"
